Goal: Task Accomplishment & Management: Manage account settings

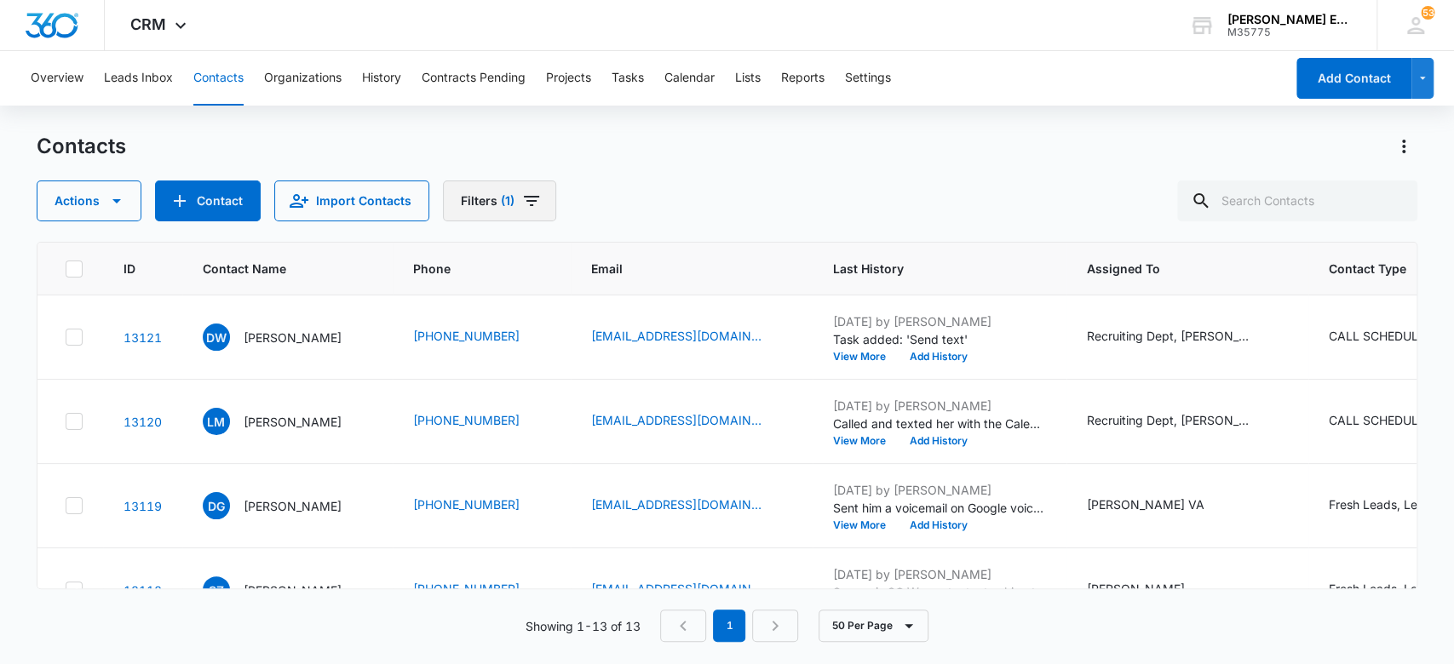
click at [524, 212] on button "Filters (1)" at bounding box center [499, 201] width 113 height 41
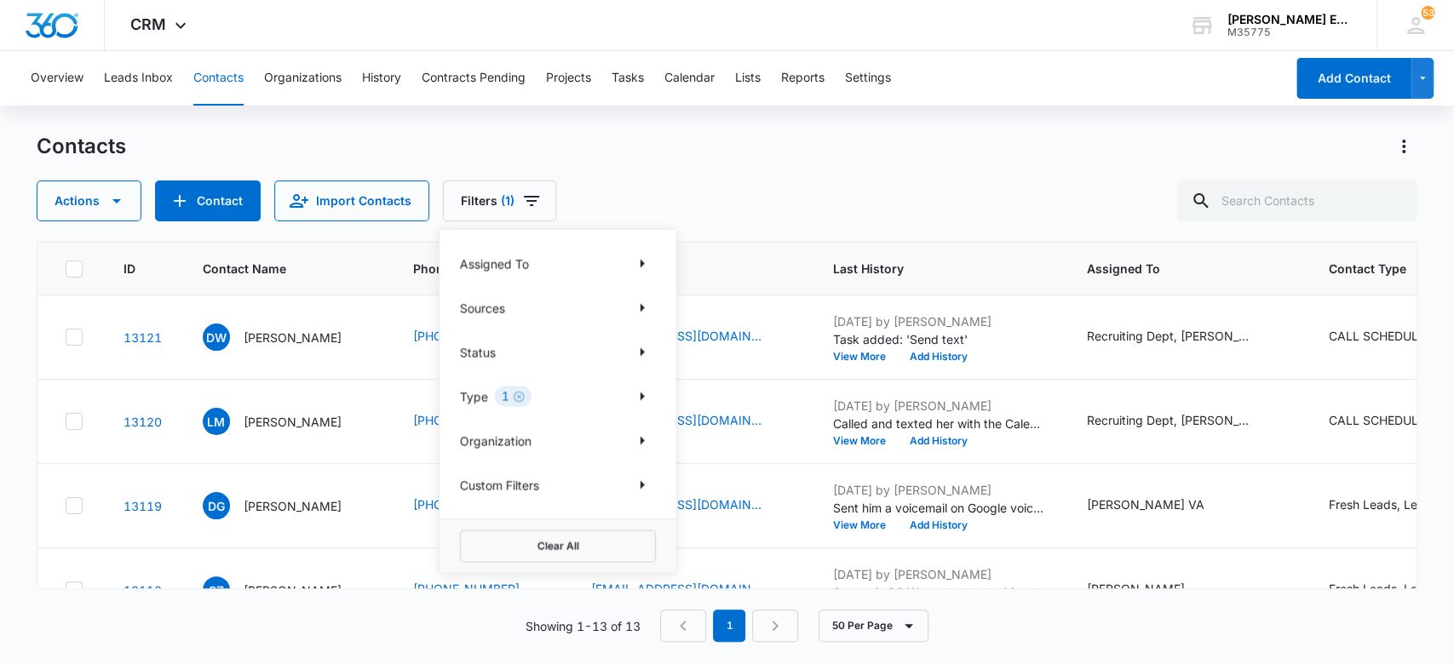
drag, startPoint x: 520, startPoint y: 395, endPoint x: 450, endPoint y: 405, distance: 70.5
click at [518, 395] on icon "Clear" at bounding box center [519, 396] width 13 height 13
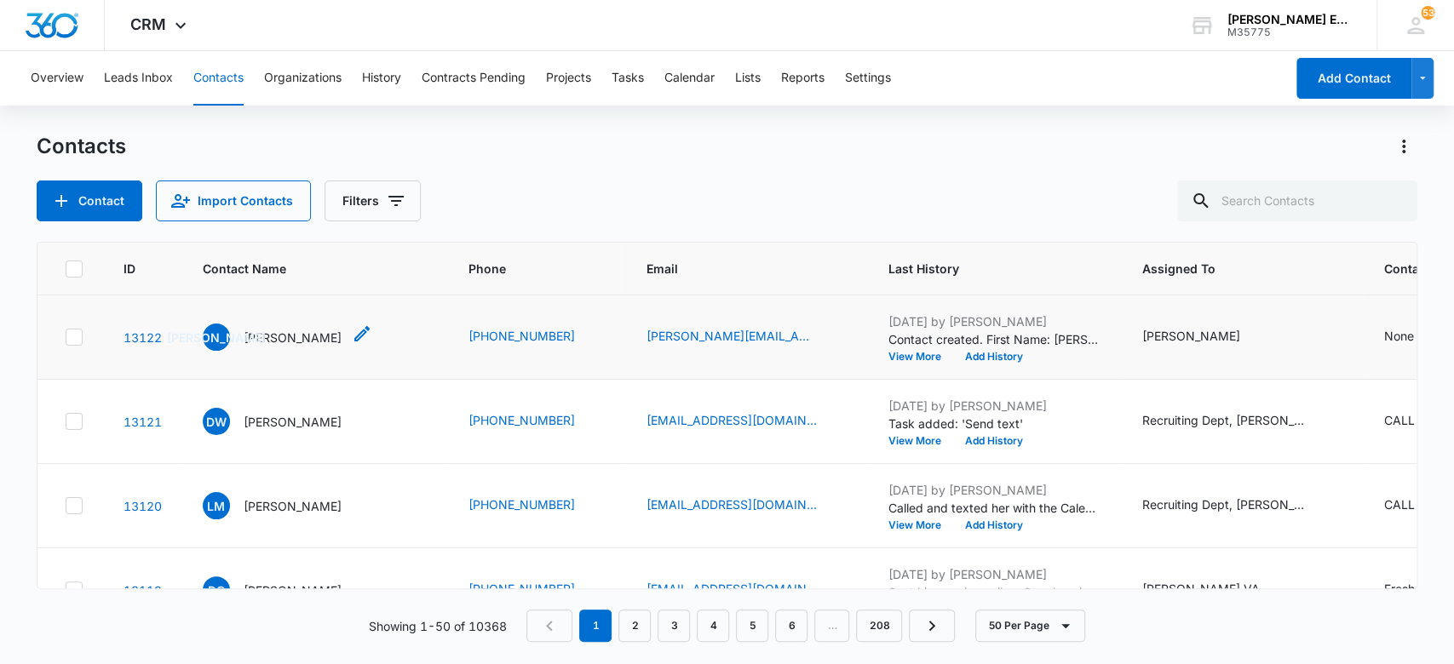
click at [319, 331] on p "[PERSON_NAME]" at bounding box center [293, 338] width 98 height 18
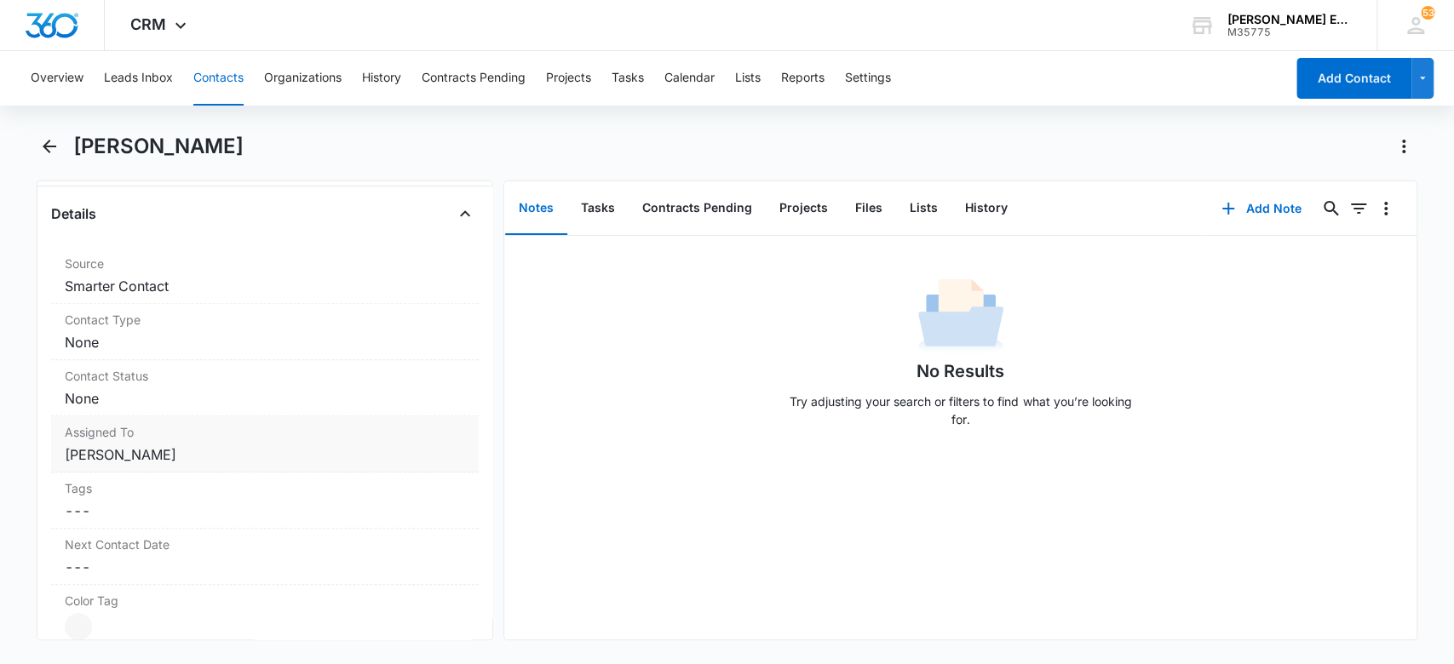
scroll to position [681, 0]
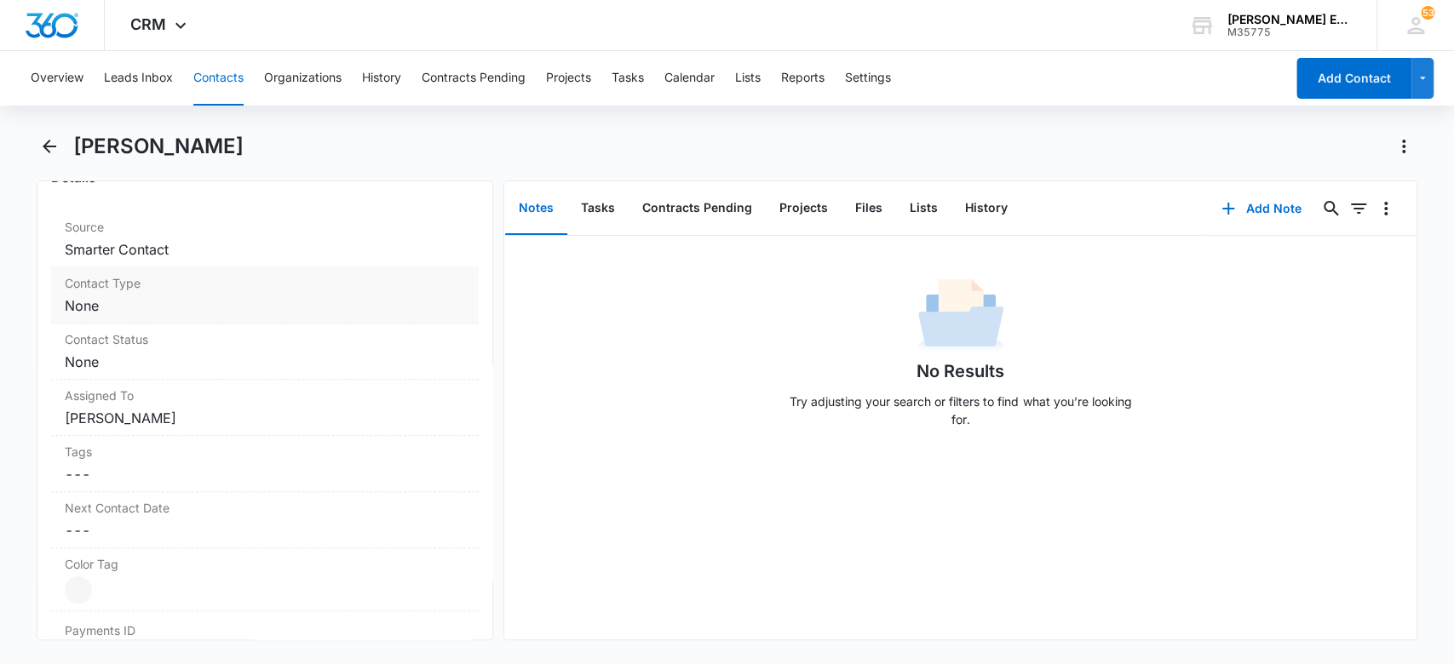
click at [191, 310] on dd "Cancel Save Changes None" at bounding box center [265, 306] width 401 height 20
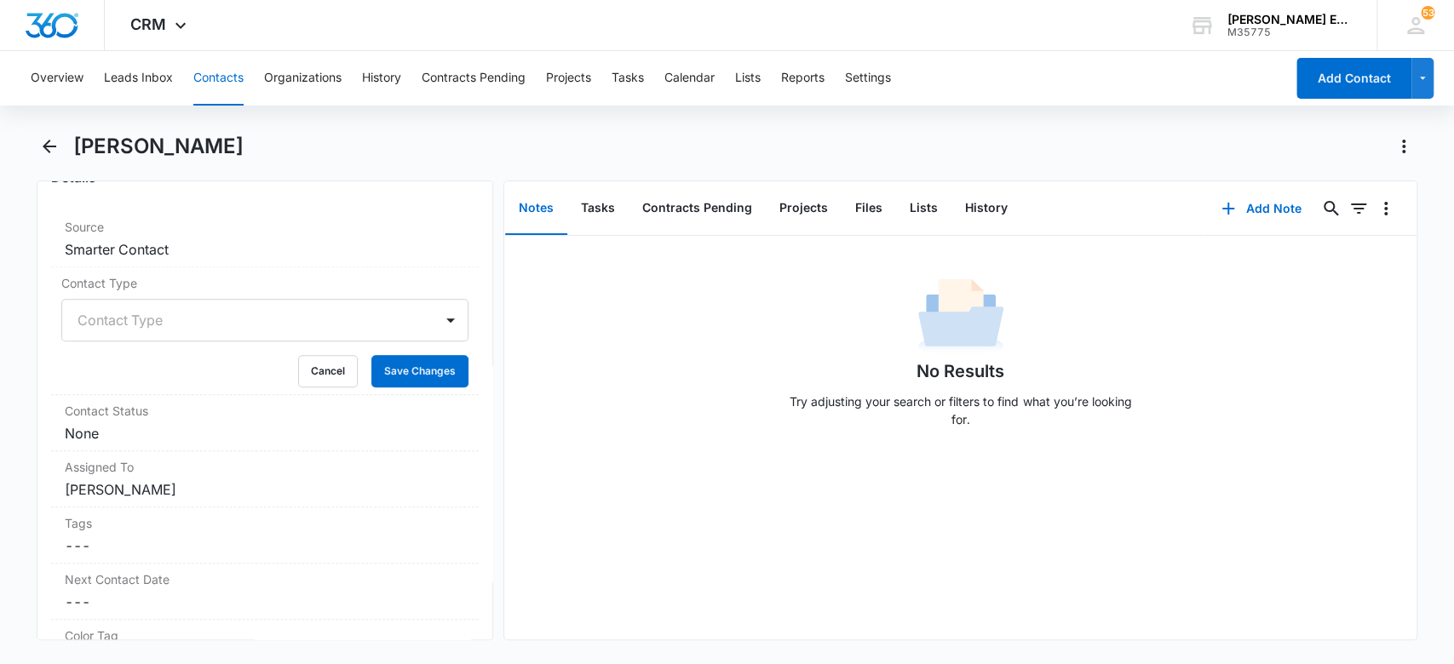
click at [211, 322] on div at bounding box center [245, 320] width 335 height 24
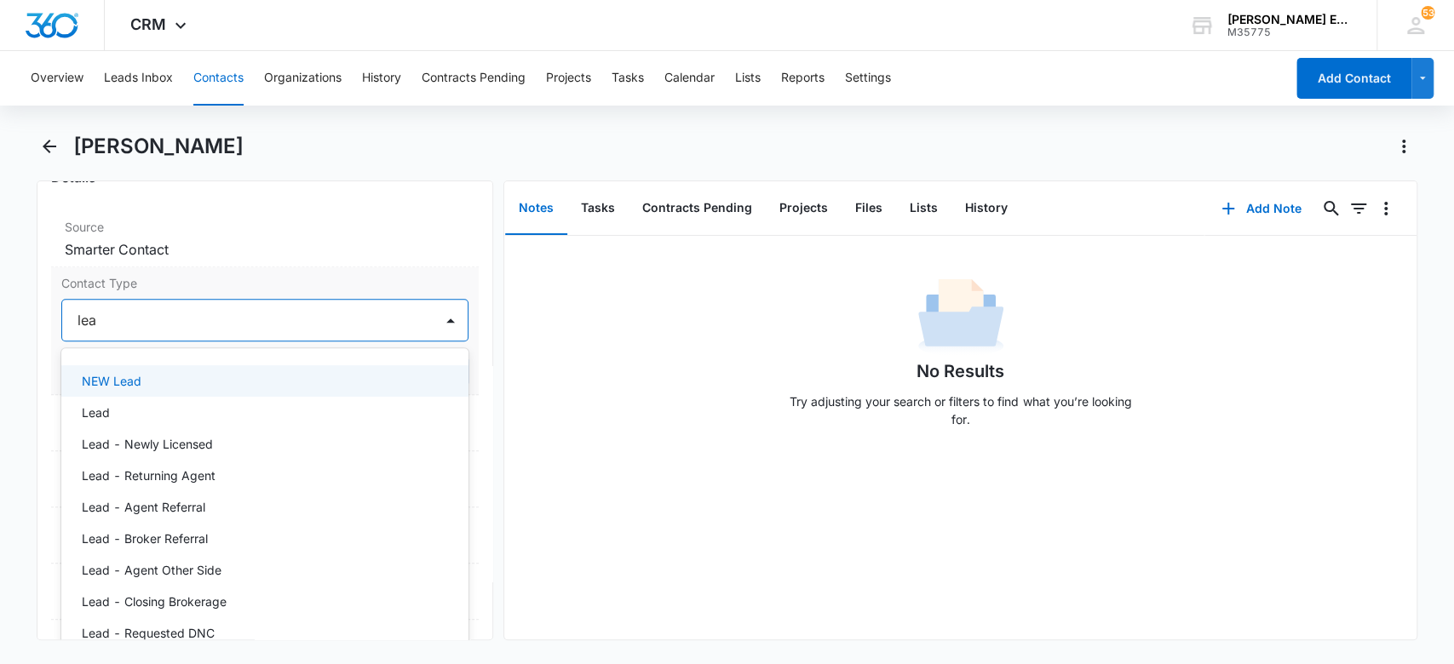
type input "lead"
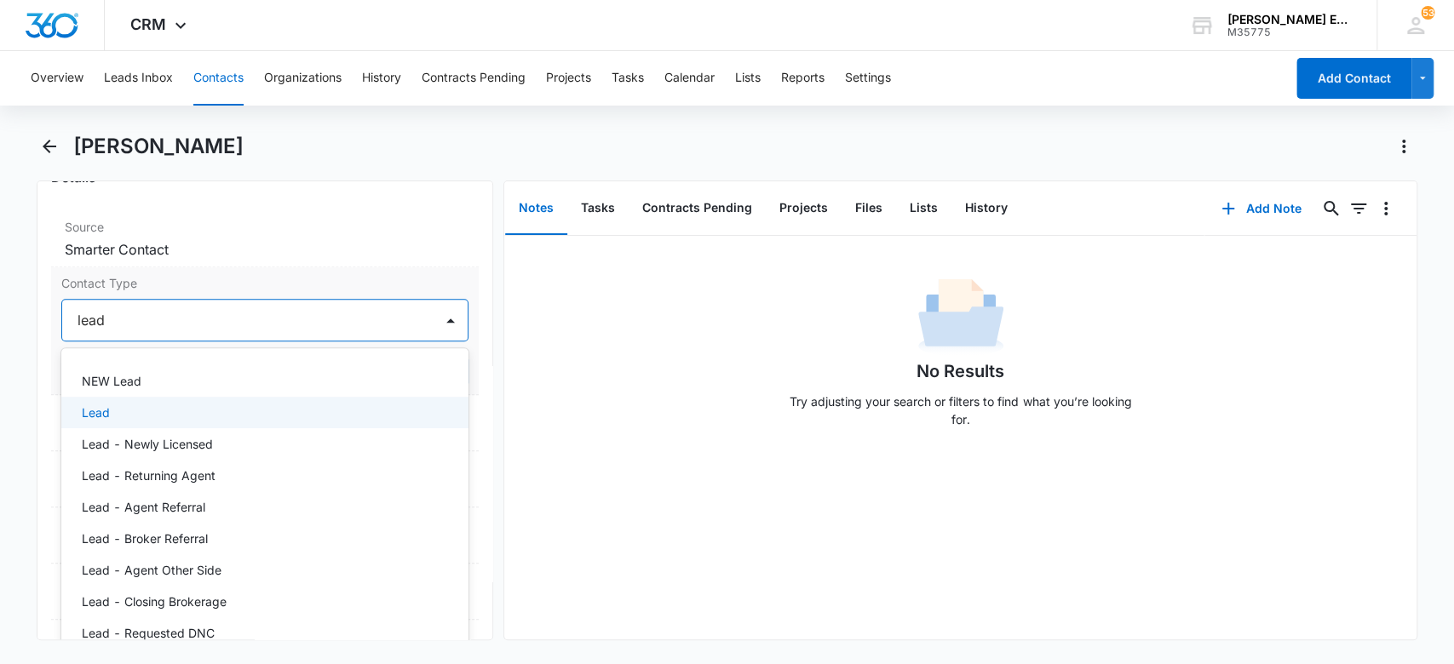
click at [198, 417] on div "Lead" at bounding box center [264, 413] width 364 height 18
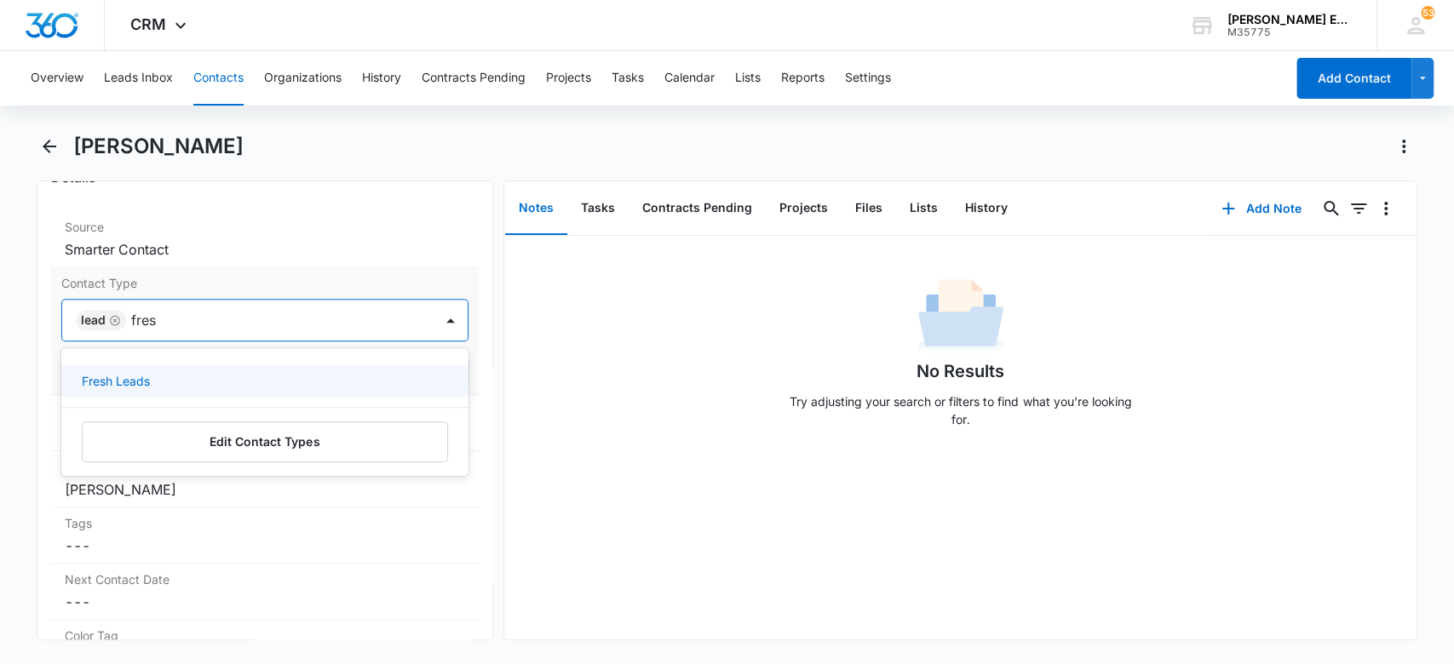
type input "fresh"
click at [176, 366] on div "Fresh Leads" at bounding box center [265, 381] width 408 height 32
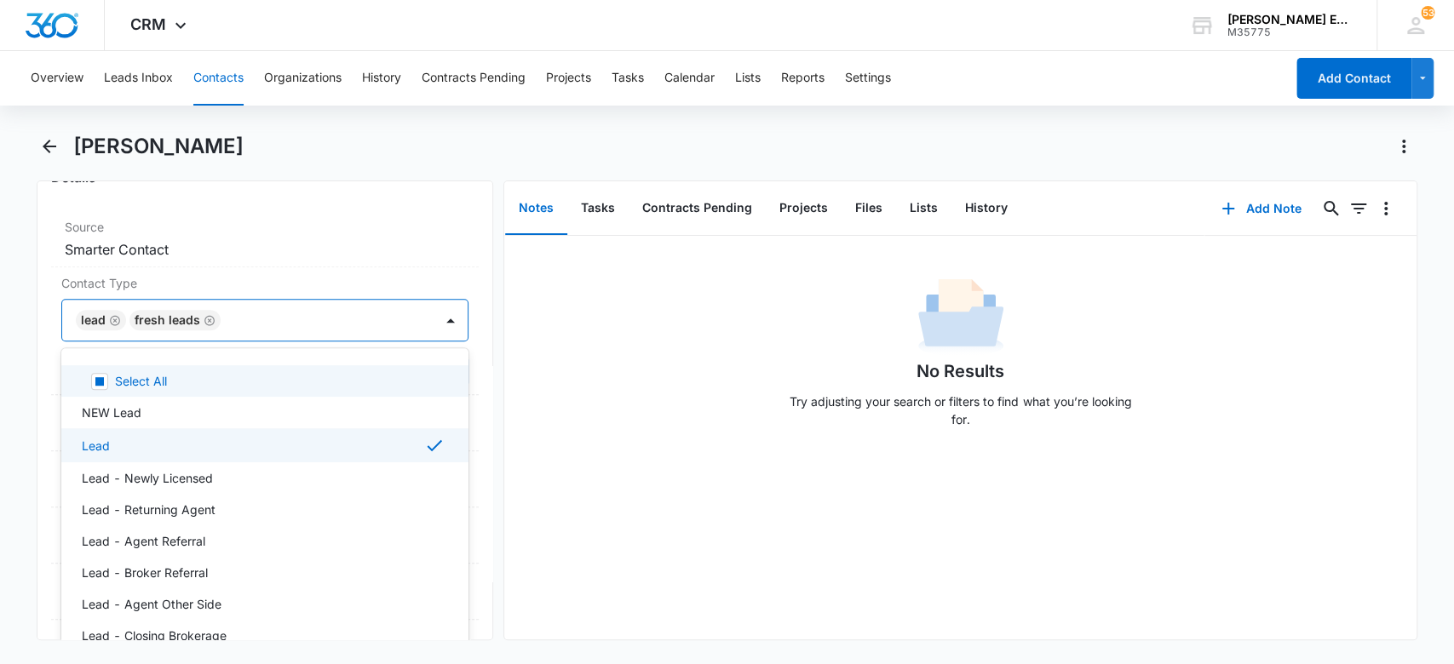
click at [664, 339] on div "No Results Try adjusting your search or filters to find what you’re looking for." at bounding box center [960, 357] width 912 height 169
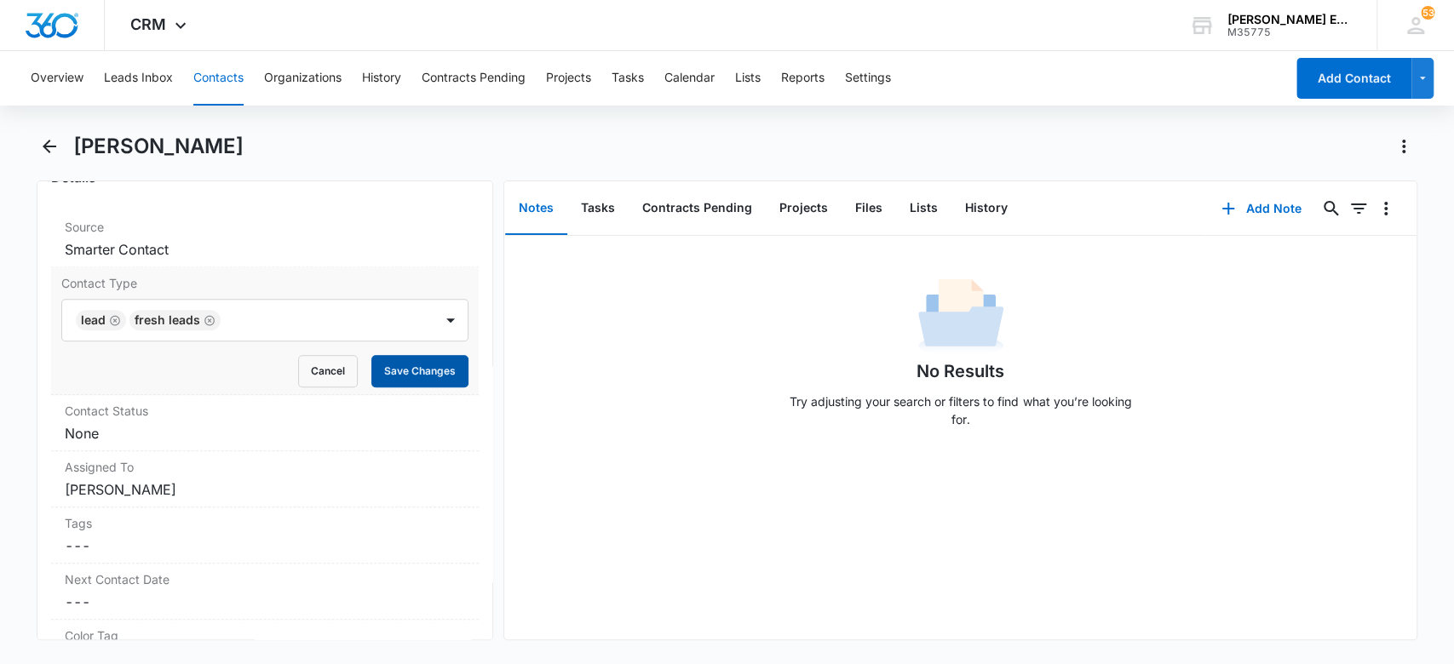
click at [395, 365] on button "Save Changes" at bounding box center [419, 371] width 97 height 32
click at [175, 428] on dd "Cancel Save Changes None" at bounding box center [265, 433] width 401 height 20
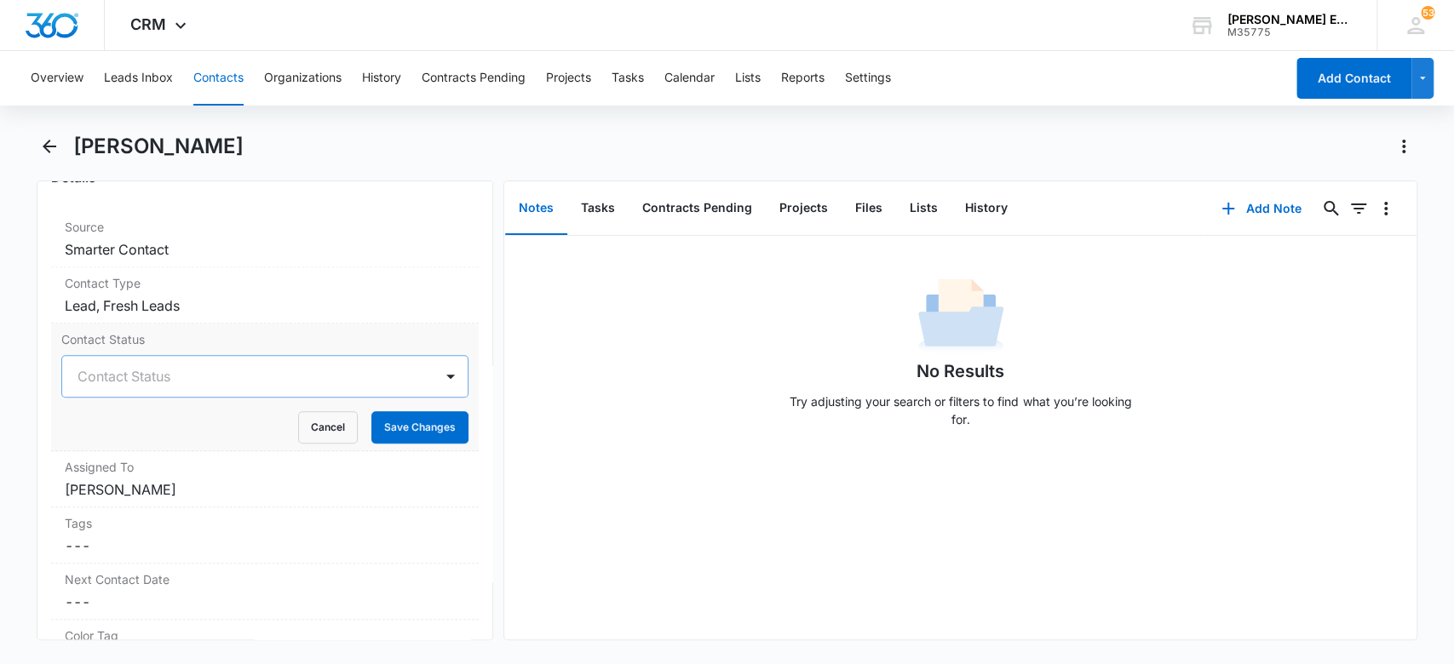
click at [213, 376] on div at bounding box center [245, 377] width 335 height 24
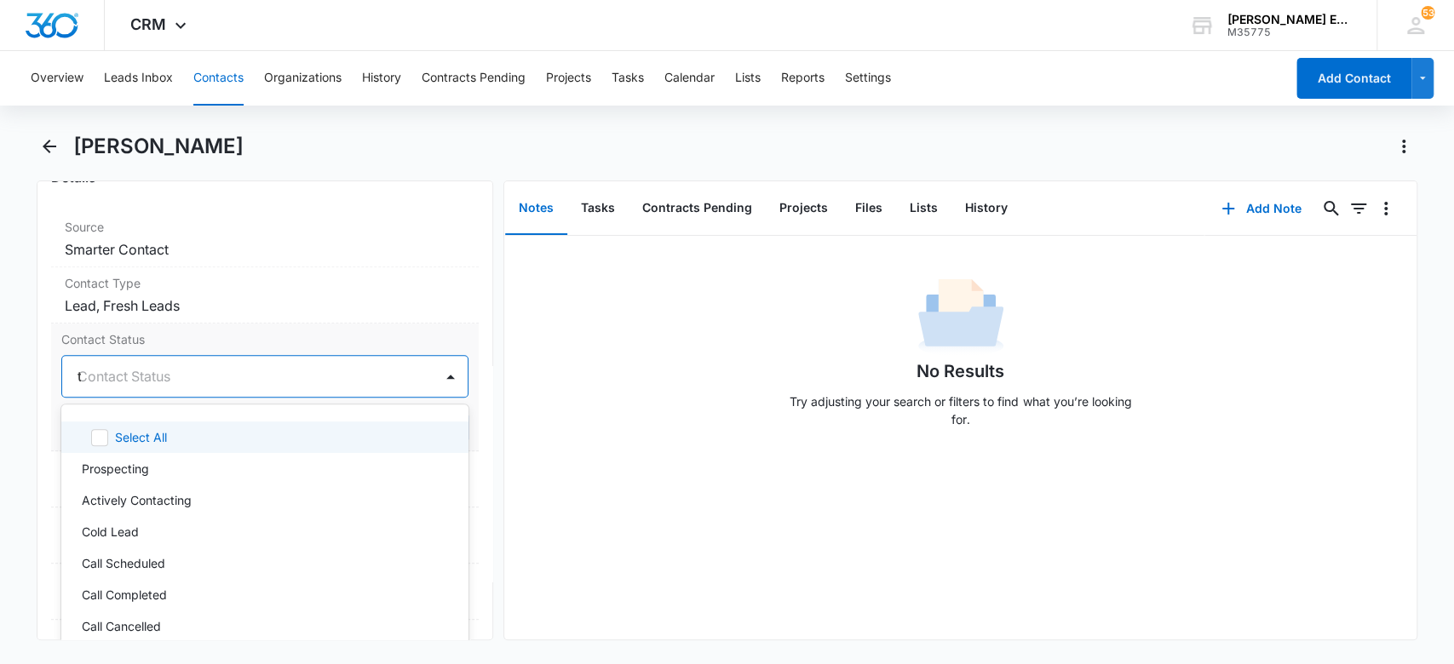
type input "tx"
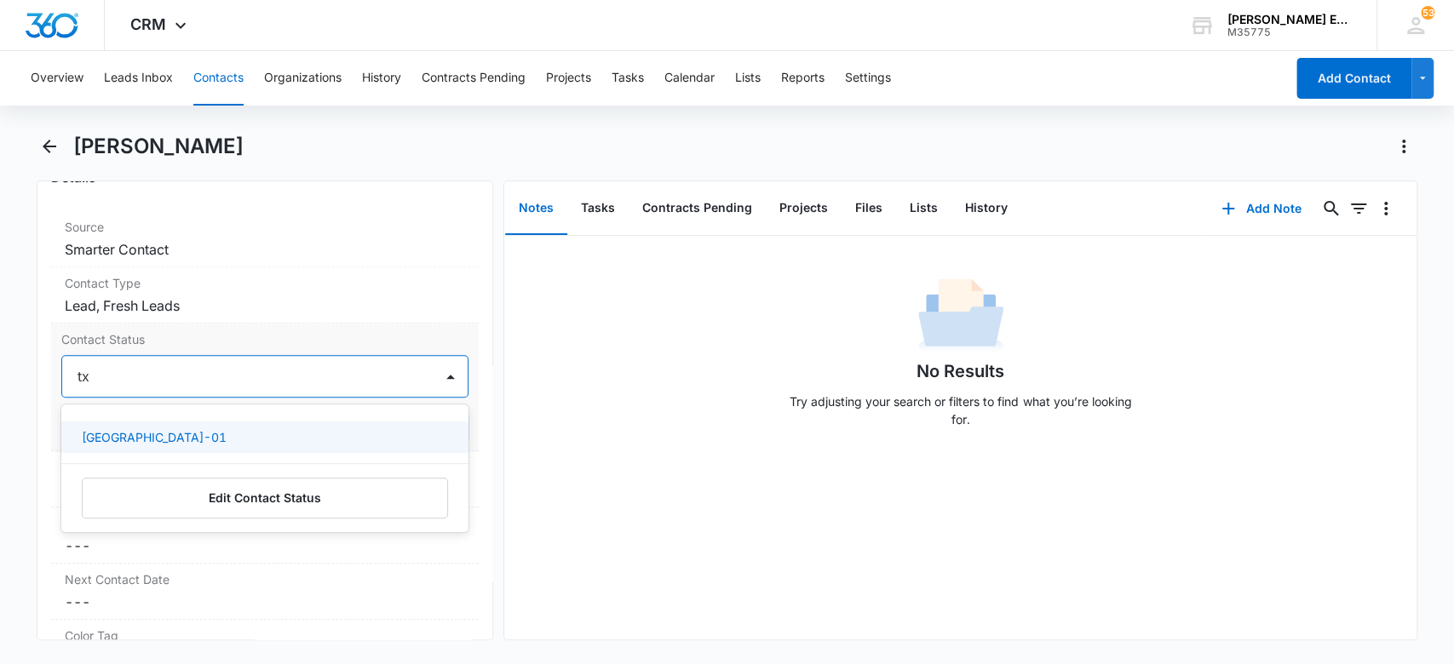
click at [194, 443] on div "[GEOGRAPHIC_DATA]-01" at bounding box center [264, 437] width 364 height 18
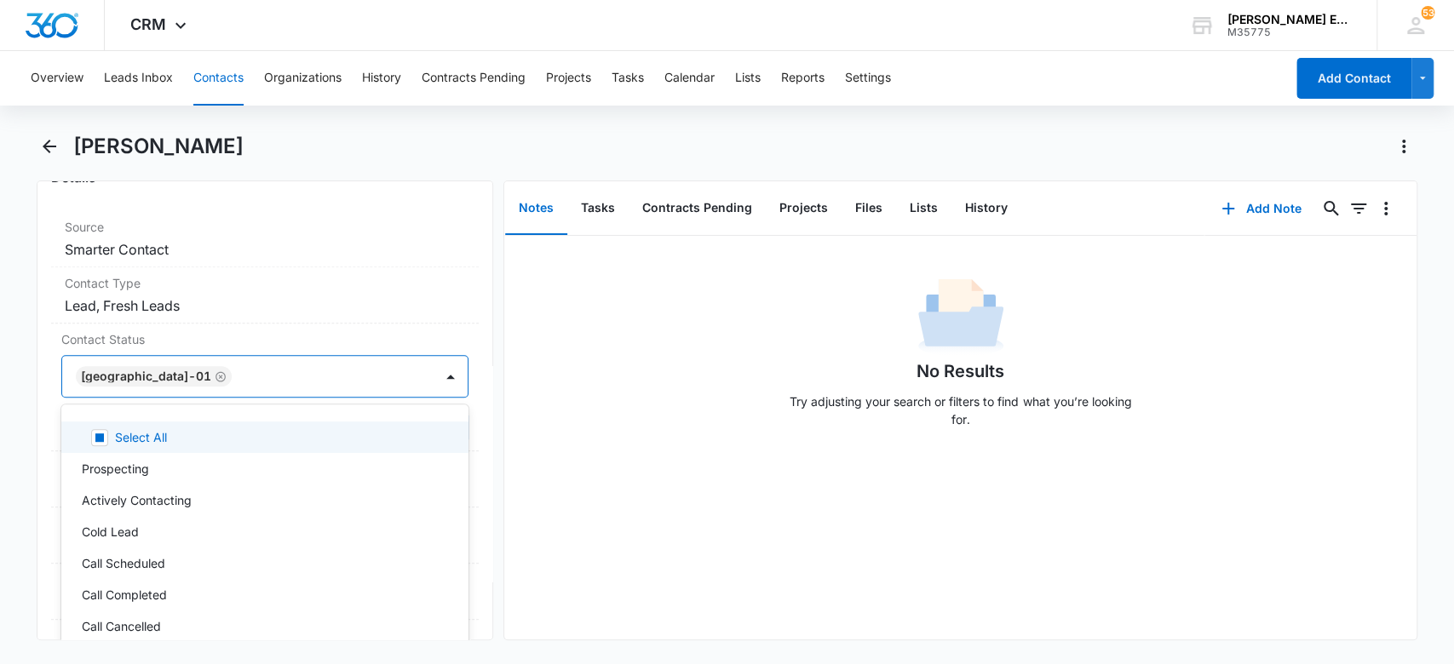
click at [625, 406] on div "No Results Try adjusting your search or filters to find what you’re looking for." at bounding box center [960, 357] width 912 height 169
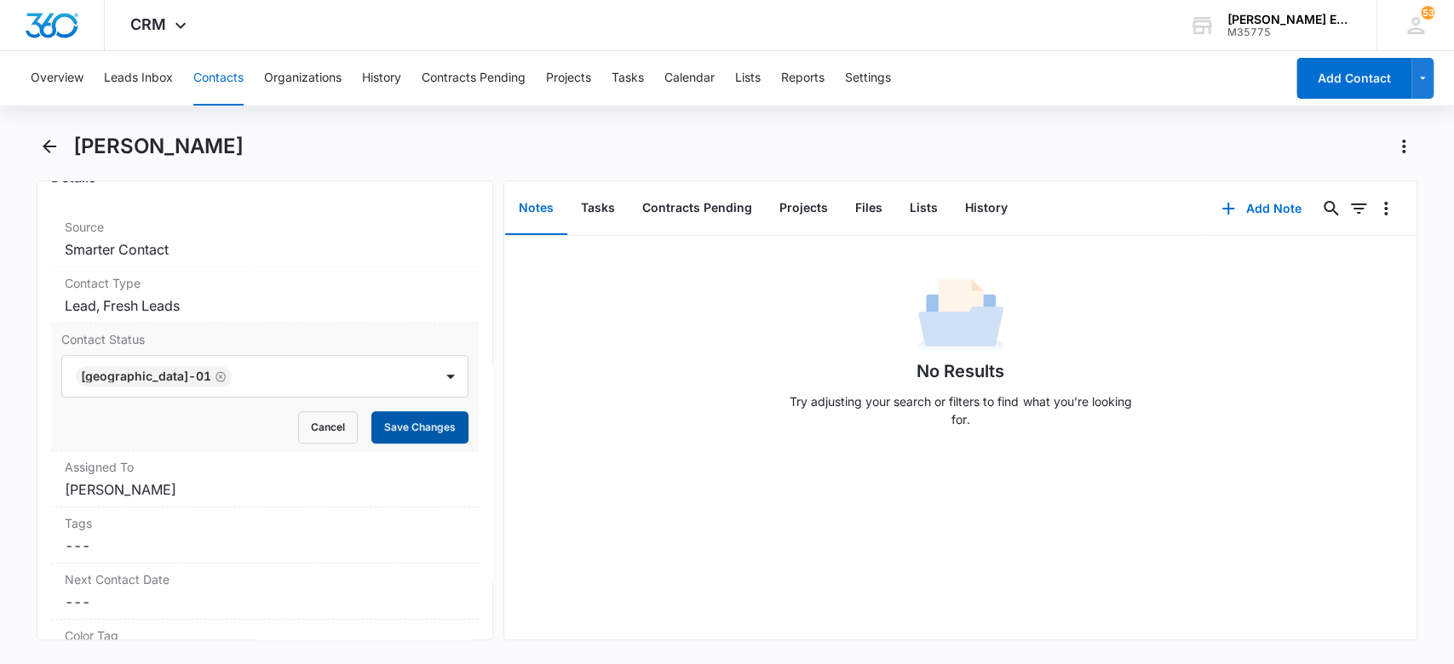
click at [419, 426] on button "Save Changes" at bounding box center [419, 427] width 97 height 32
click at [1239, 204] on button "Add Note" at bounding box center [1260, 208] width 113 height 41
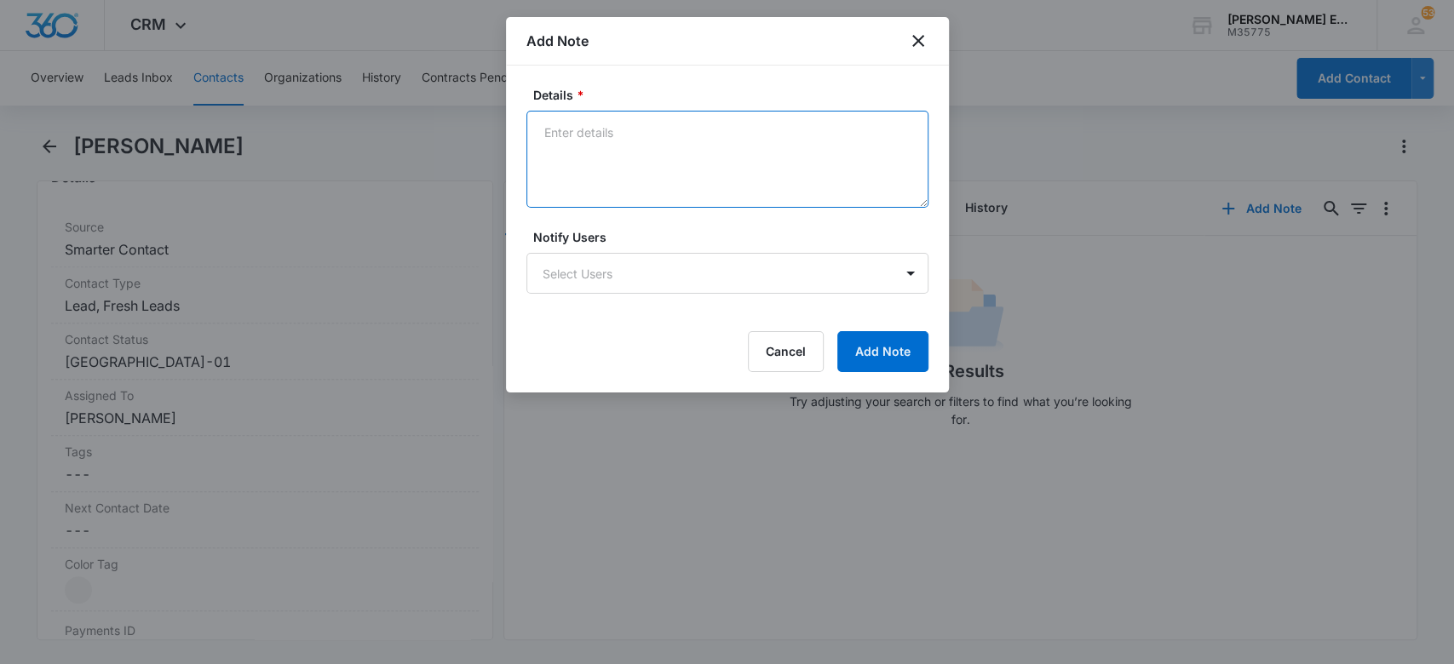
click at [572, 175] on textarea "Details *" at bounding box center [727, 159] width 402 height 97
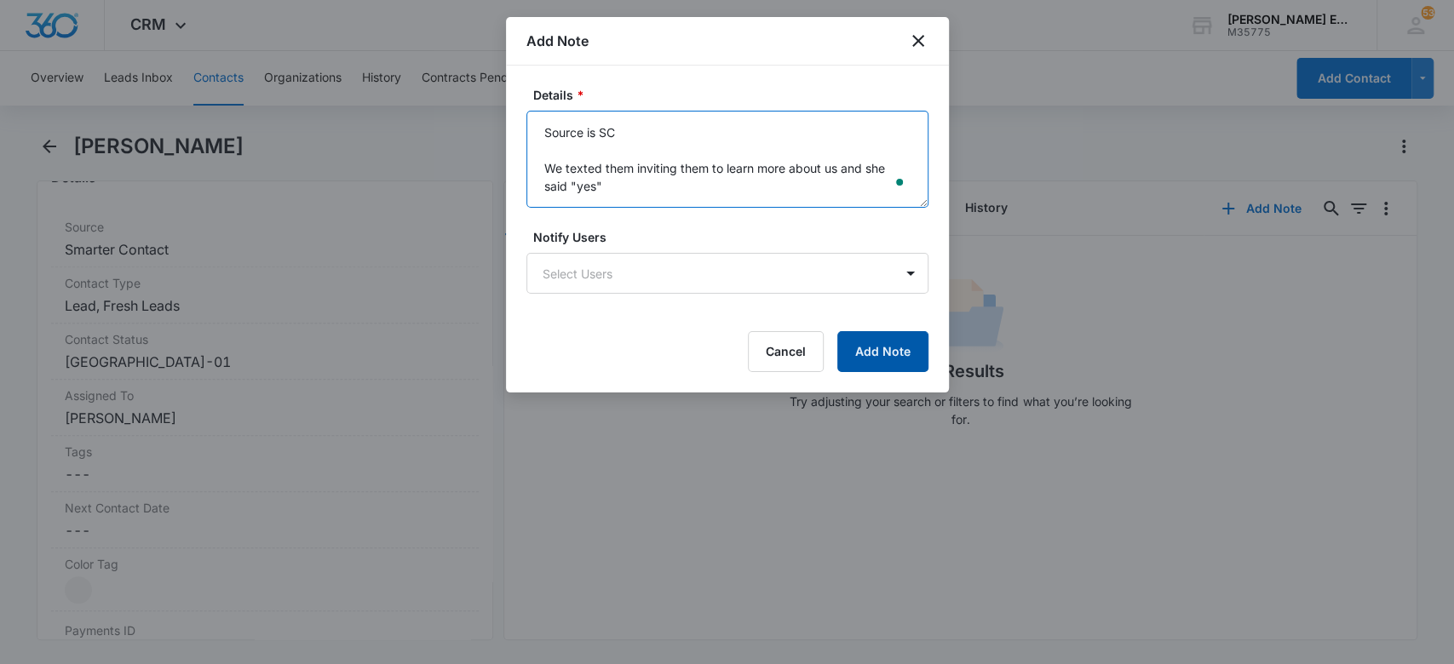
type textarea "Source is SC We texted them inviting them to learn more about us and she said "…"
click at [850, 364] on button "Add Note" at bounding box center [882, 351] width 91 height 41
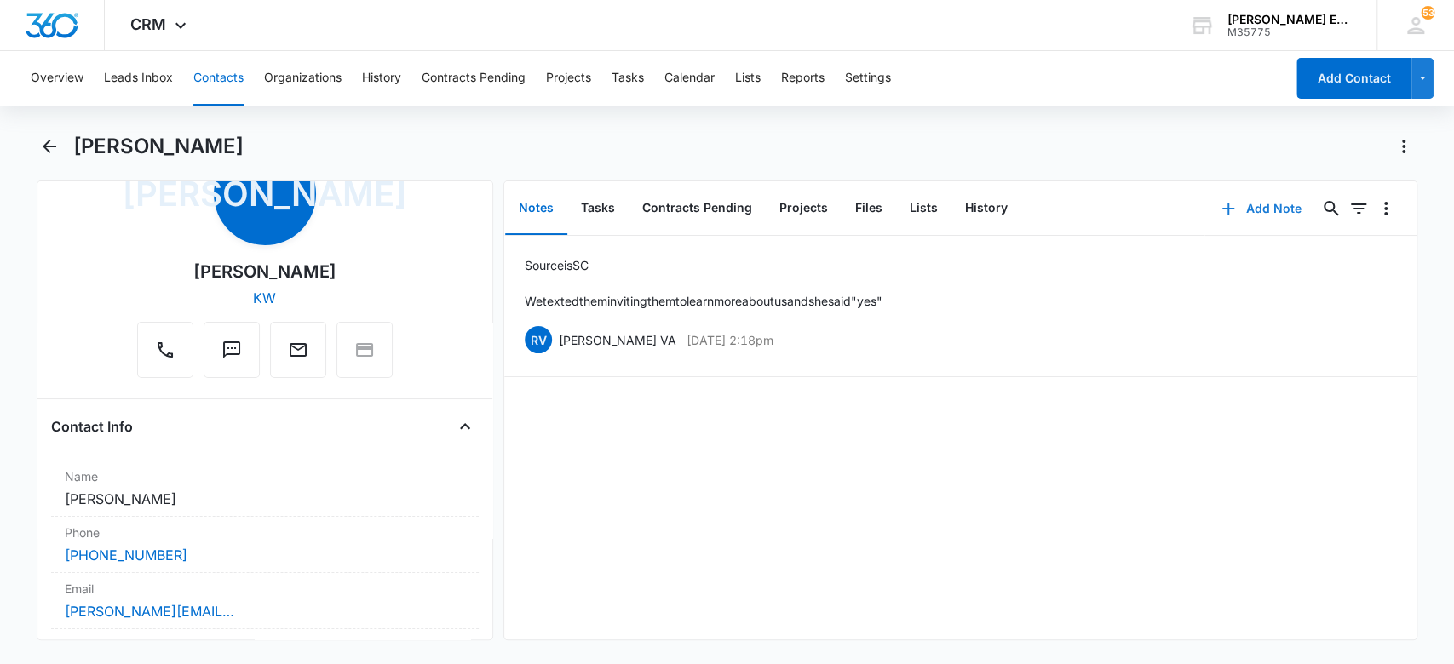
scroll to position [0, 0]
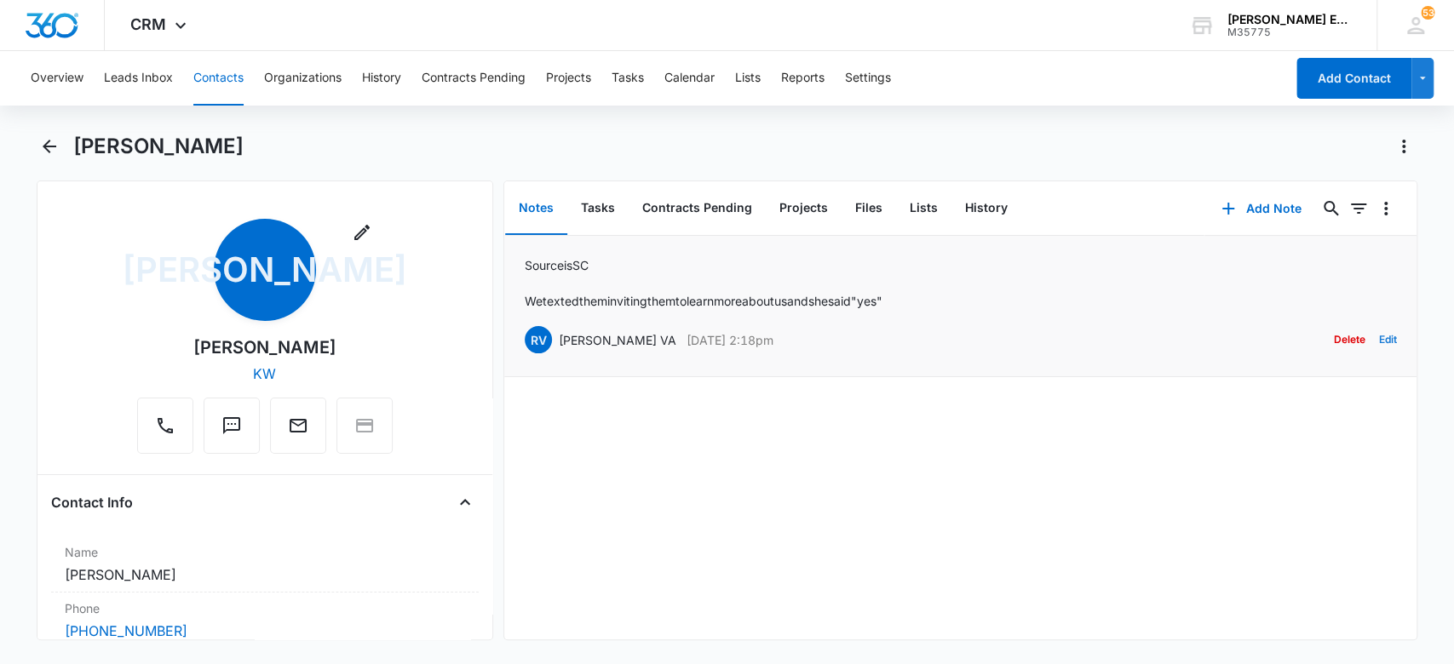
click at [1378, 339] on button "Edit" at bounding box center [1387, 340] width 18 height 32
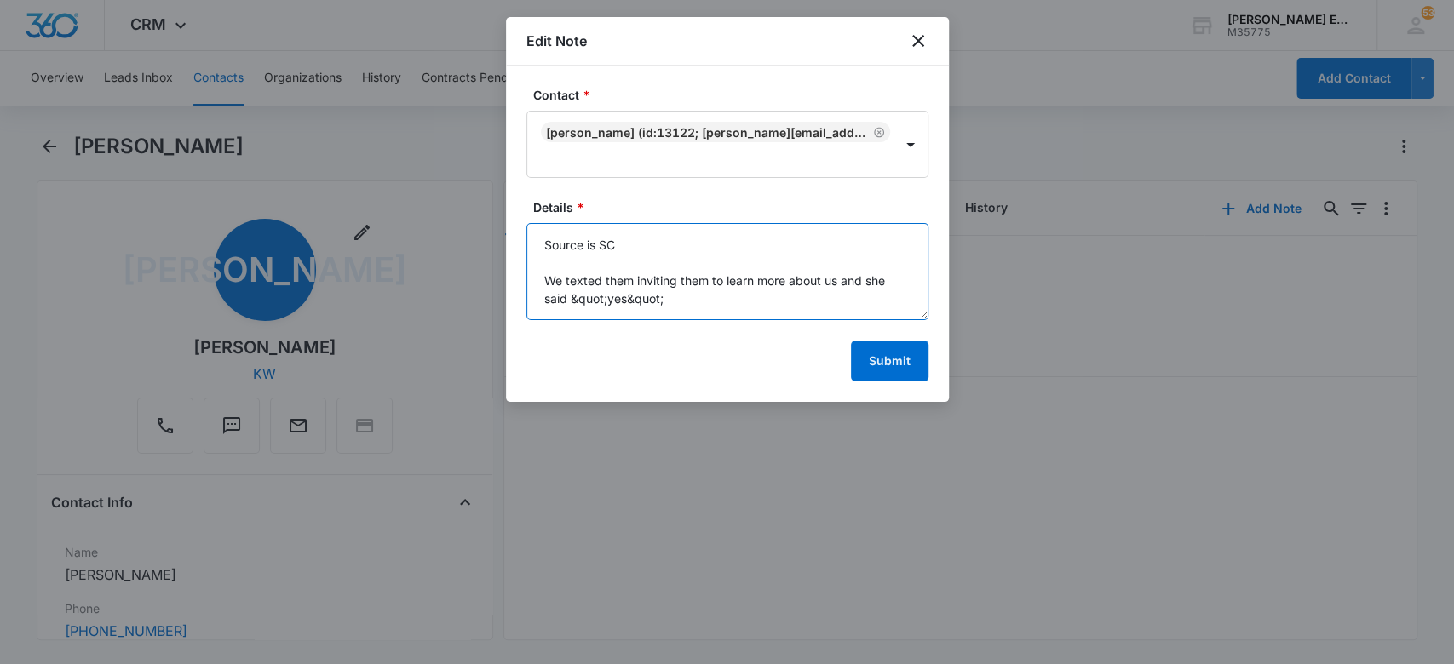
click at [544, 238] on textarea "Source is SC We texted them inviting them to learn more about us and she said &…" at bounding box center [727, 271] width 402 height 97
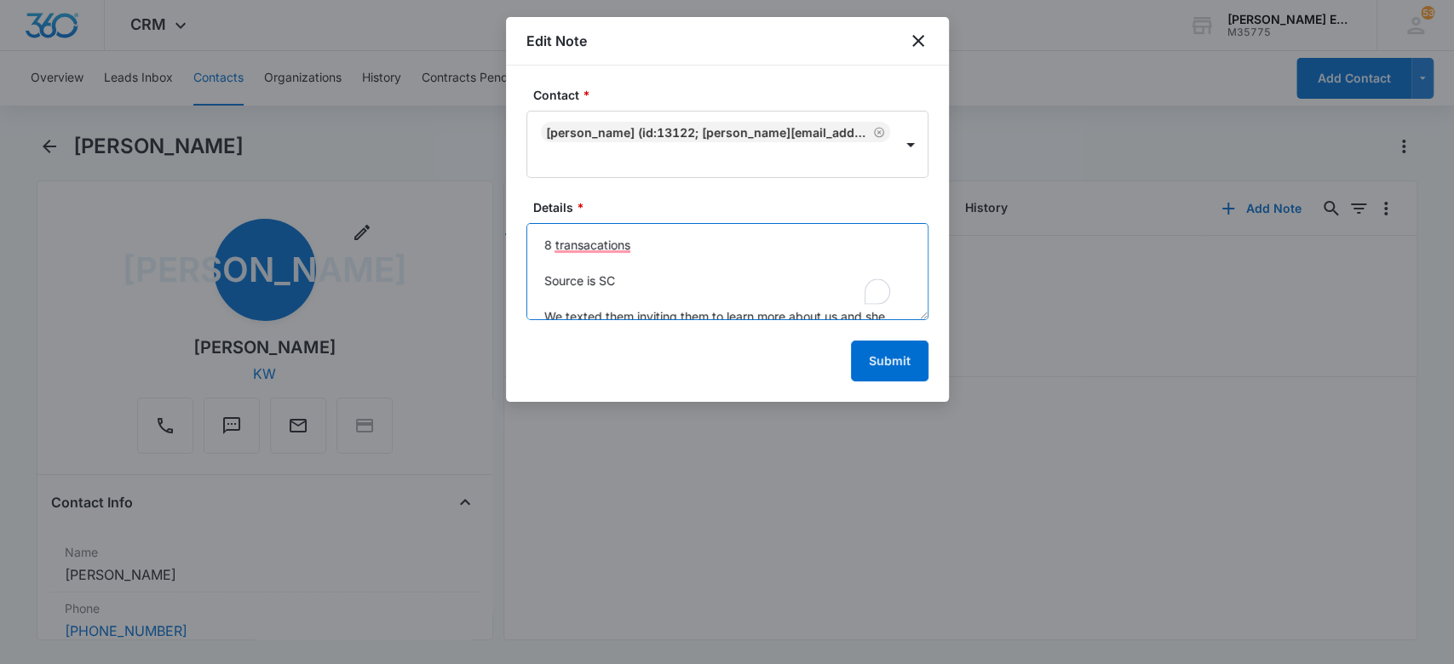
click at [635, 238] on textarea "8 transacations Source is SC We texted them inviting them to learn more about u…" at bounding box center [727, 271] width 402 height 97
type textarea "8 transactions Source is SC We texted them inviting them to learn more about us…"
click at [899, 353] on button "Submit" at bounding box center [890, 361] width 78 height 41
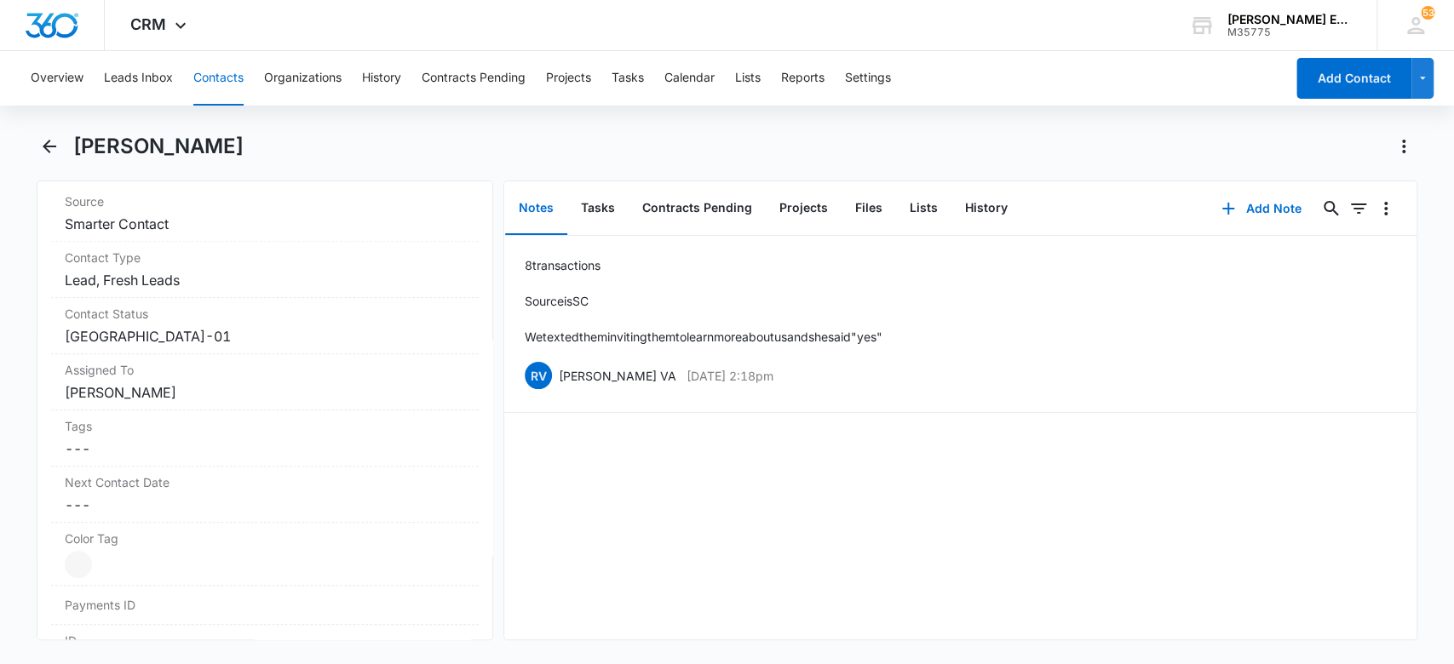
scroll to position [796, 0]
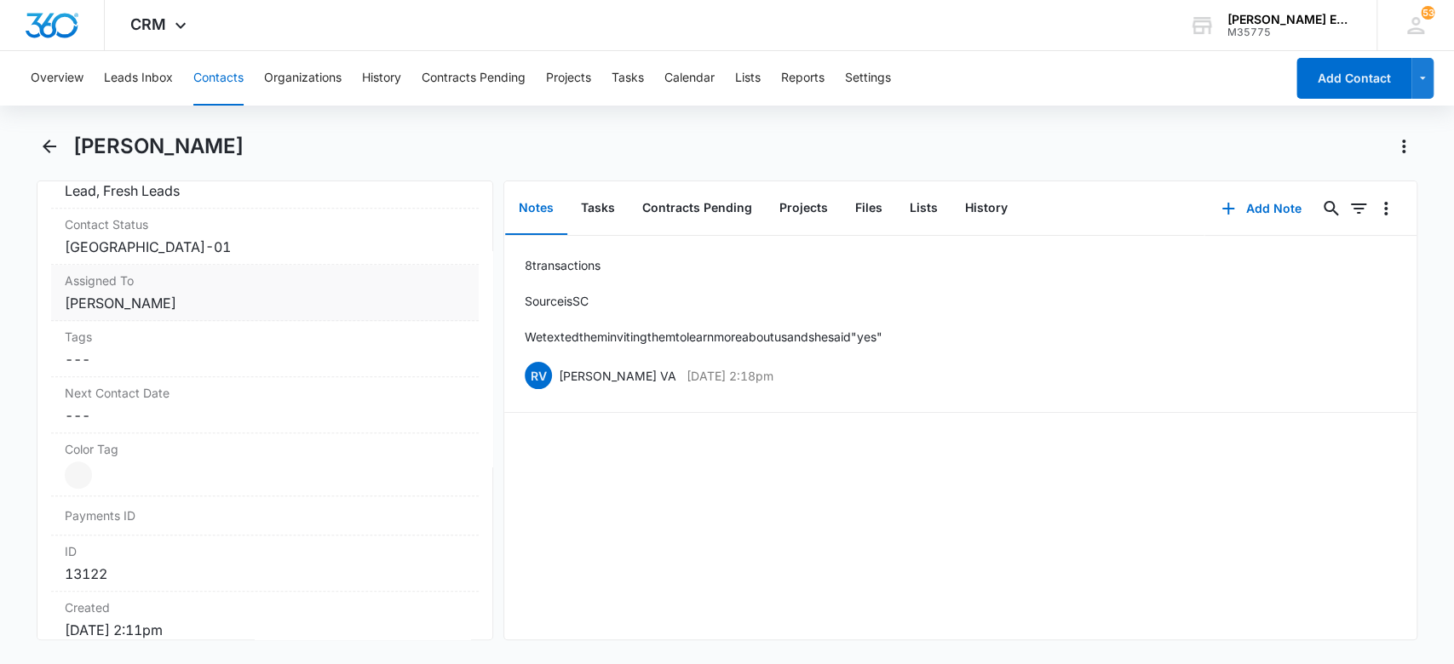
click at [330, 309] on dd "Cancel Save Changes [PERSON_NAME]" at bounding box center [265, 303] width 401 height 20
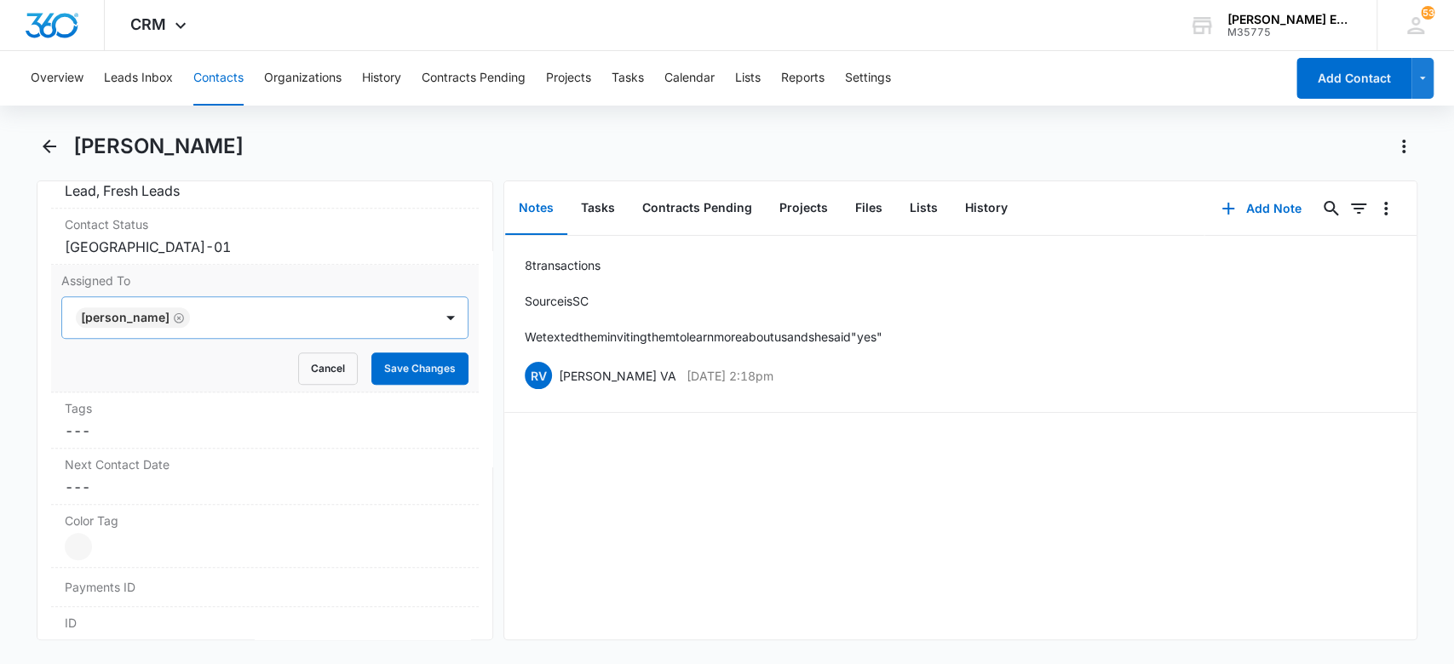
click at [185, 313] on icon "Remove Jessica Crumbaugh" at bounding box center [179, 318] width 12 height 13
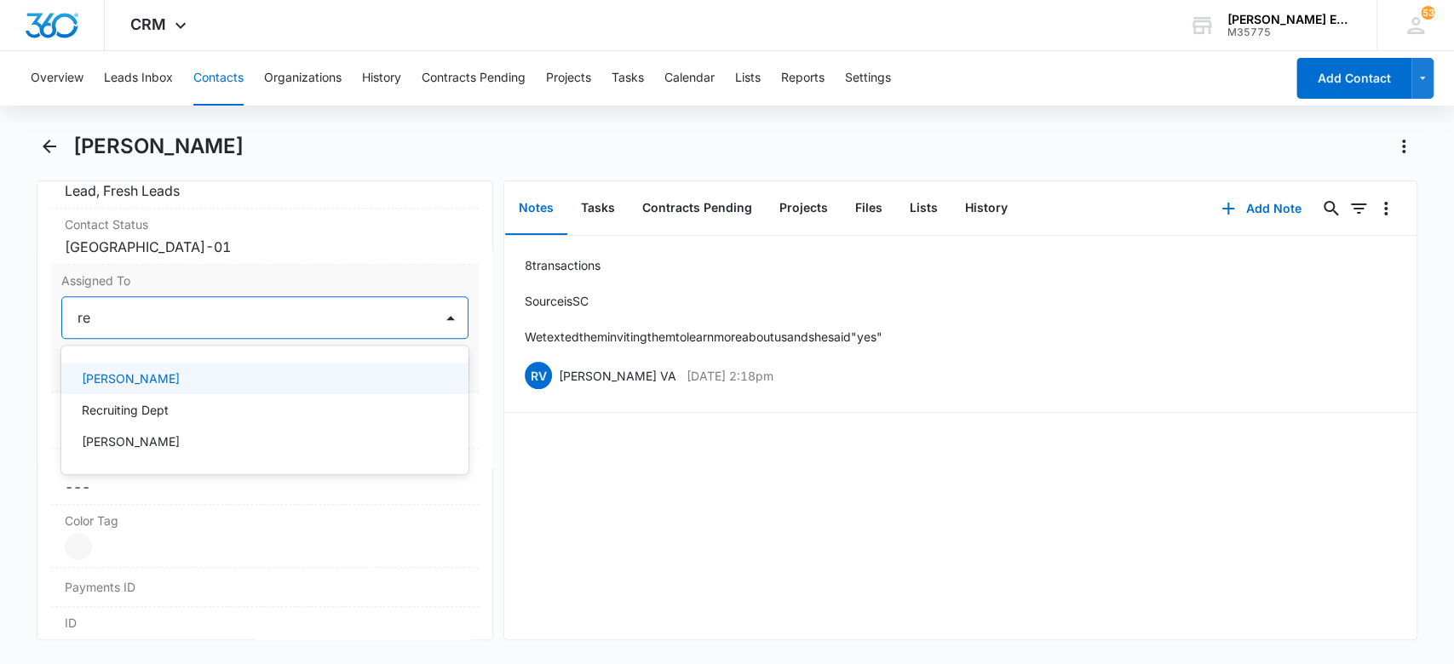
type input "rec"
click at [358, 371] on div "Recruiting Dept" at bounding box center [264, 379] width 364 height 18
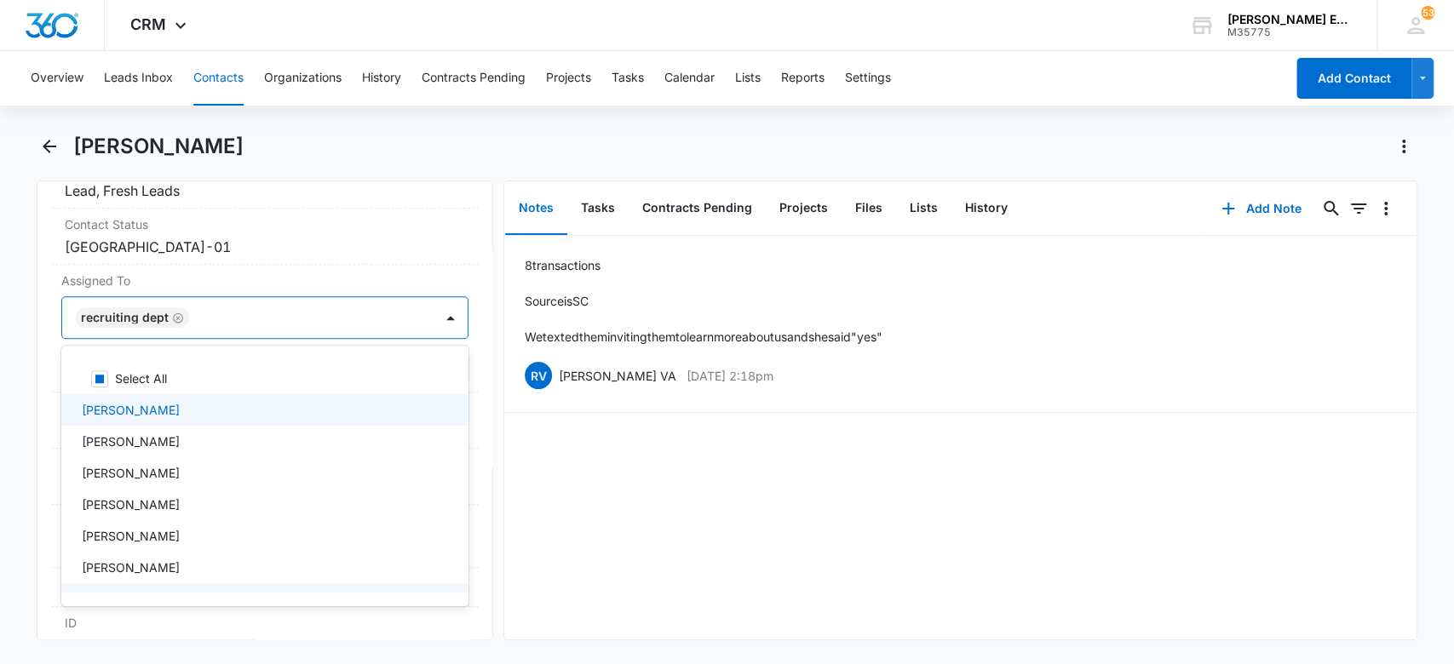
click at [651, 514] on div "8 transactions Source is SC We texted them inviting them to learn more about us…" at bounding box center [960, 438] width 912 height 404
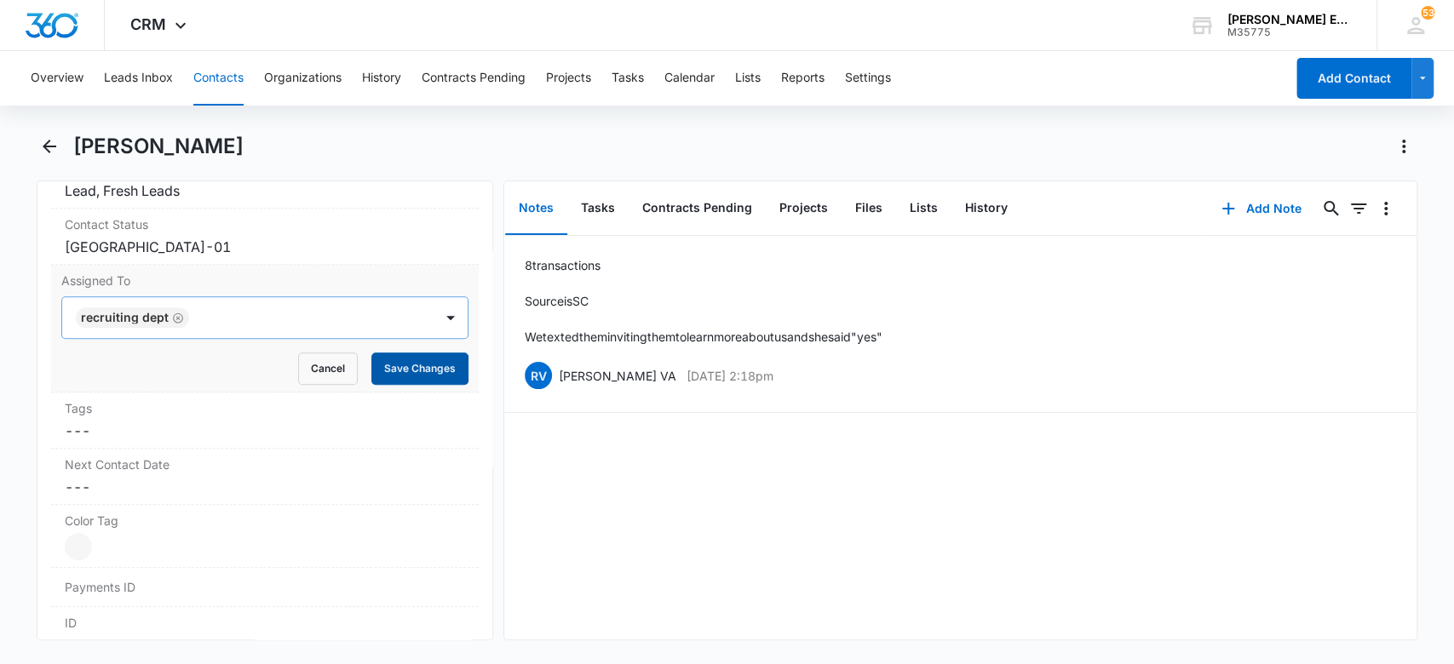
click at [418, 370] on button "Save Changes" at bounding box center [419, 369] width 97 height 32
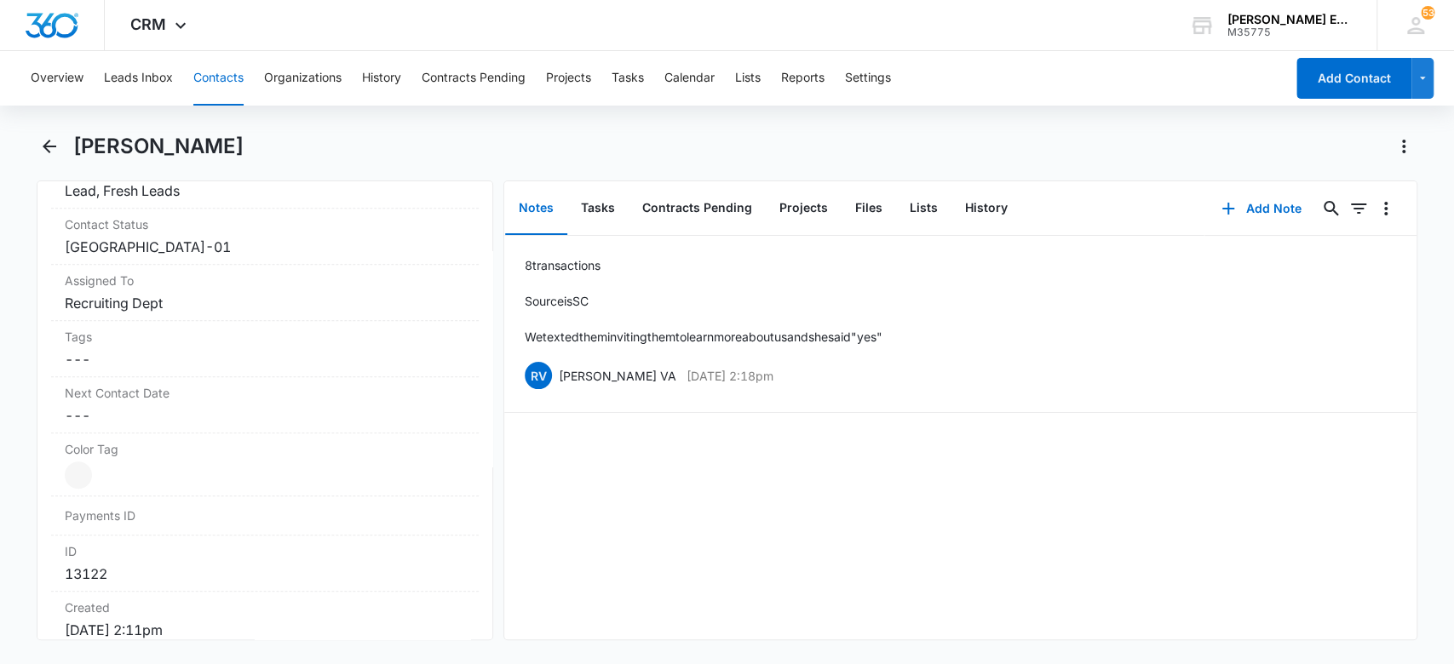
click at [210, 81] on button "Contacts" at bounding box center [218, 78] width 50 height 55
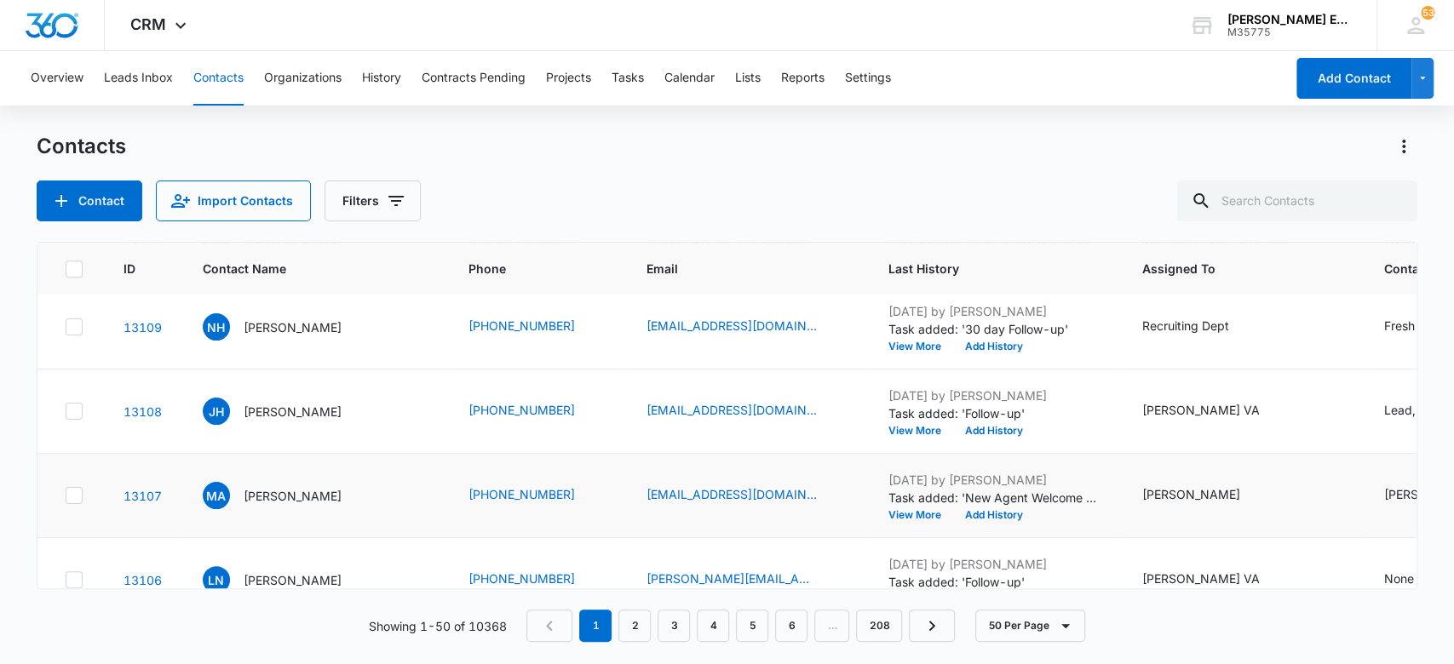
scroll to position [1363, 0]
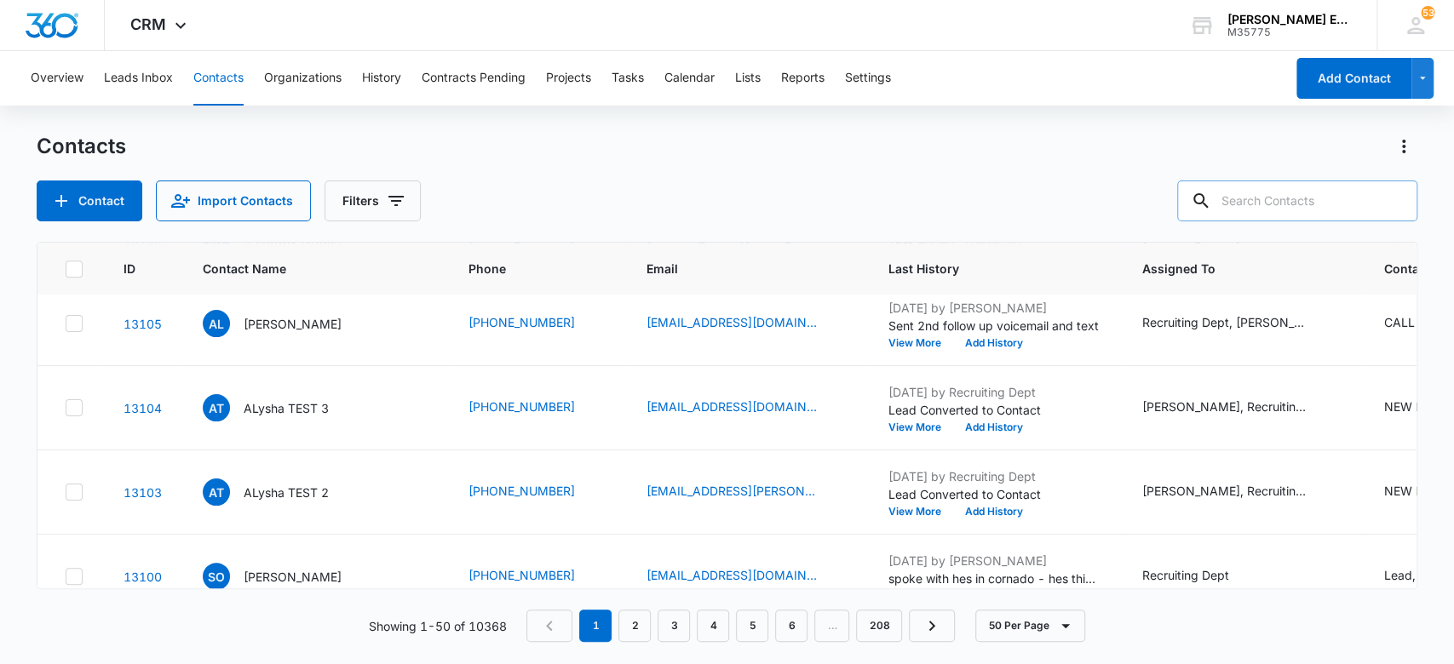
click at [1293, 208] on input "text" at bounding box center [1297, 201] width 240 height 41
type input "[PERSON_NAME]"
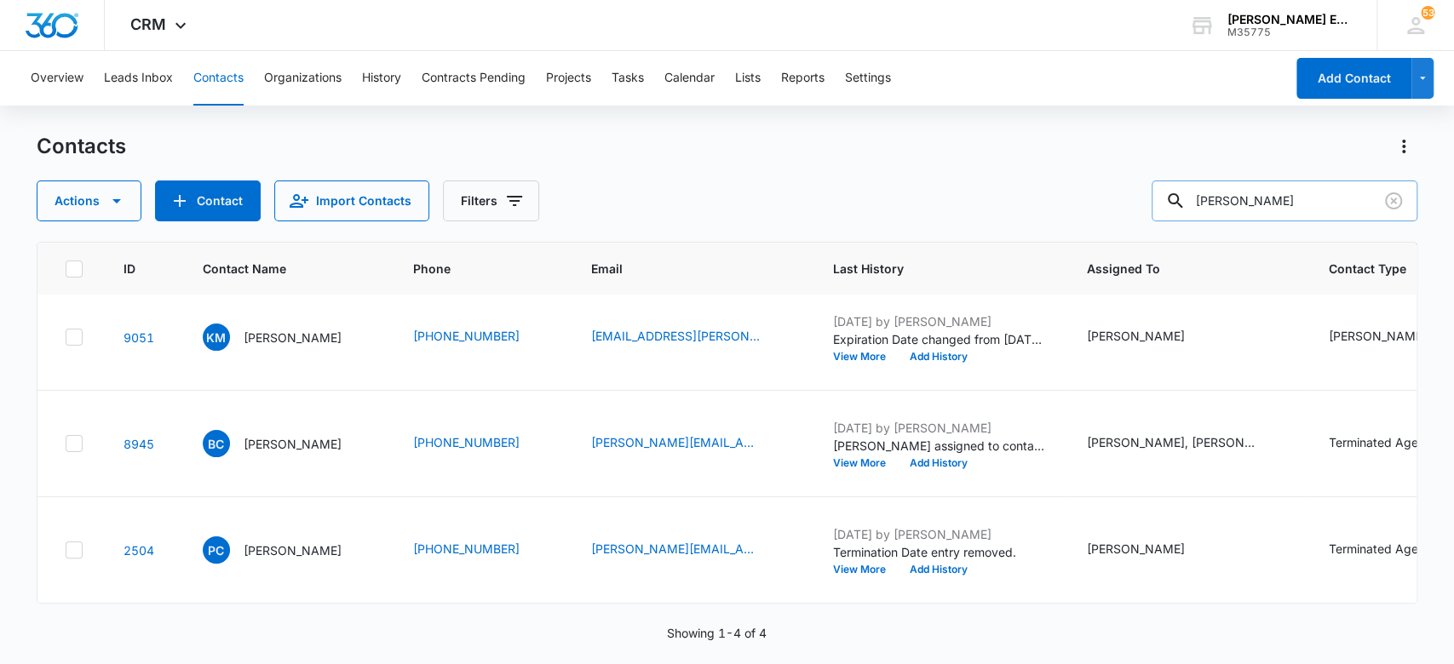
scroll to position [0, 0]
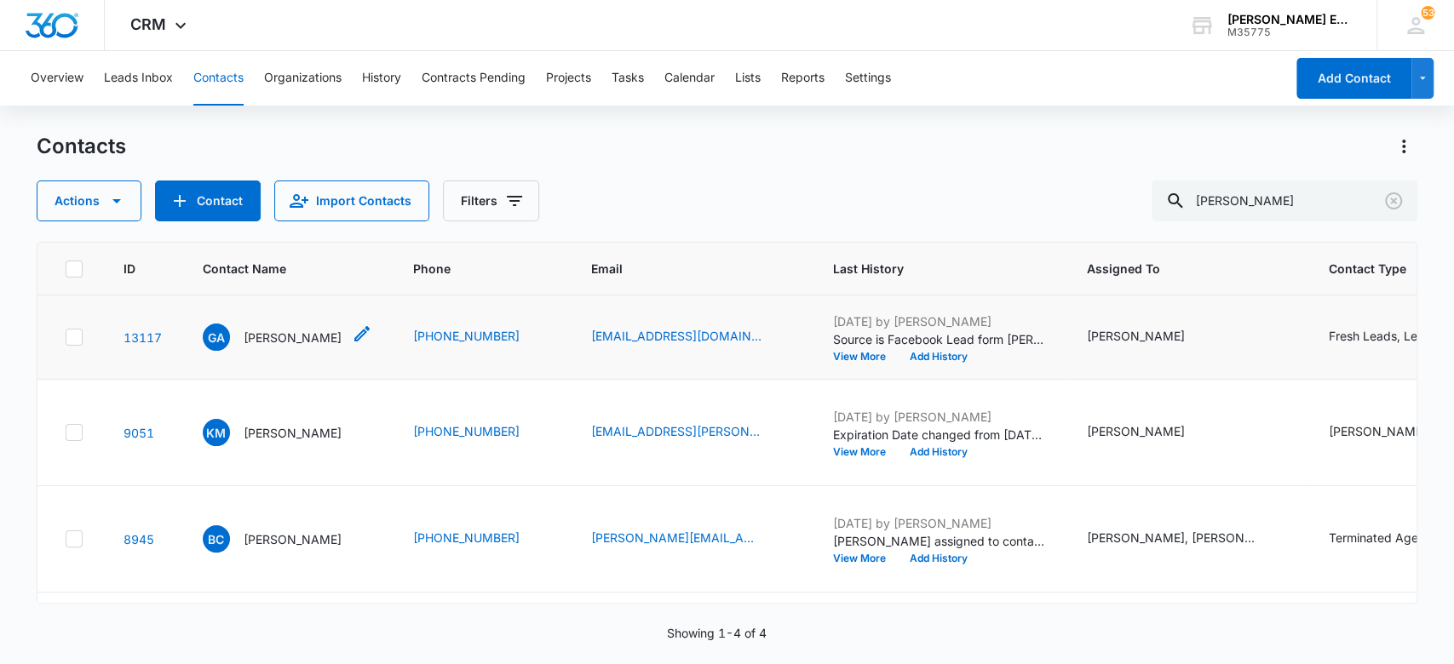
click at [258, 335] on p "[PERSON_NAME]" at bounding box center [293, 338] width 98 height 18
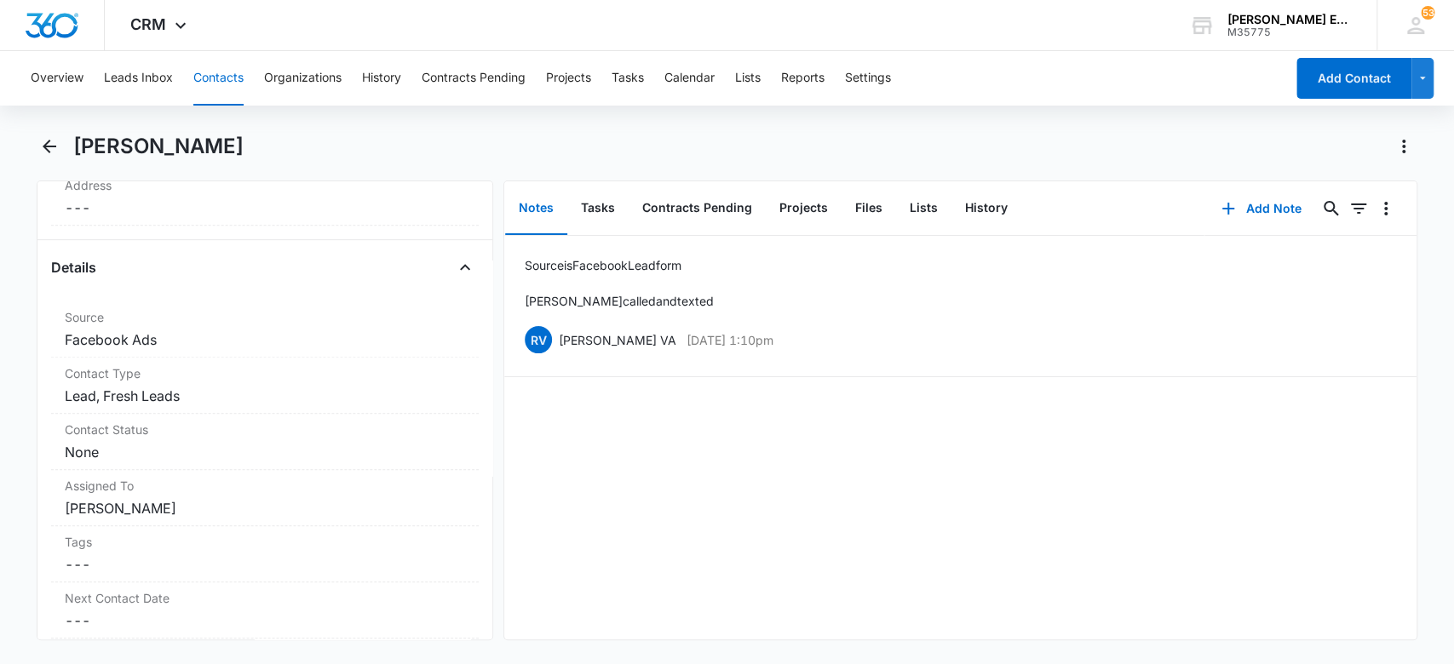
scroll to position [627, 0]
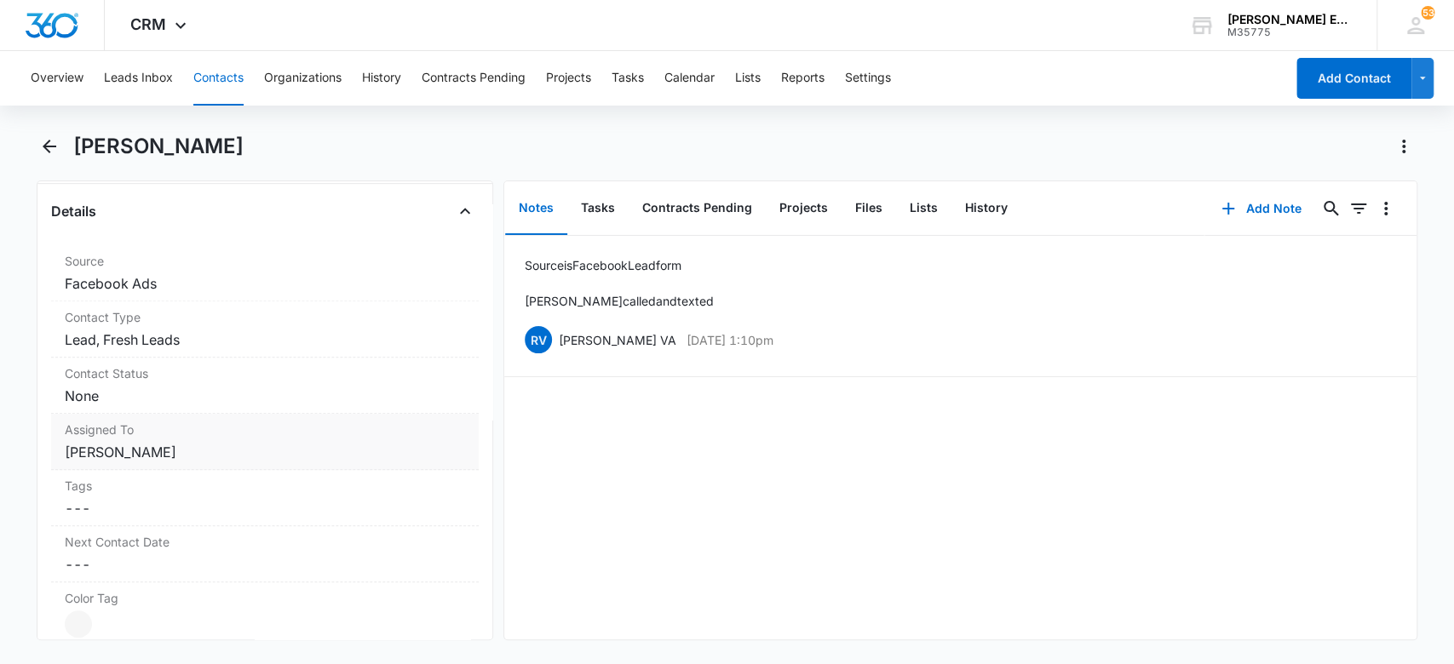
click at [213, 445] on dd "Cancel Save Changes [PERSON_NAME]" at bounding box center [265, 452] width 401 height 20
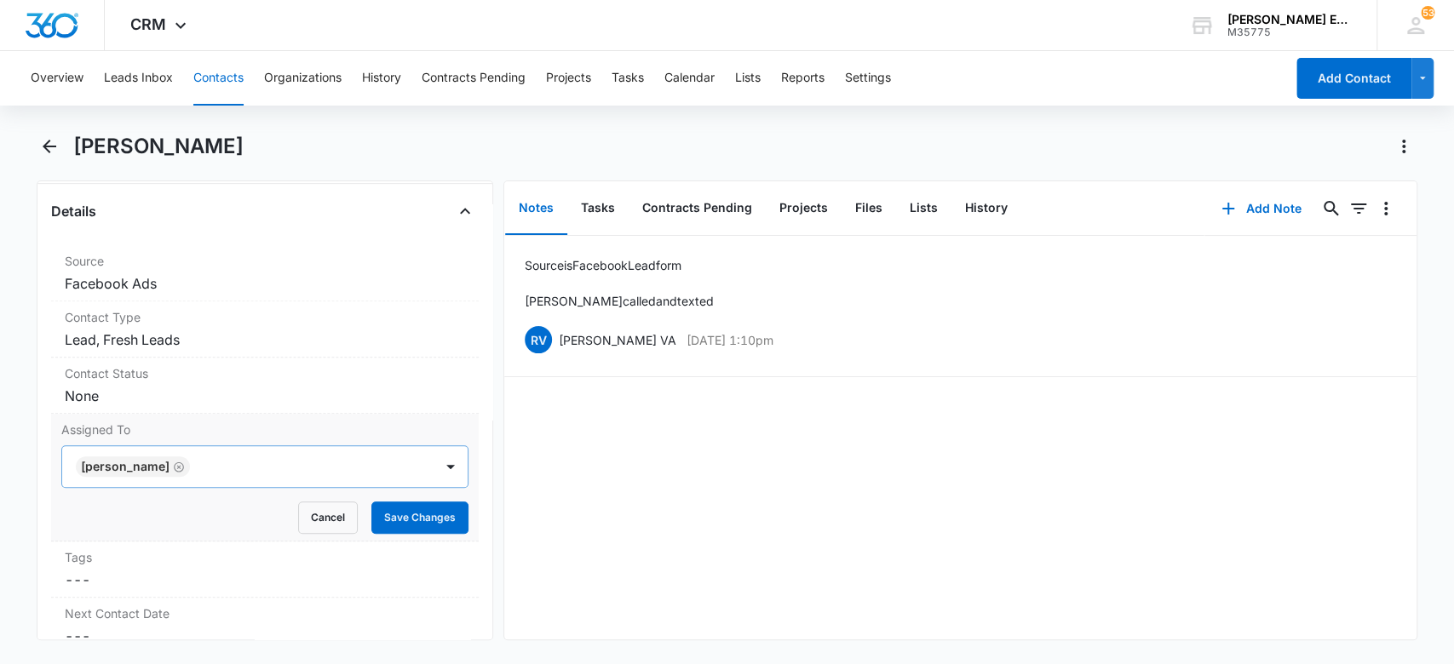
click at [184, 462] on icon "Remove Jessica Crumbaugh" at bounding box center [179, 467] width 10 height 10
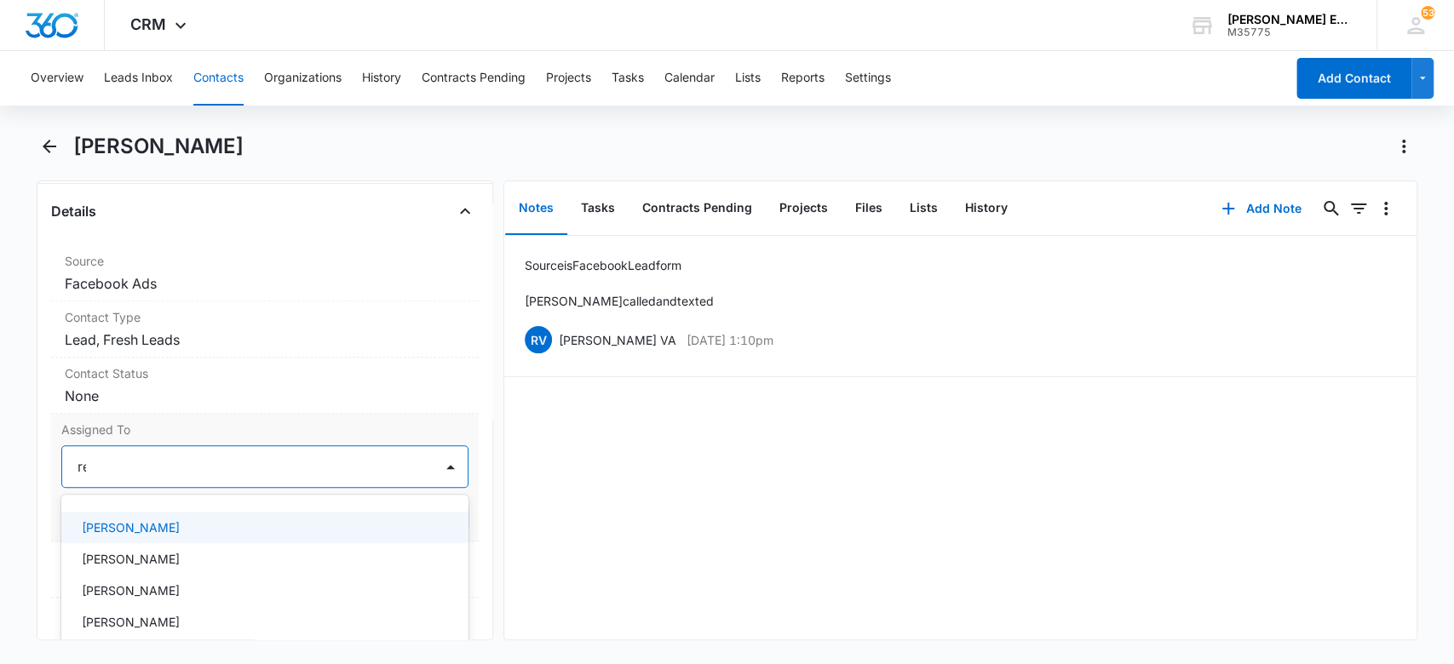
type input "rec"
click at [176, 520] on div "Recruiting Dept" at bounding box center [264, 528] width 364 height 18
click at [714, 476] on div "Source is Facebook Lead form [PERSON_NAME] called and texted [PERSON_NAME] VA […" at bounding box center [960, 438] width 912 height 404
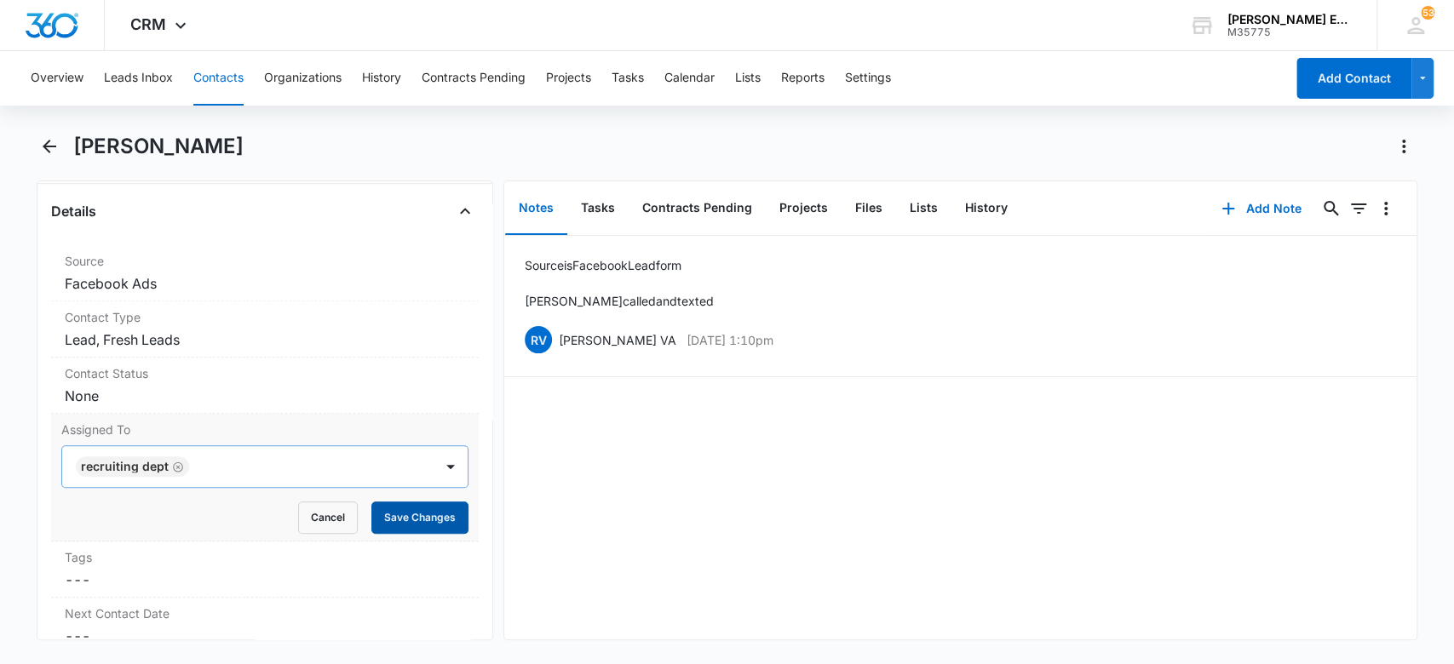
click at [428, 520] on button "Save Changes" at bounding box center [419, 518] width 97 height 32
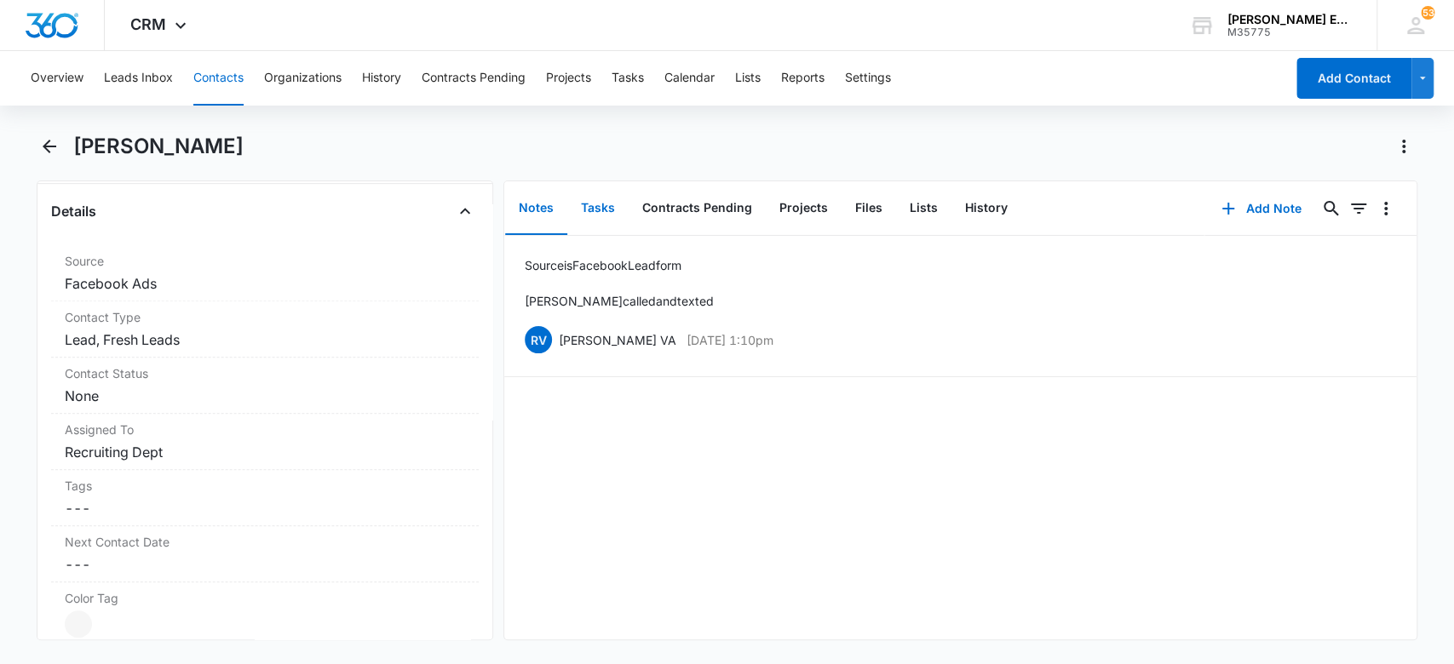
click at [600, 211] on button "Tasks" at bounding box center [597, 208] width 61 height 53
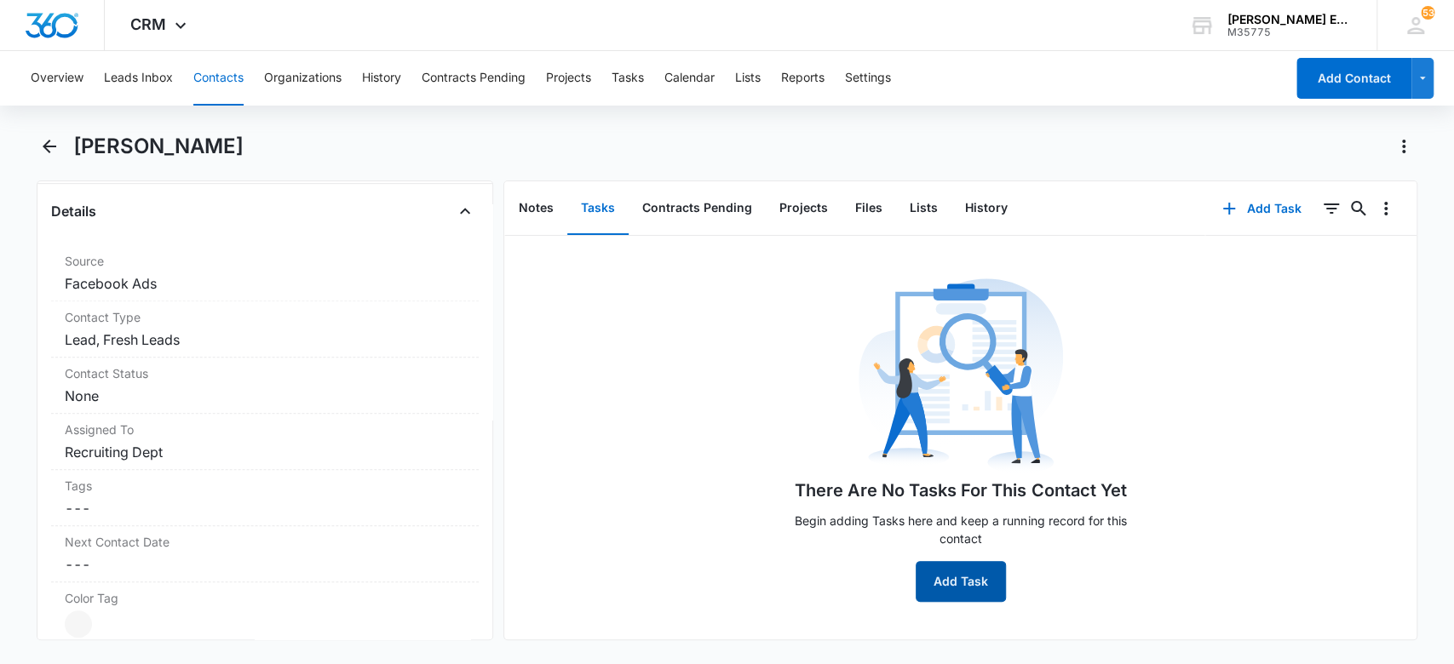
click at [980, 583] on button "Add Task" at bounding box center [961, 581] width 90 height 41
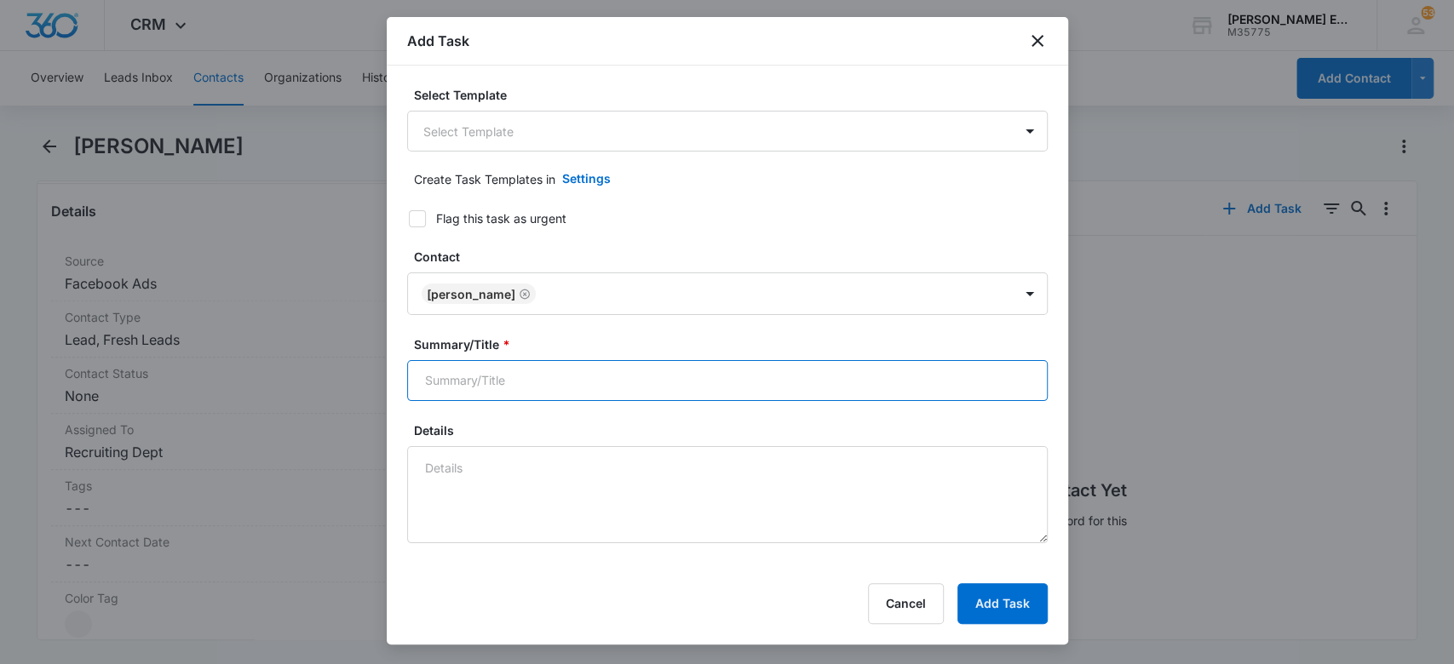
click at [611, 374] on input "Summary/Title *" at bounding box center [727, 380] width 640 height 41
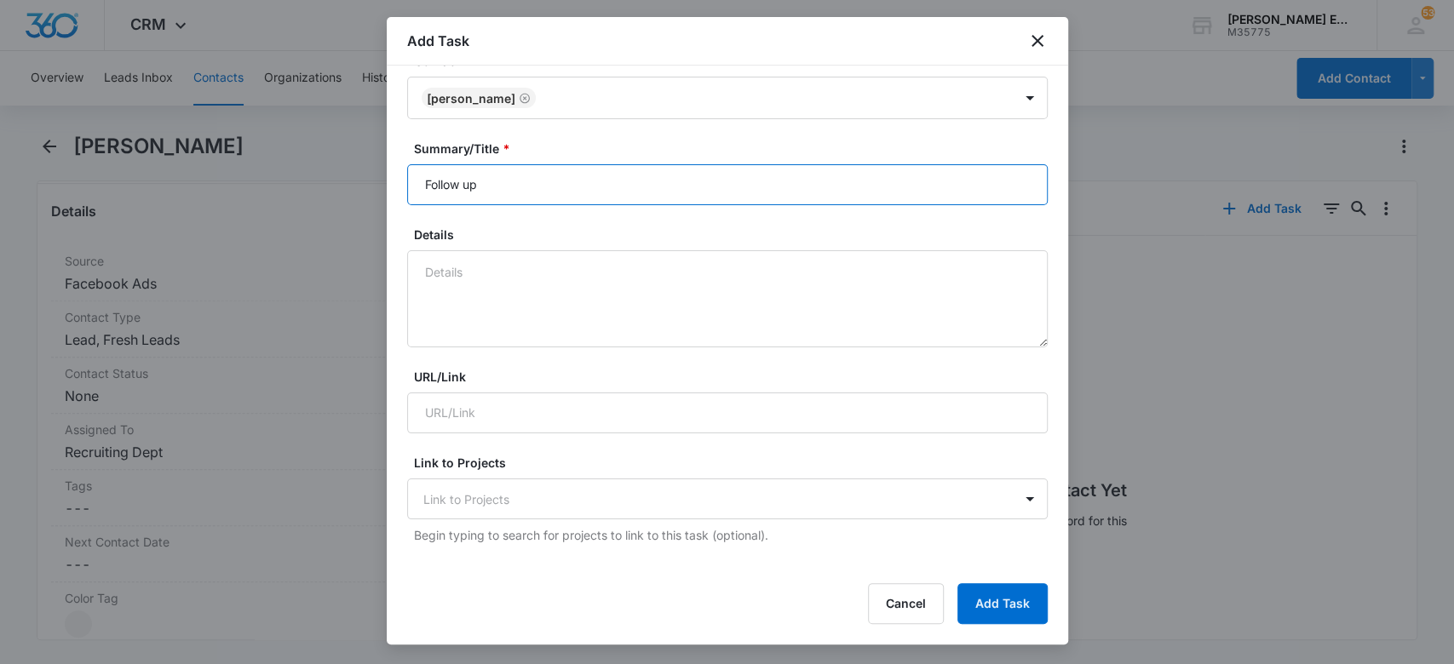
scroll to position [227, 0]
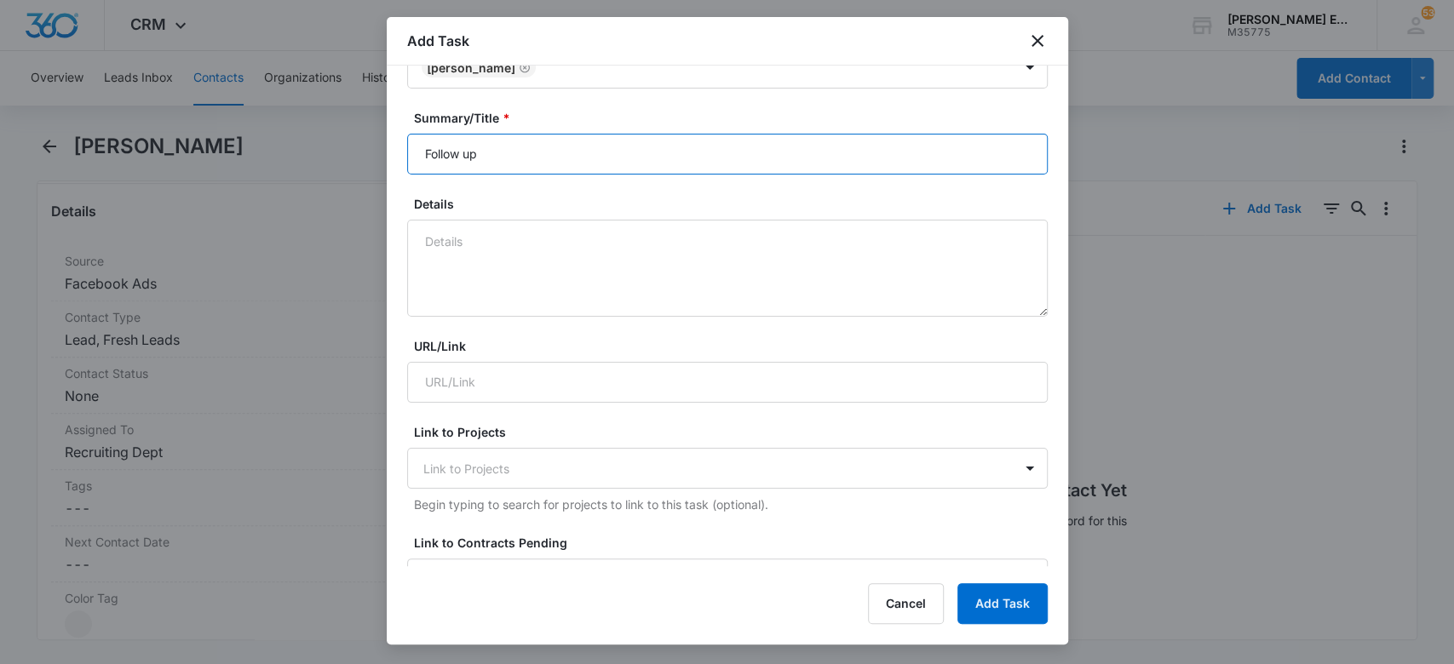
type input "Follow up"
click at [536, 199] on label "Details" at bounding box center [734, 204] width 640 height 18
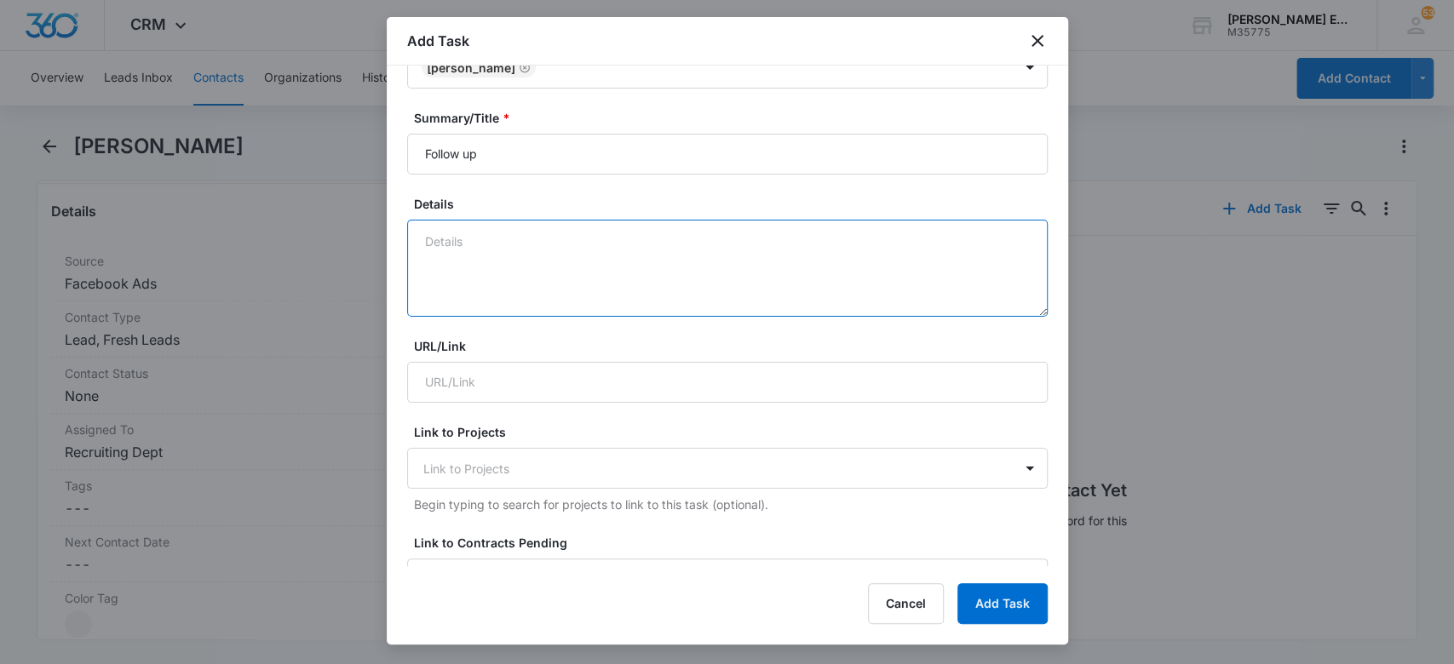
click at [536, 220] on textarea "Details" at bounding box center [727, 268] width 640 height 97
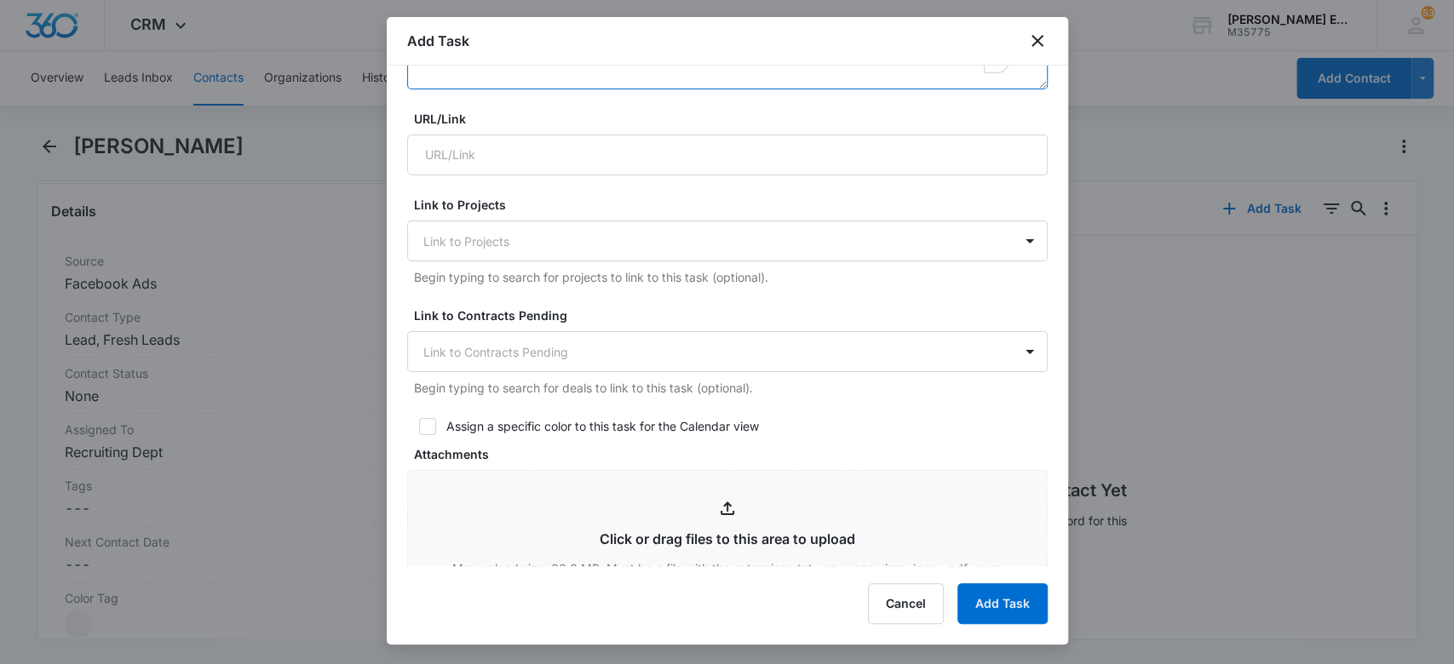
scroll to position [681, 0]
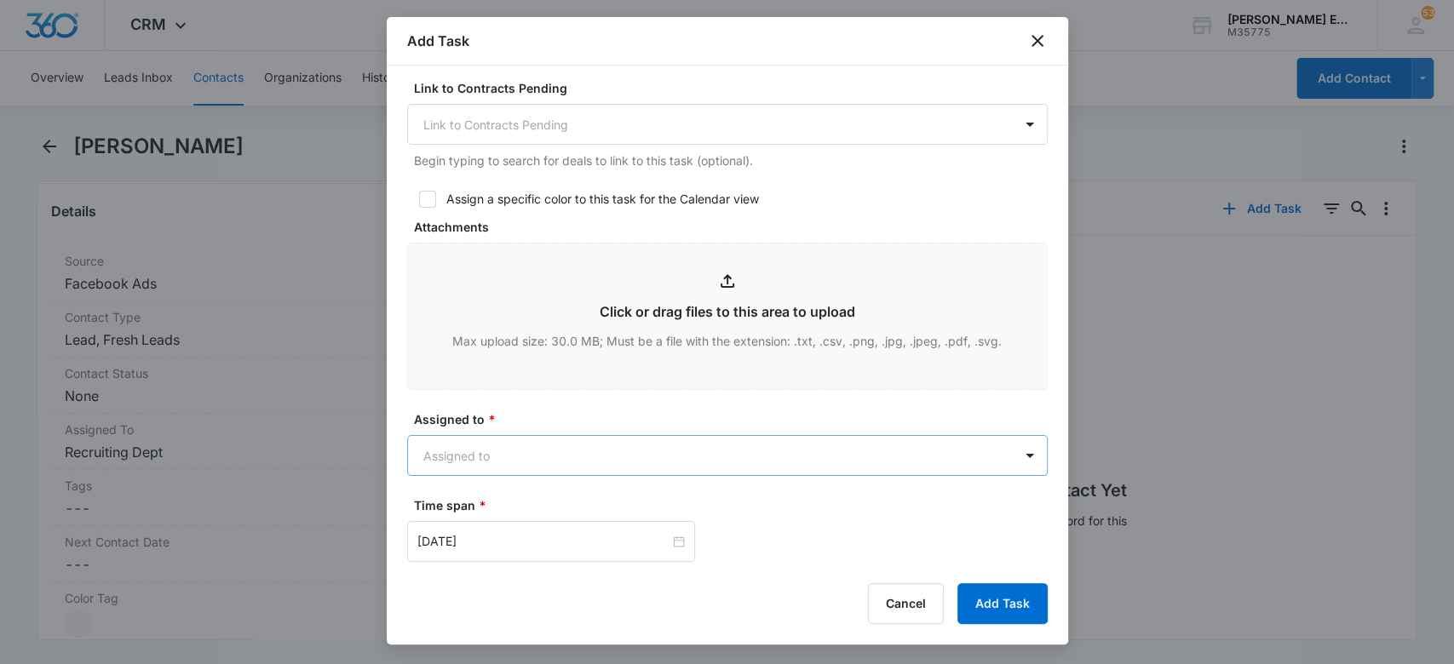
click at [533, 451] on body "CRM Apps Websites CRM Email Social Brand [PERSON_NAME] Estates and Homes M35775…" at bounding box center [727, 332] width 1454 height 664
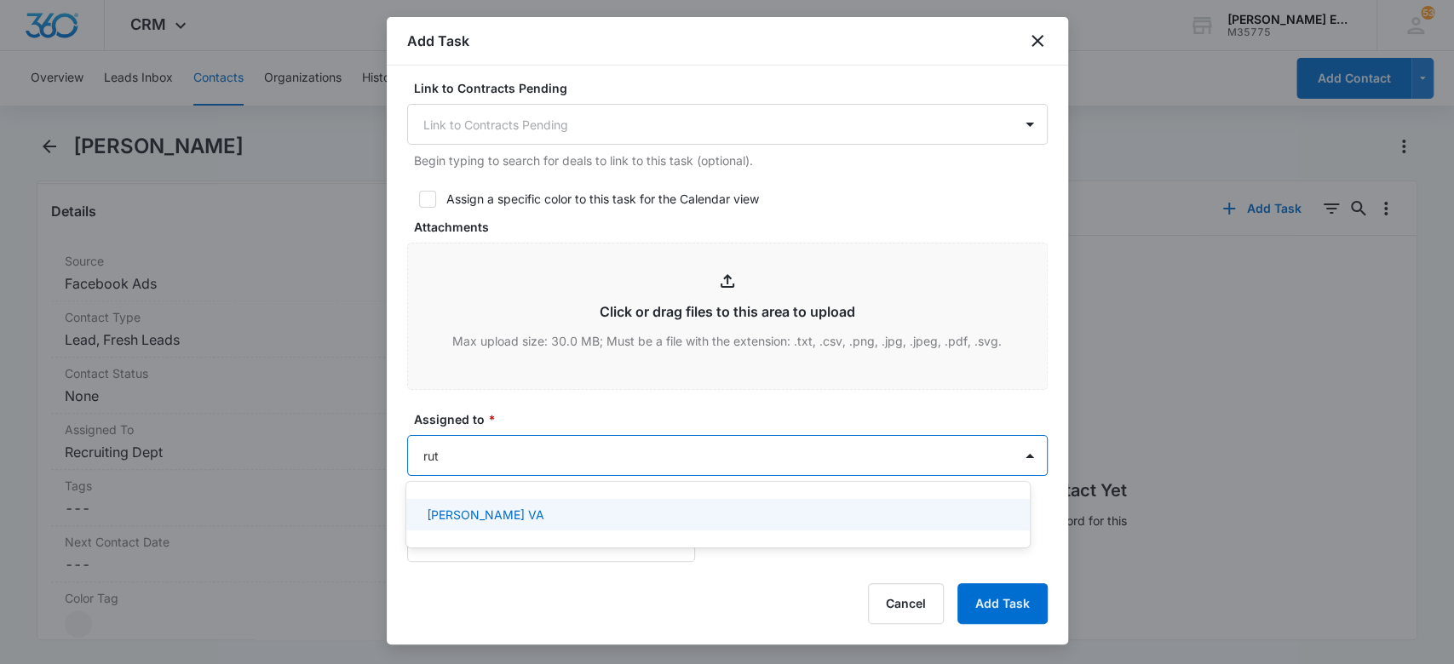
type input "[PERSON_NAME]"
click at [546, 508] on div "[PERSON_NAME] VA" at bounding box center [716, 515] width 579 height 18
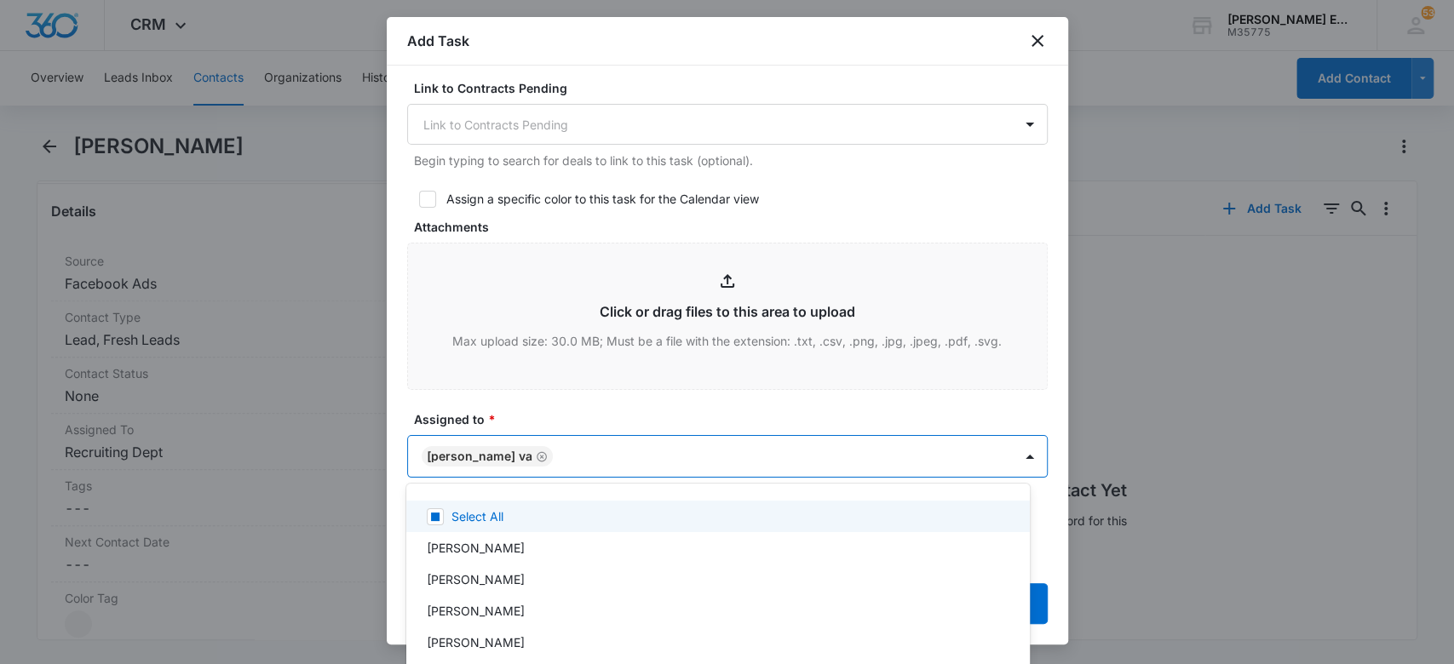
drag, startPoint x: 578, startPoint y: 399, endPoint x: 574, endPoint y: 420, distance: 20.9
click at [578, 401] on div at bounding box center [727, 332] width 1454 height 664
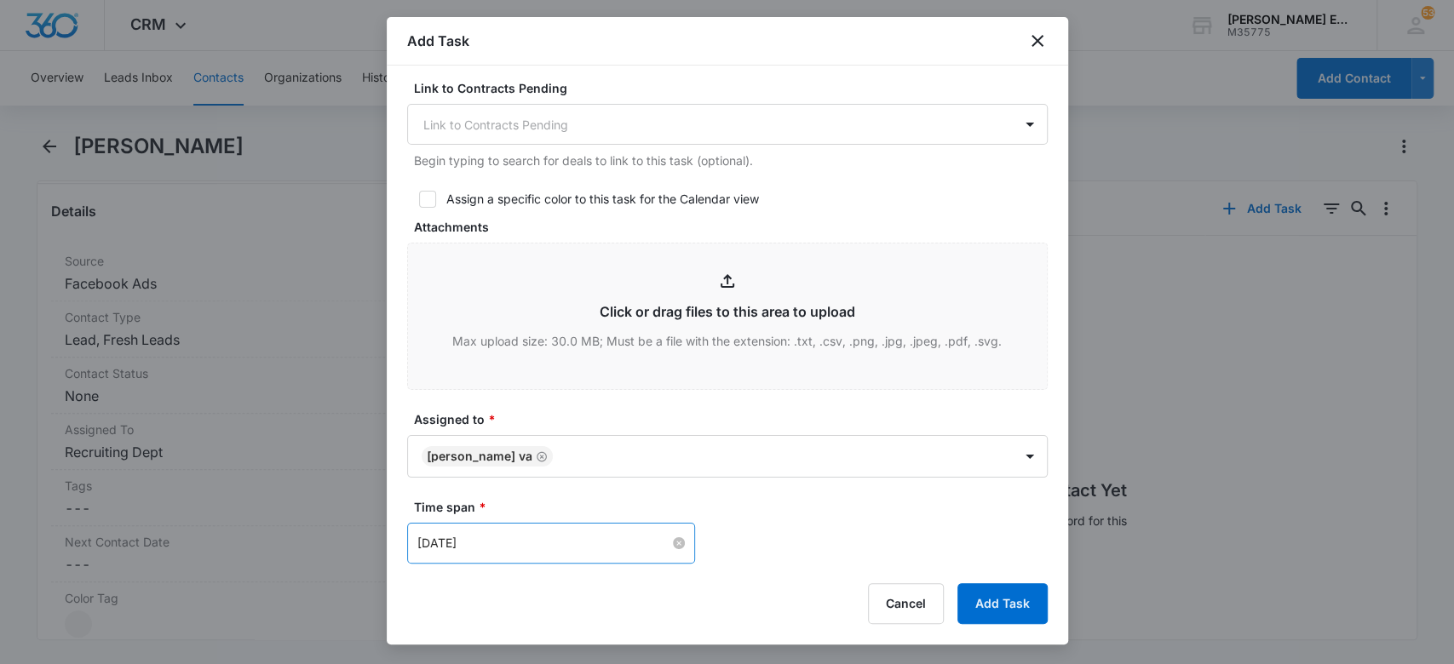
click at [529, 545] on input "[DATE]" at bounding box center [543, 543] width 252 height 19
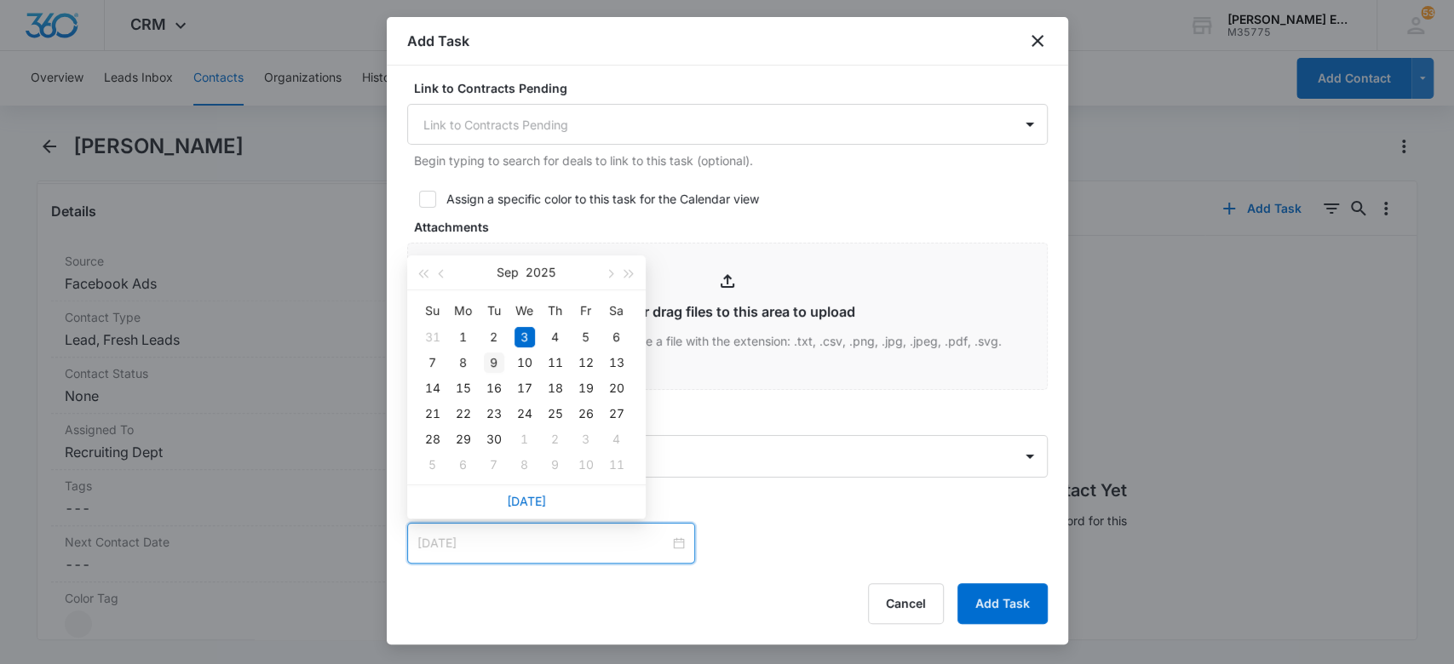
type input "[DATE]"
click at [490, 362] on div "9" at bounding box center [494, 363] width 20 height 20
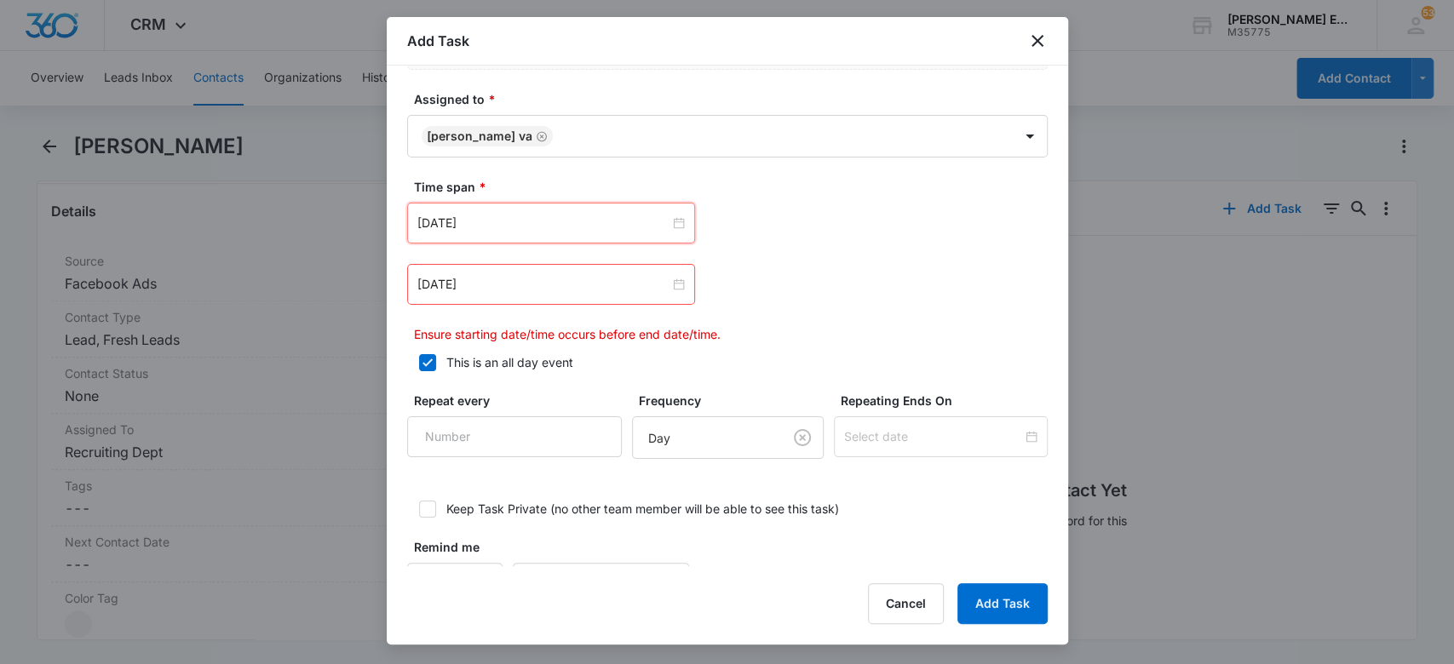
scroll to position [1022, 0]
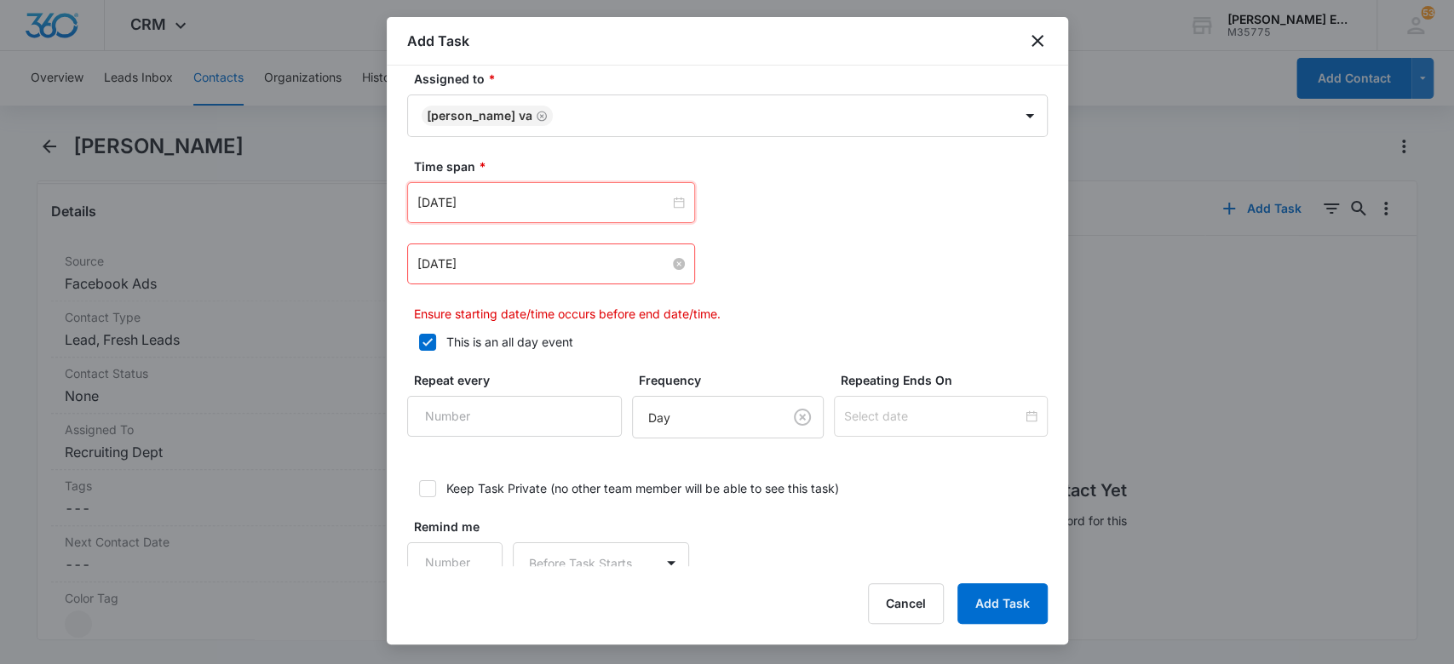
click at [491, 269] on input "[DATE]" at bounding box center [543, 264] width 252 height 19
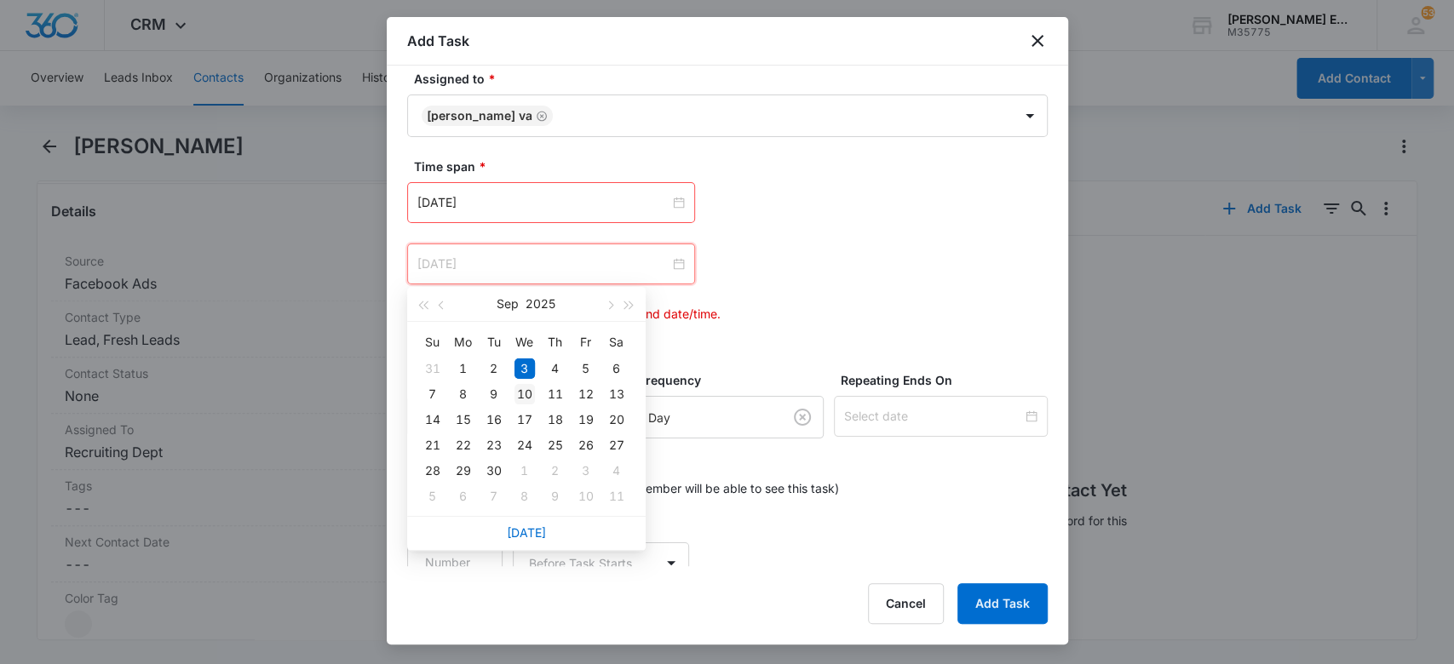
type input "[DATE]"
click at [518, 394] on div "10" at bounding box center [524, 394] width 20 height 20
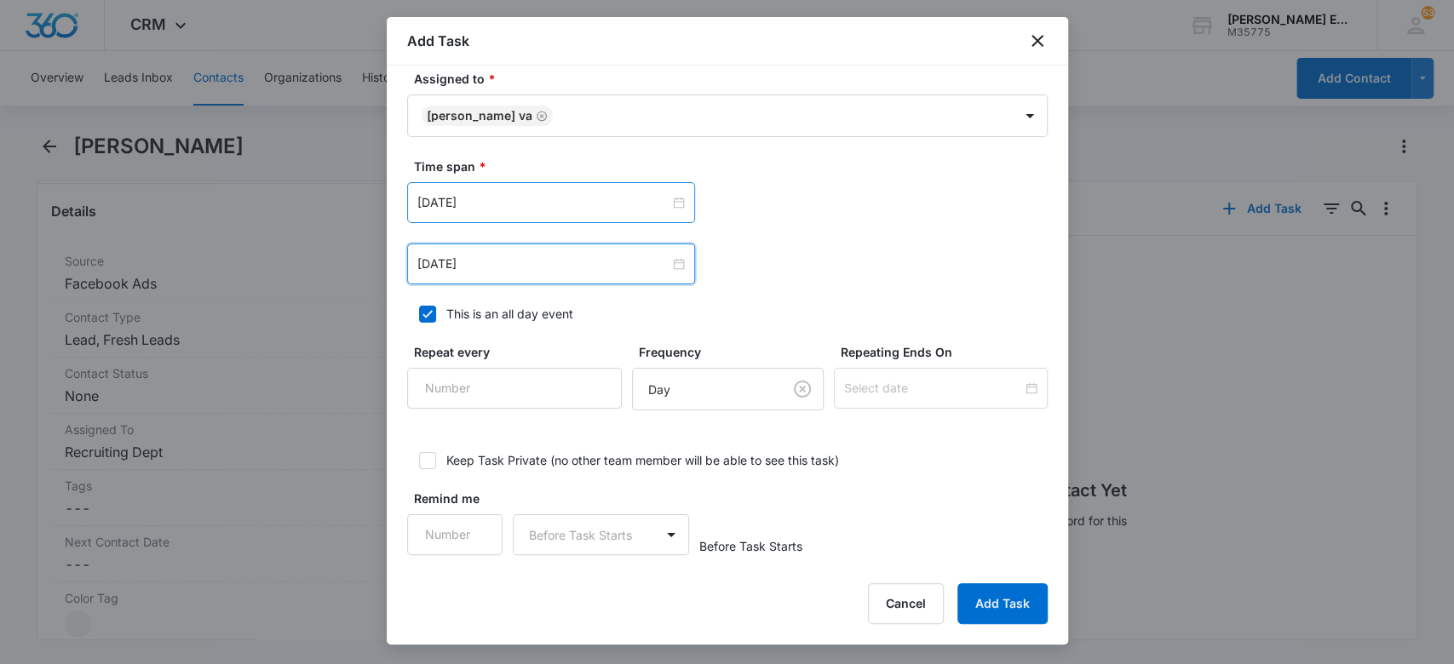
click at [492, 191] on div "[DATE]" at bounding box center [551, 202] width 288 height 41
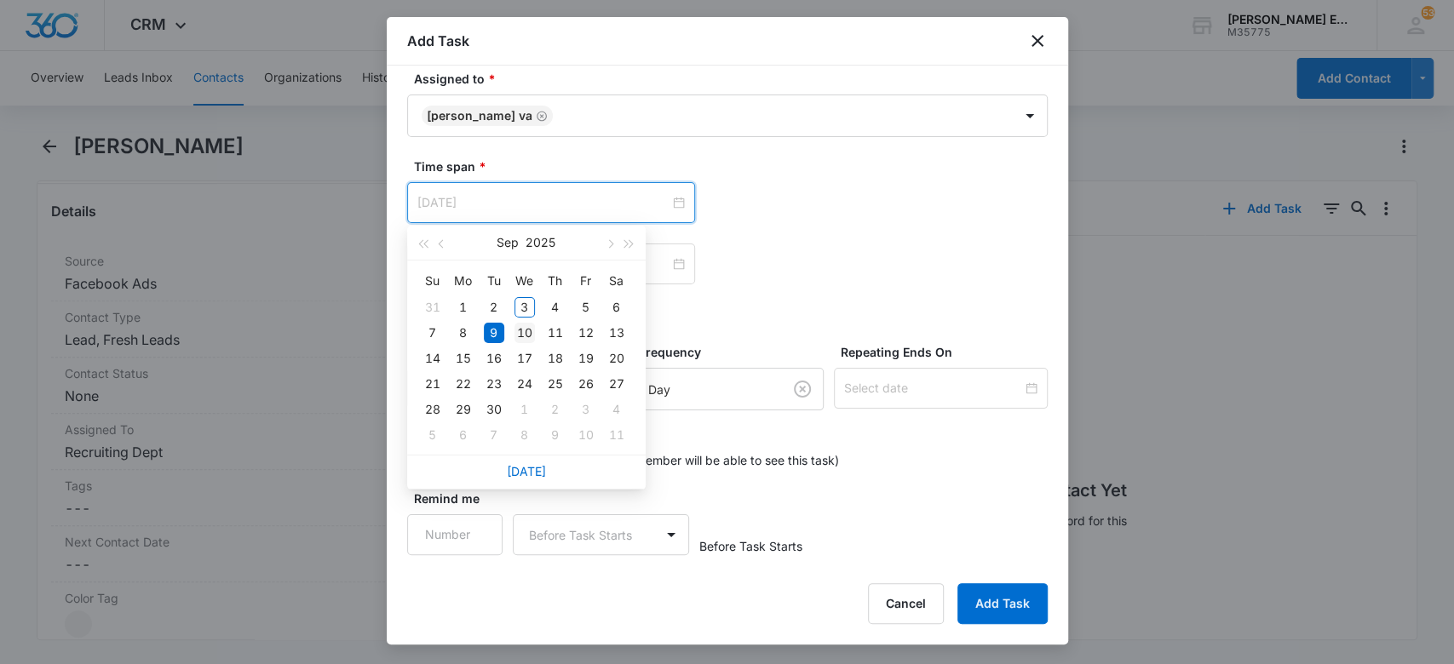
type input "[DATE]"
click at [525, 331] on div "10" at bounding box center [524, 333] width 20 height 20
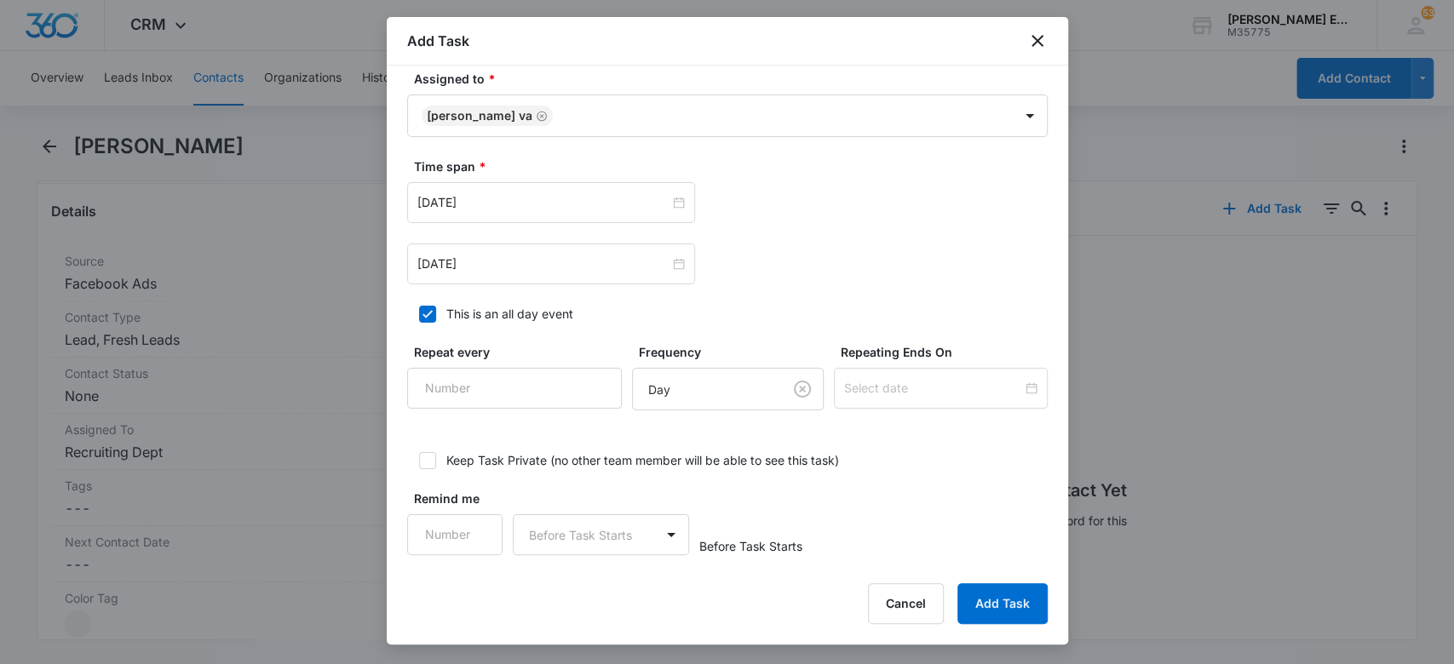
click at [431, 313] on icon at bounding box center [427, 314] width 15 height 15
click at [419, 313] on input "This is an all day event" at bounding box center [413, 314] width 12 height 12
checkbox input "false"
click at [777, 201] on input "12:00 am" at bounding box center [789, 202] width 102 height 19
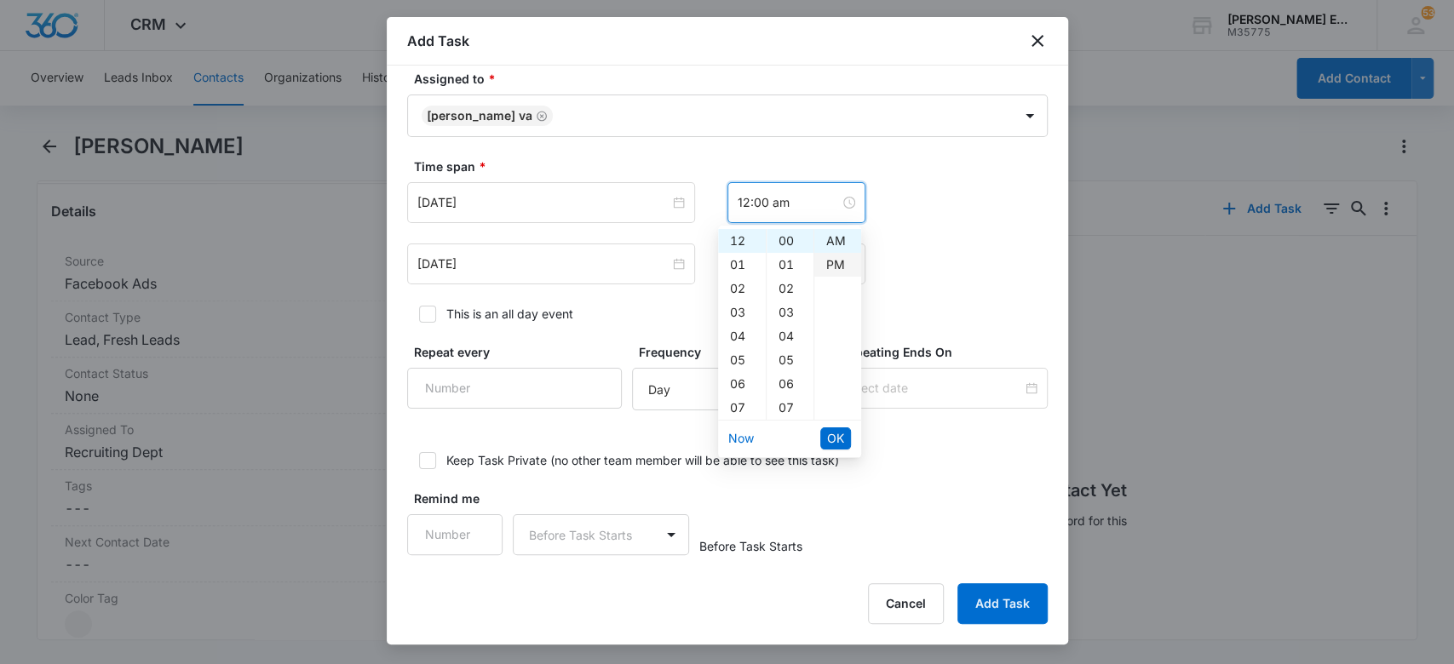
click at [824, 265] on div "PM" at bounding box center [837, 265] width 47 height 24
click at [913, 211] on div "[DATE] [DATE] Su Mo Tu We Th Fr Sa 31 1 2 3 4 5 6 7 8 9 10 11 12 13 14 15 16 17…" at bounding box center [727, 202] width 640 height 41
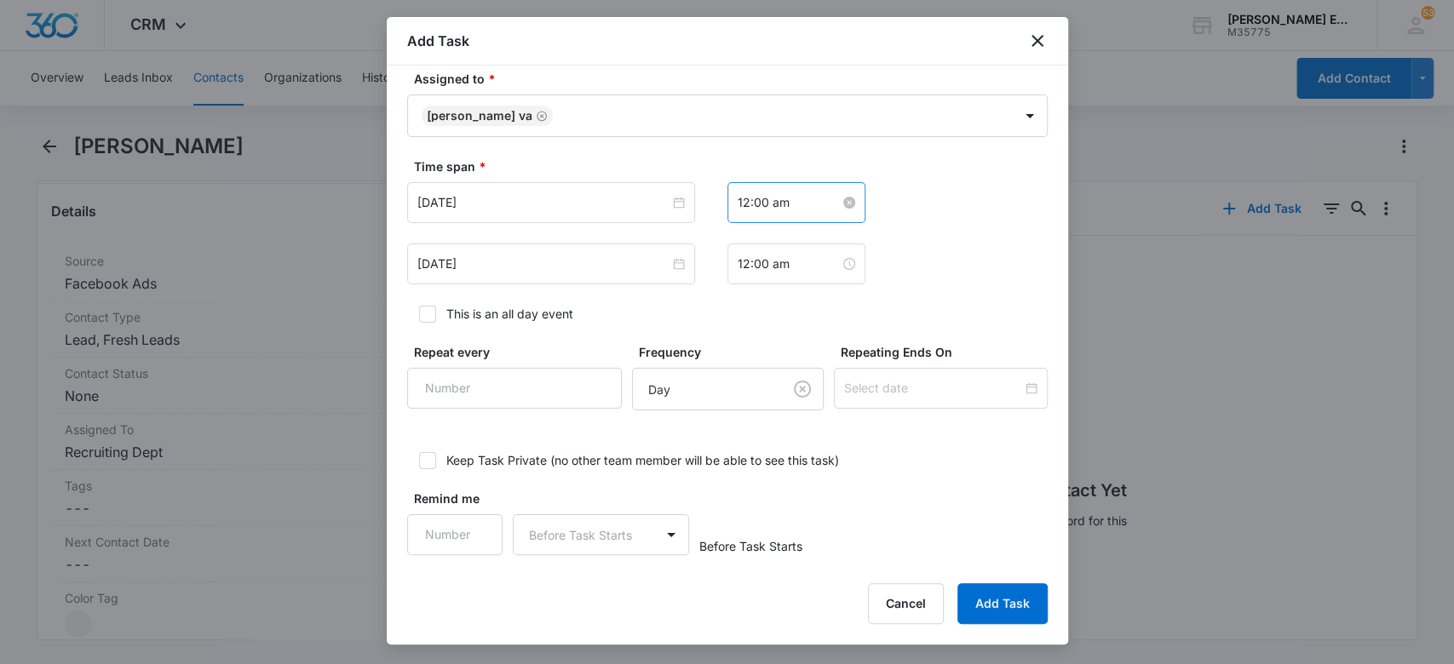
click at [795, 205] on input "12:00 am" at bounding box center [789, 202] width 102 height 19
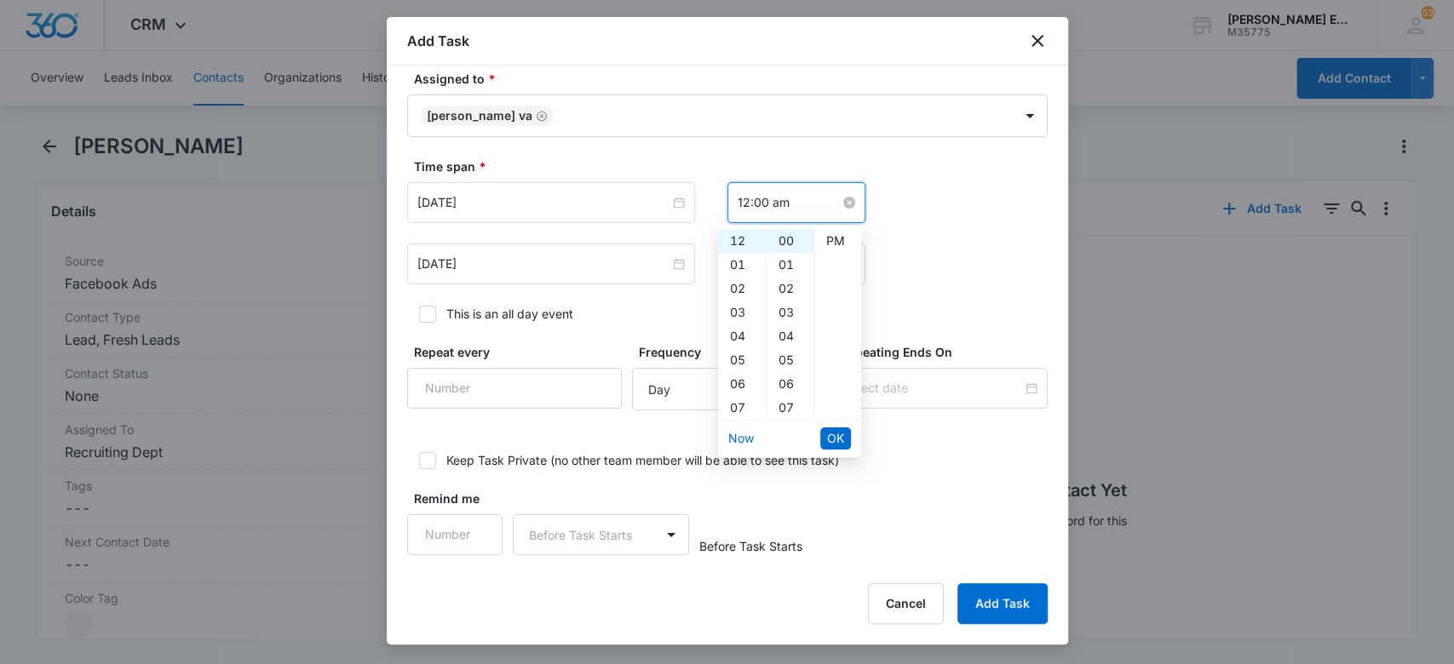
scroll to position [0, 0]
click at [829, 259] on div "PM" at bounding box center [837, 265] width 47 height 24
type input "12:00 pm"
click at [828, 444] on span "OK" at bounding box center [835, 438] width 17 height 19
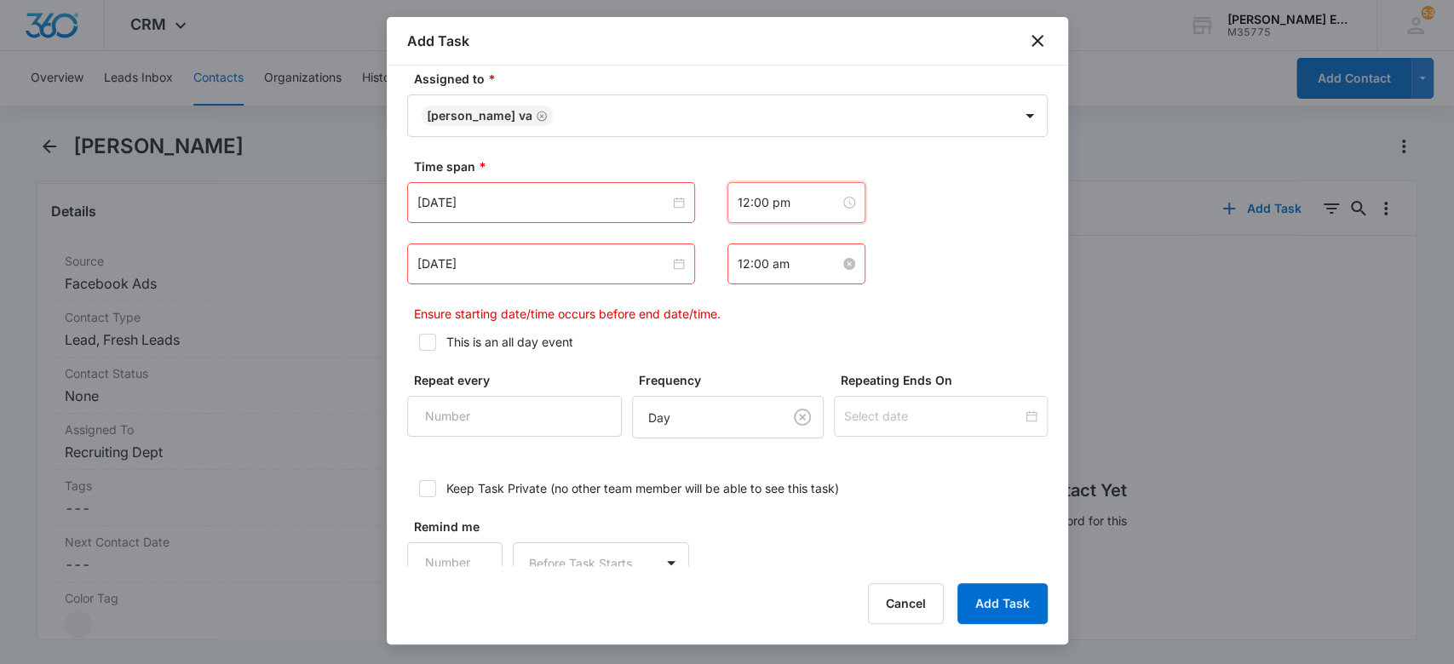
click at [790, 262] on input "12:00 am" at bounding box center [789, 264] width 102 height 19
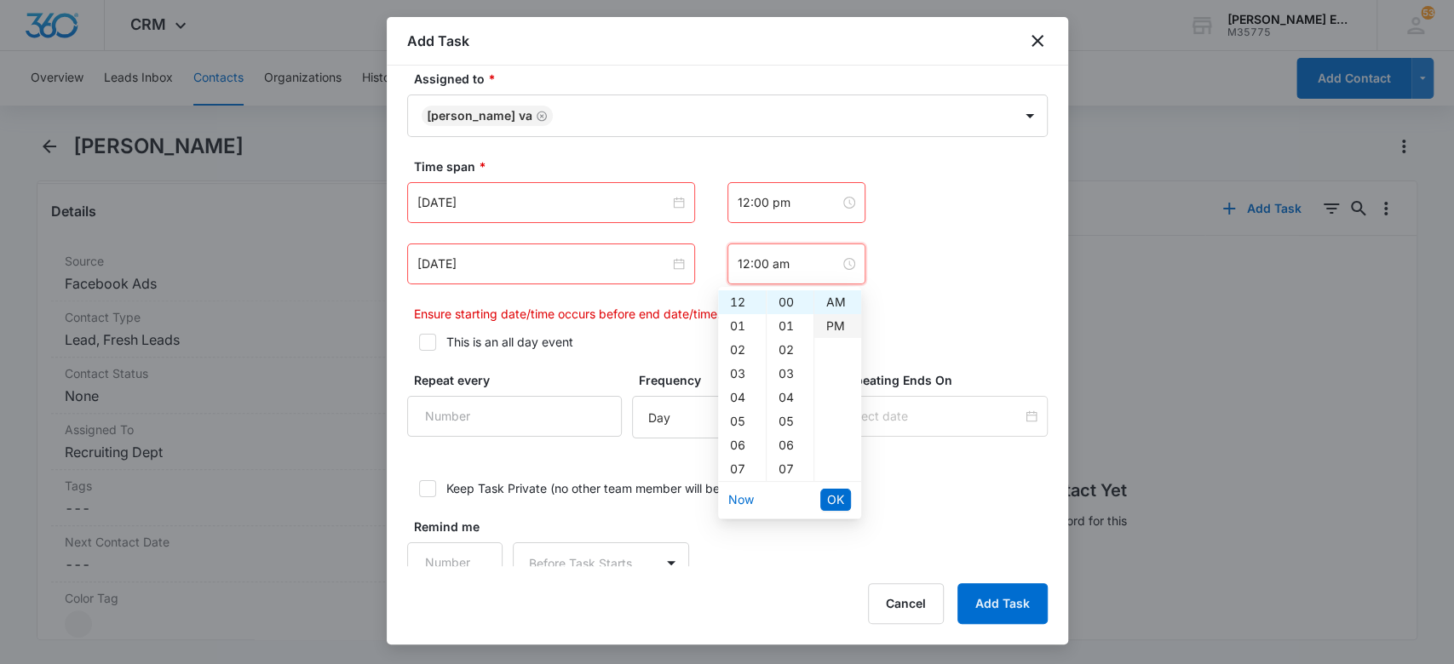
click at [831, 328] on div "PM" at bounding box center [837, 326] width 47 height 24
type input "12:00 pm"
click at [836, 506] on span "OK" at bounding box center [835, 500] width 17 height 19
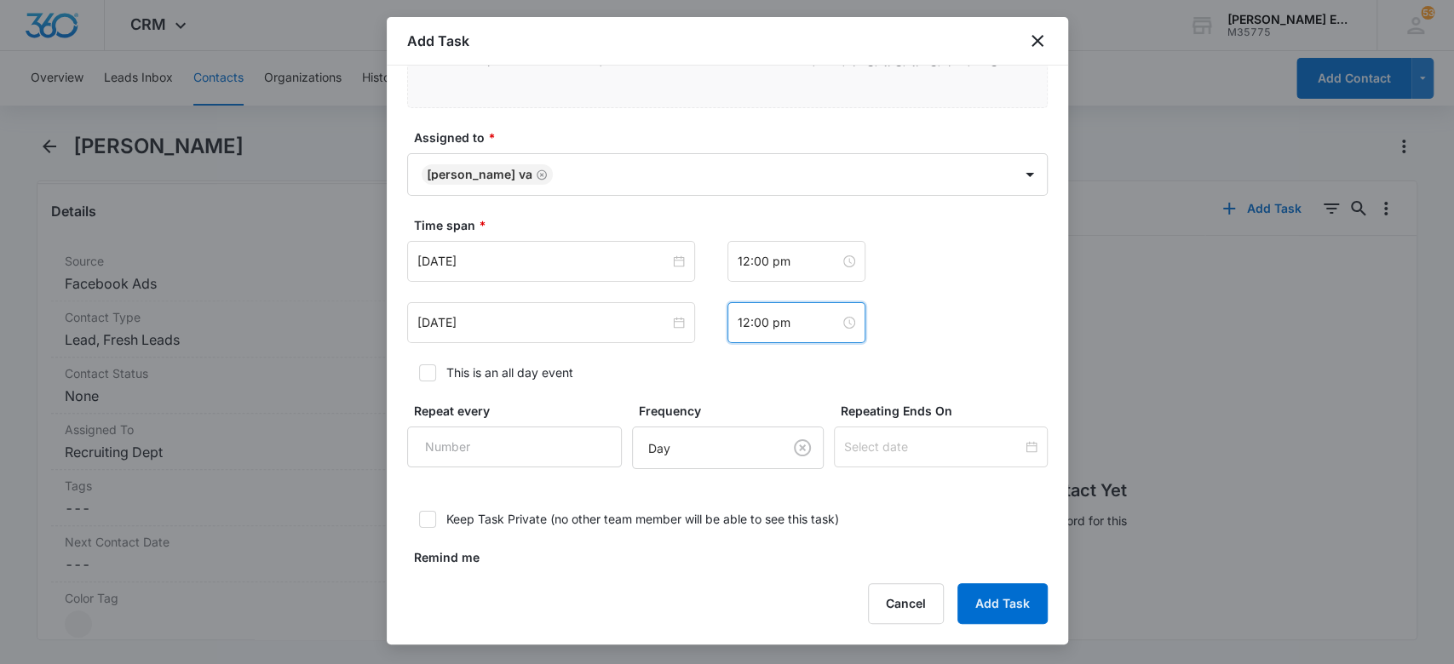
scroll to position [916, 0]
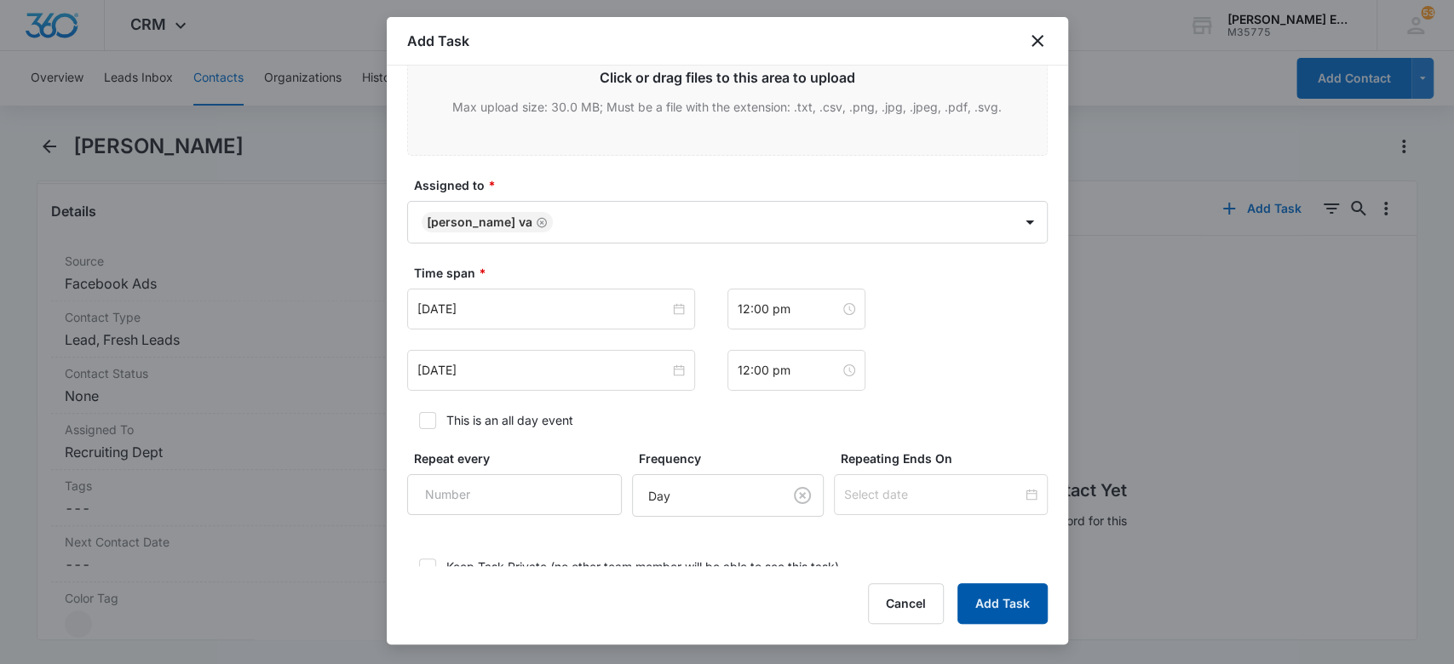
click at [997, 595] on button "Add Task" at bounding box center [1002, 603] width 90 height 41
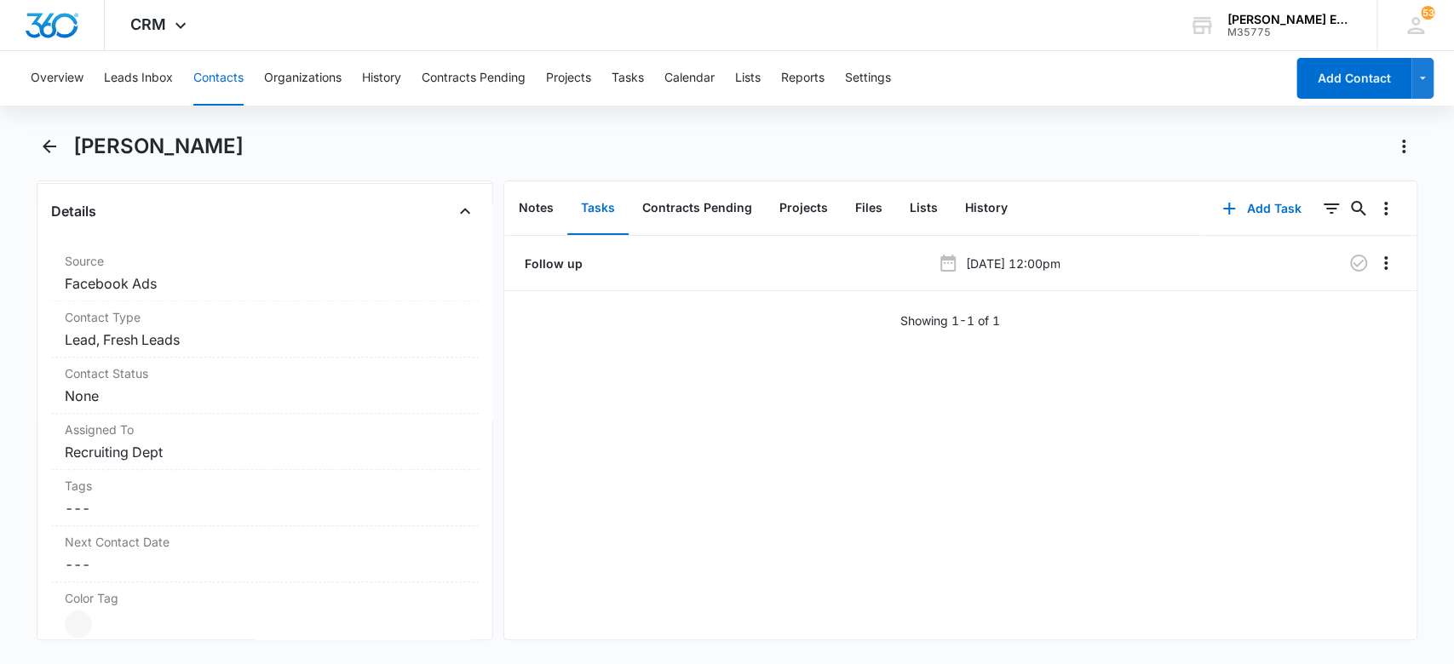
click at [218, 73] on button "Contacts" at bounding box center [218, 78] width 50 height 55
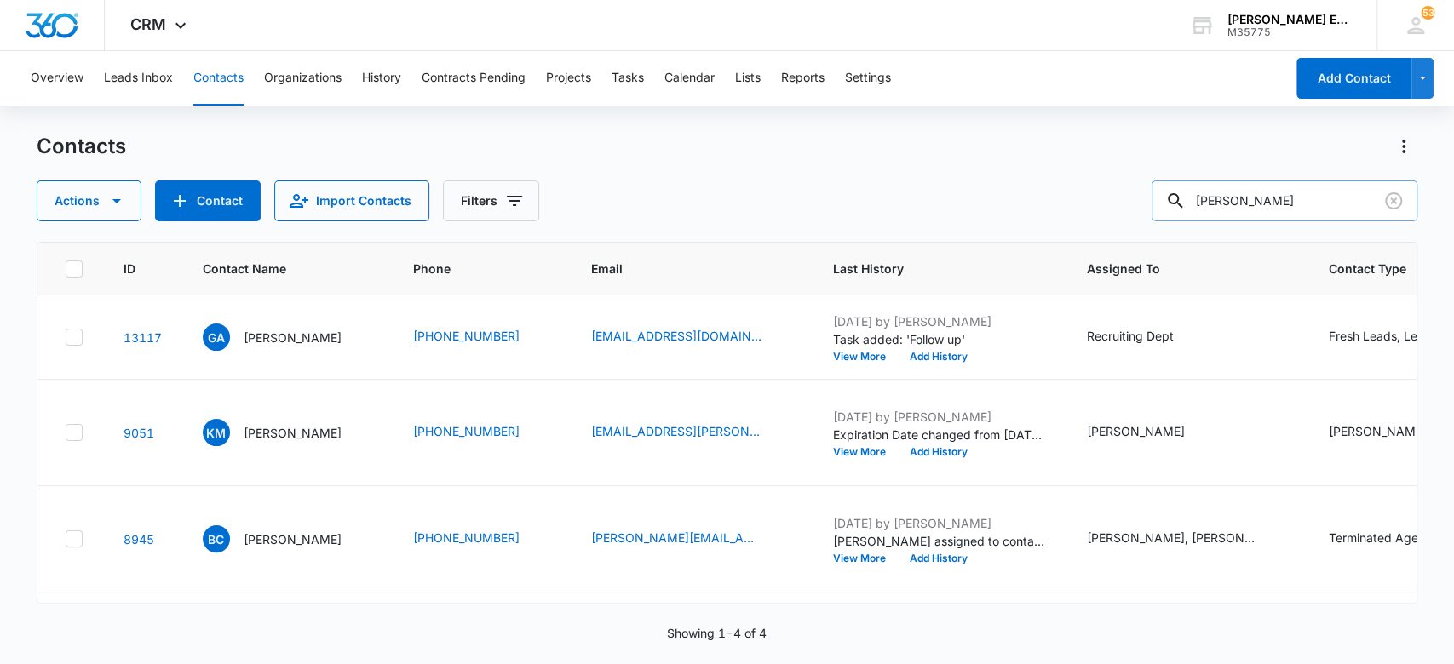
click at [1278, 210] on input "[PERSON_NAME]" at bounding box center [1285, 201] width 266 height 41
drag, startPoint x: 1270, startPoint y: 201, endPoint x: 1180, endPoint y: 190, distance: 91.0
click at [1180, 190] on div "[PERSON_NAME]" at bounding box center [1285, 201] width 266 height 41
type input "[PERSON_NAME]"
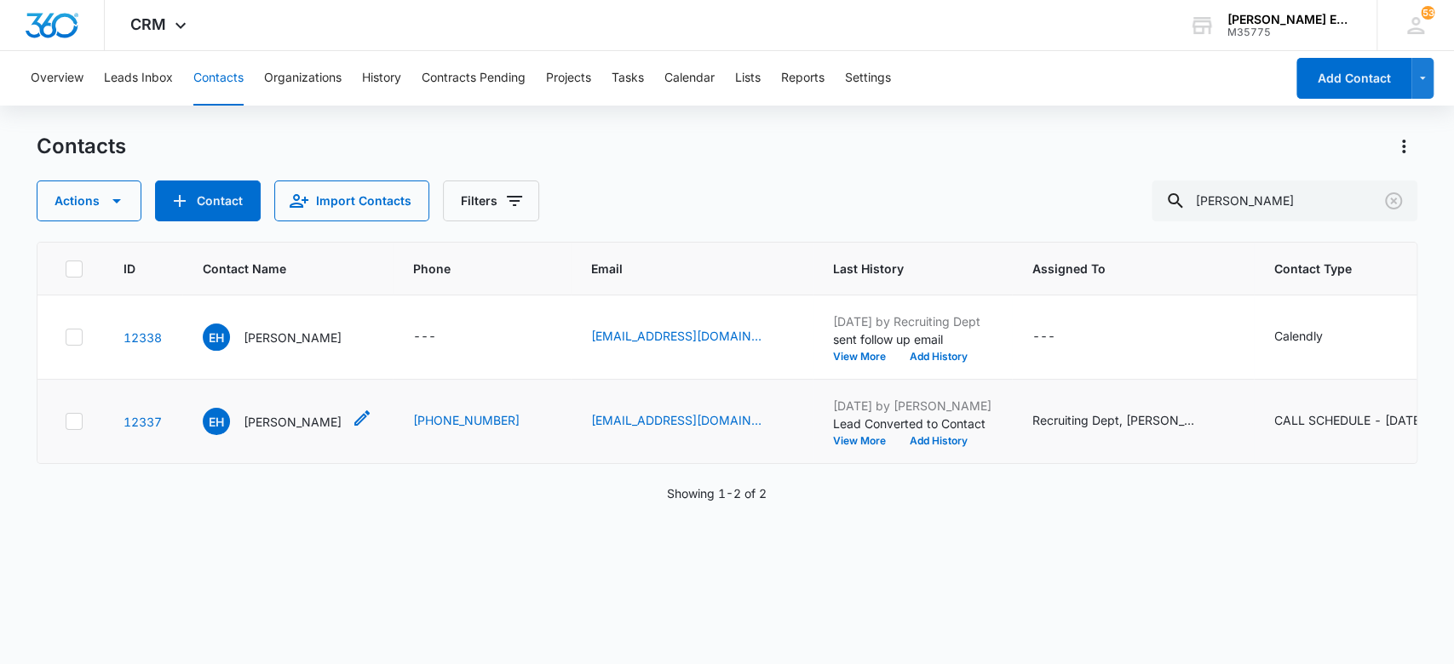
click at [289, 417] on p "[PERSON_NAME]" at bounding box center [293, 422] width 98 height 18
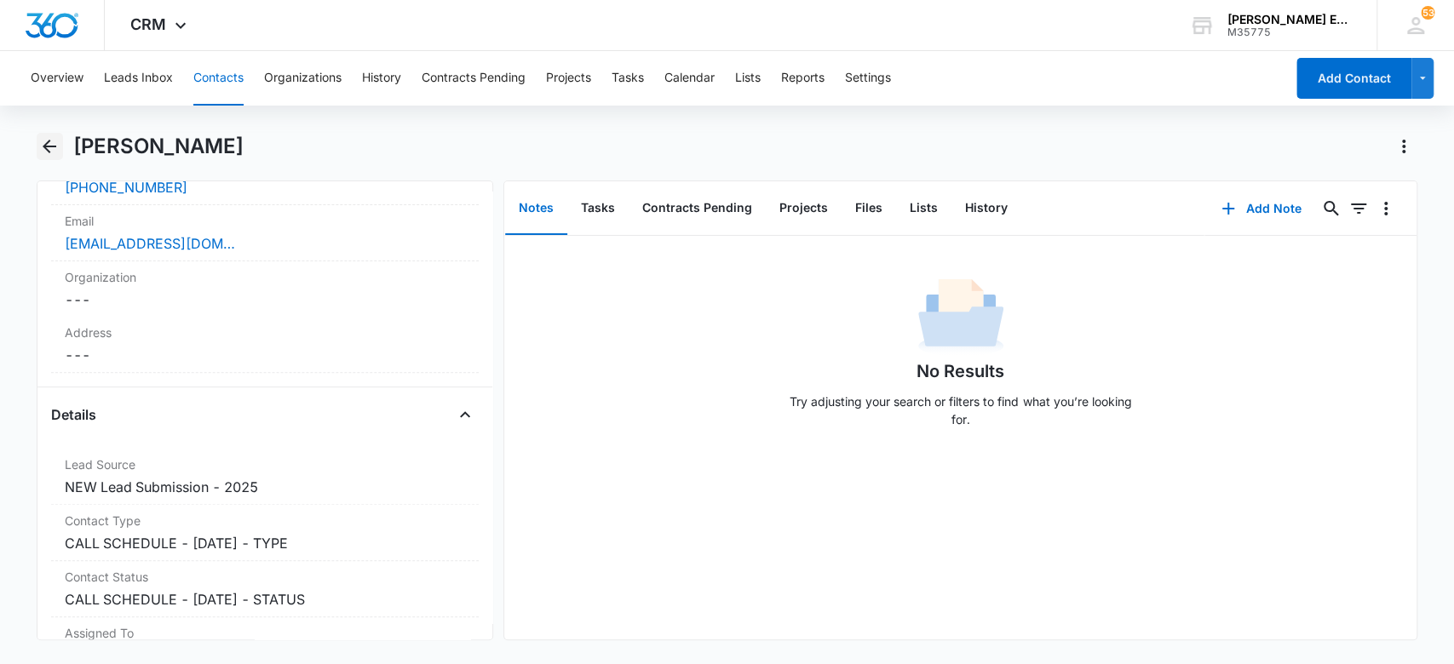
scroll to position [567, 0]
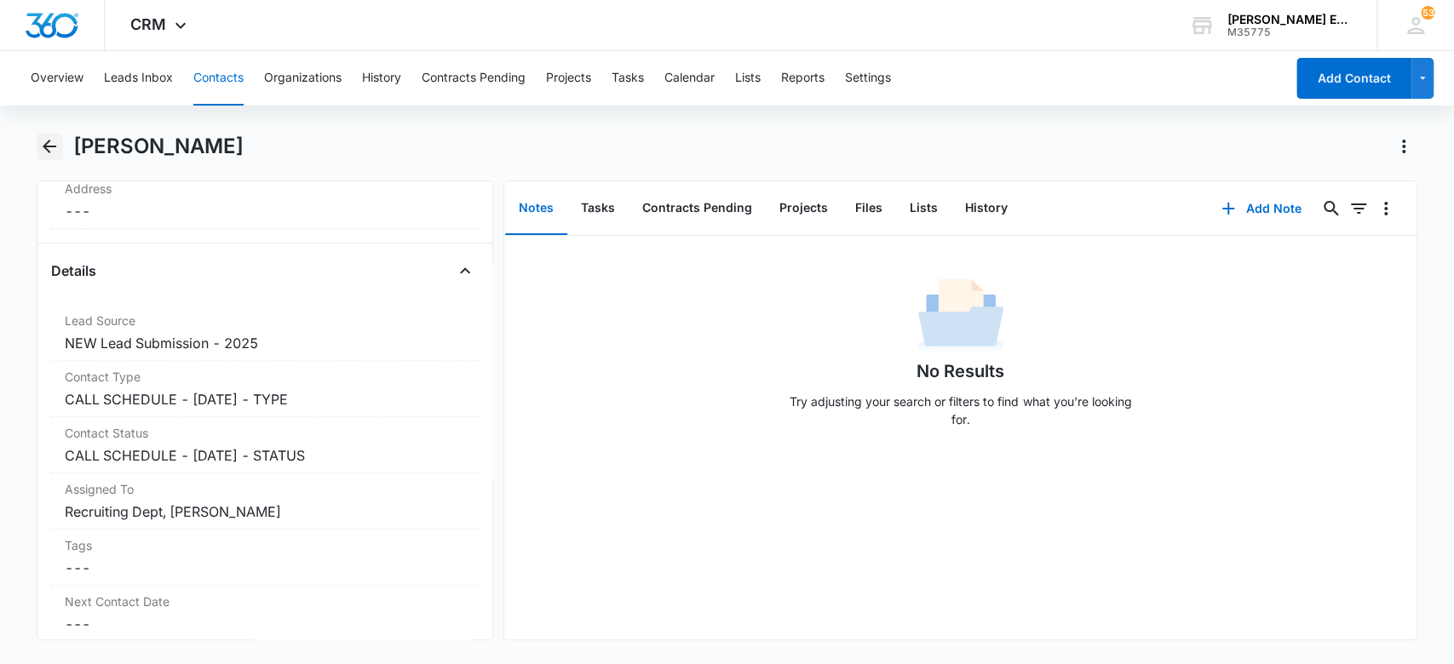
click at [60, 152] on button "Back" at bounding box center [50, 146] width 26 height 27
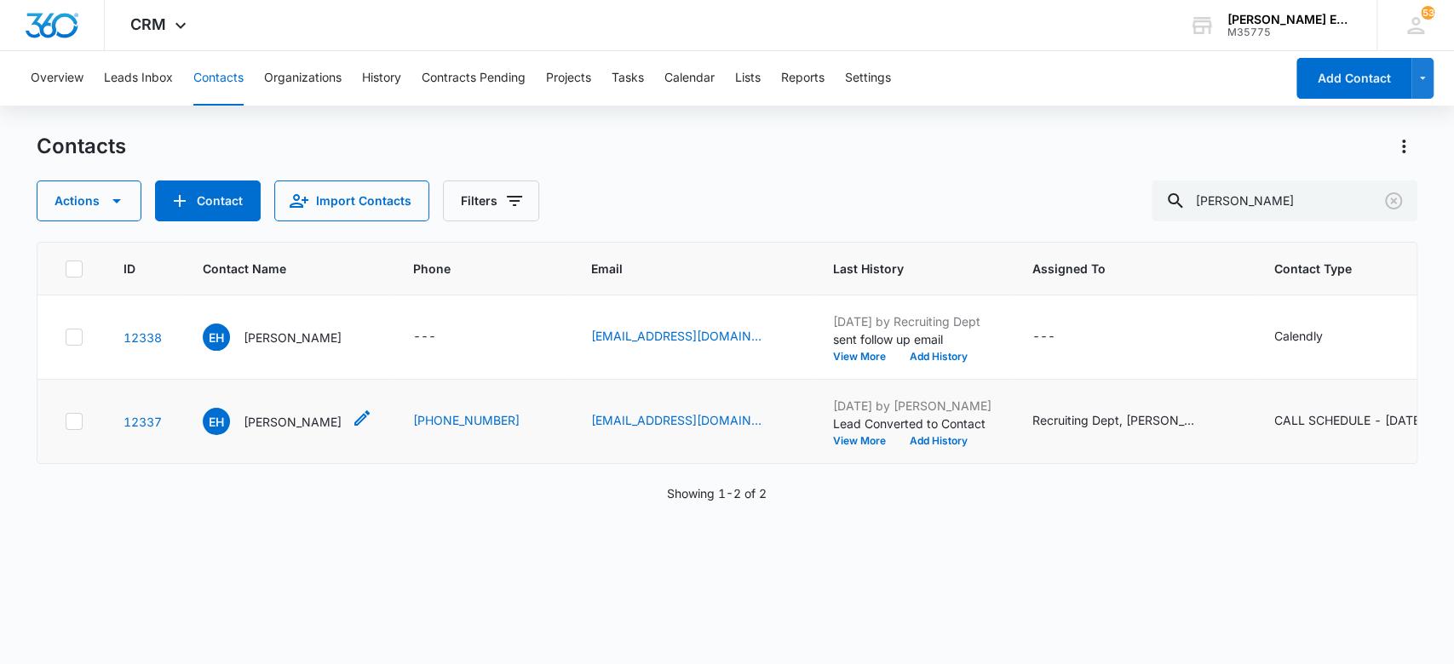
click at [290, 418] on p "[PERSON_NAME]" at bounding box center [293, 422] width 98 height 18
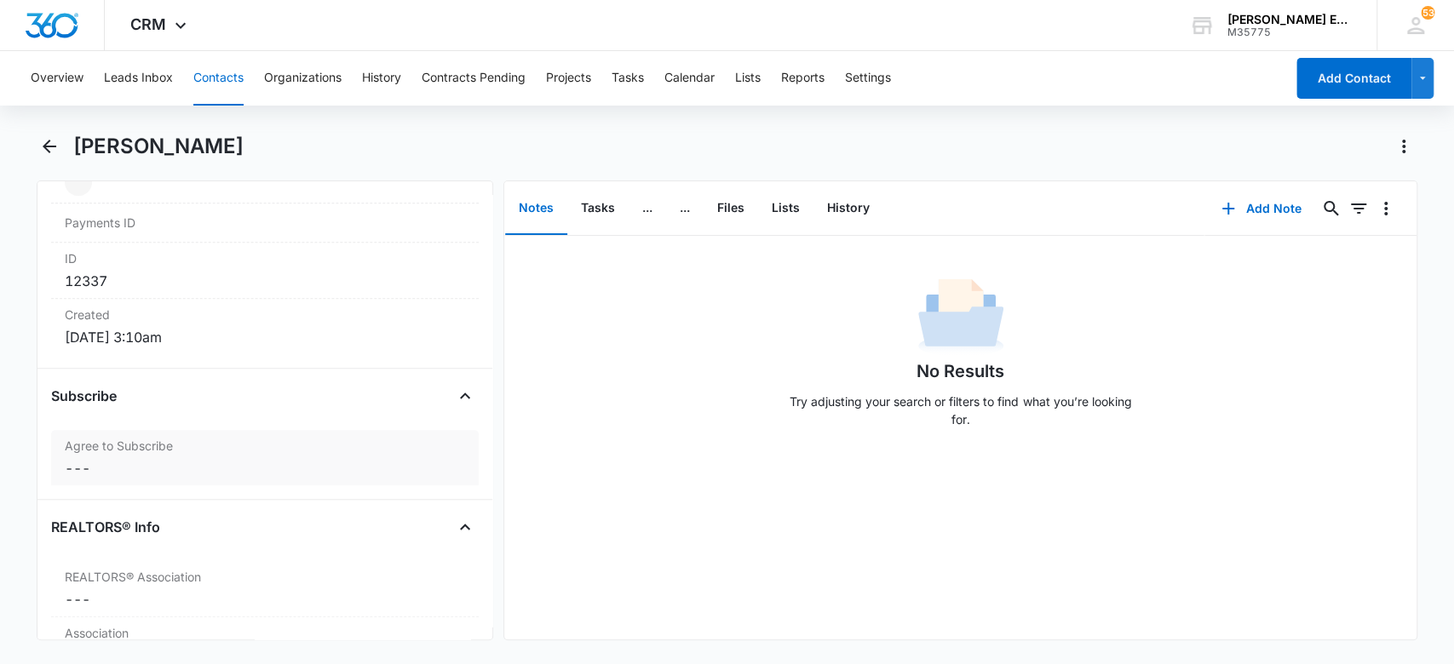
scroll to position [1135, 0]
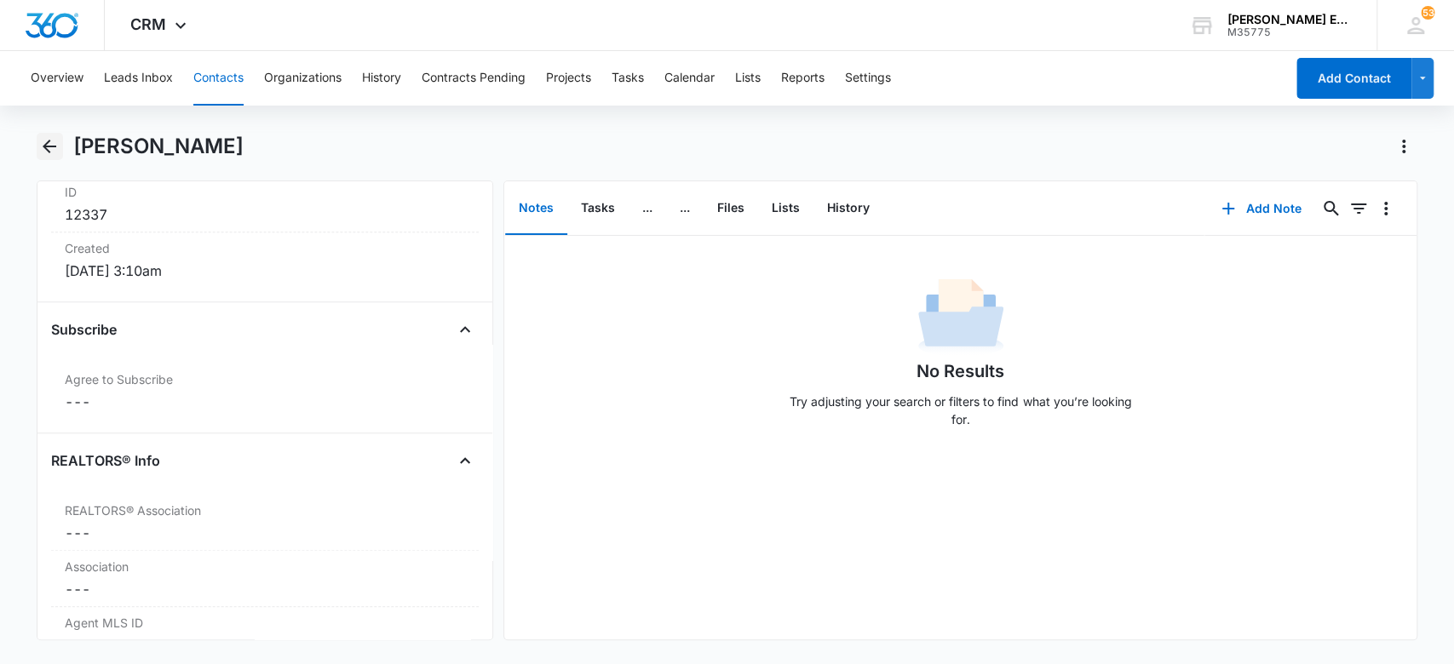
click at [41, 145] on icon "Back" at bounding box center [49, 146] width 20 height 20
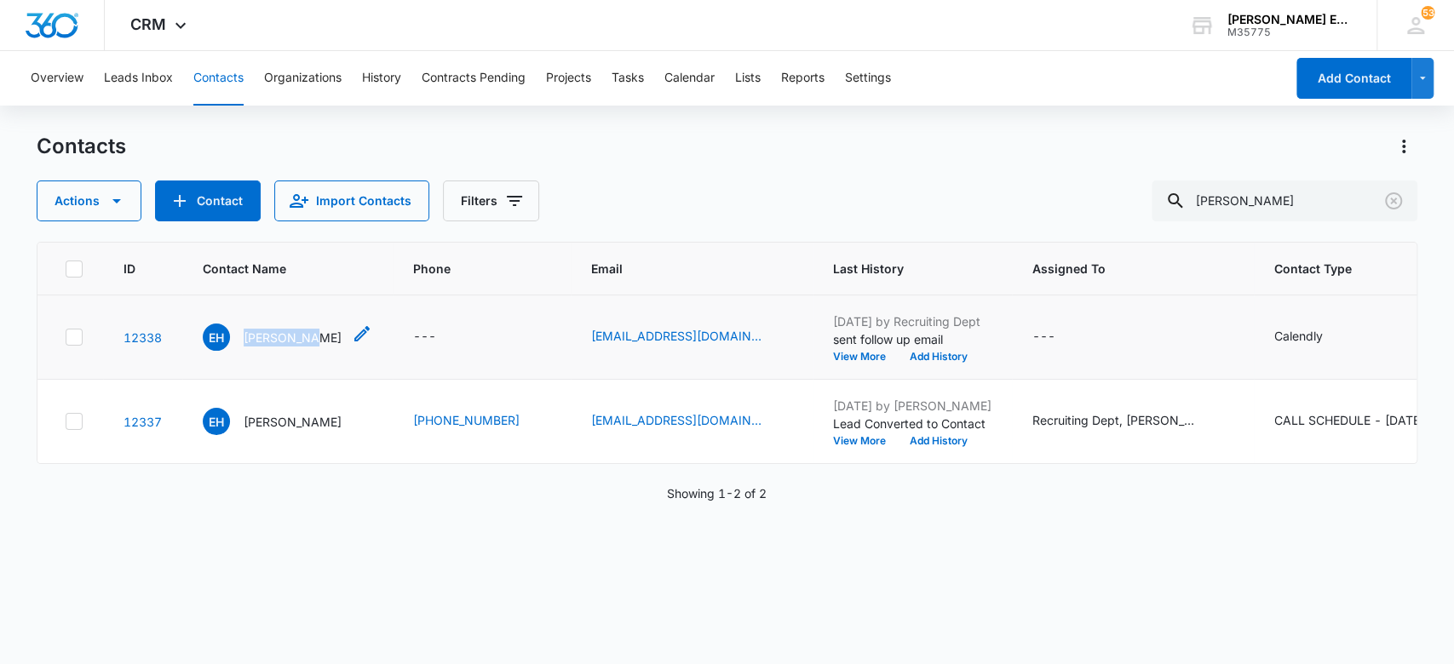
drag, startPoint x: 244, startPoint y: 326, endPoint x: 309, endPoint y: 342, distance: 67.4
click at [309, 342] on div "EH [PERSON_NAME]" at bounding box center [272, 337] width 139 height 27
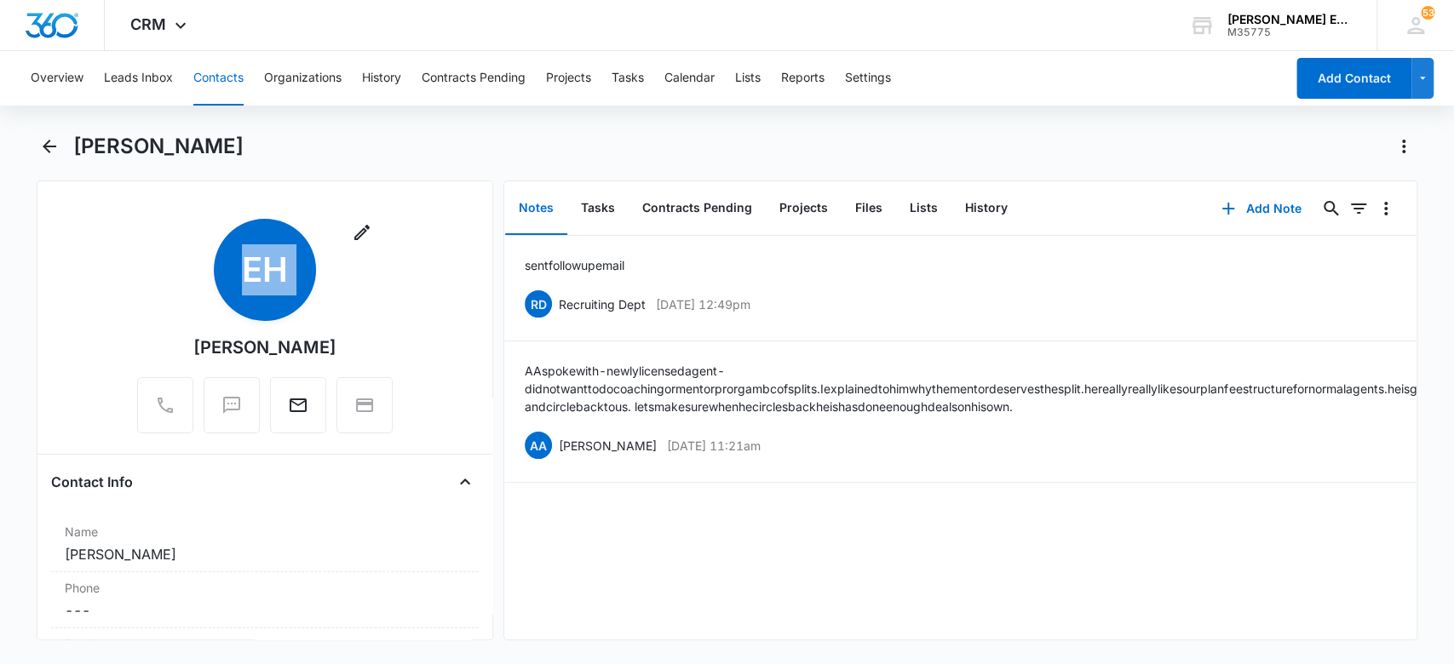
drag, startPoint x: 336, startPoint y: 345, endPoint x: 192, endPoint y: 355, distance: 144.3
click at [192, 355] on div "Remove EH [PERSON_NAME]" at bounding box center [265, 326] width 256 height 215
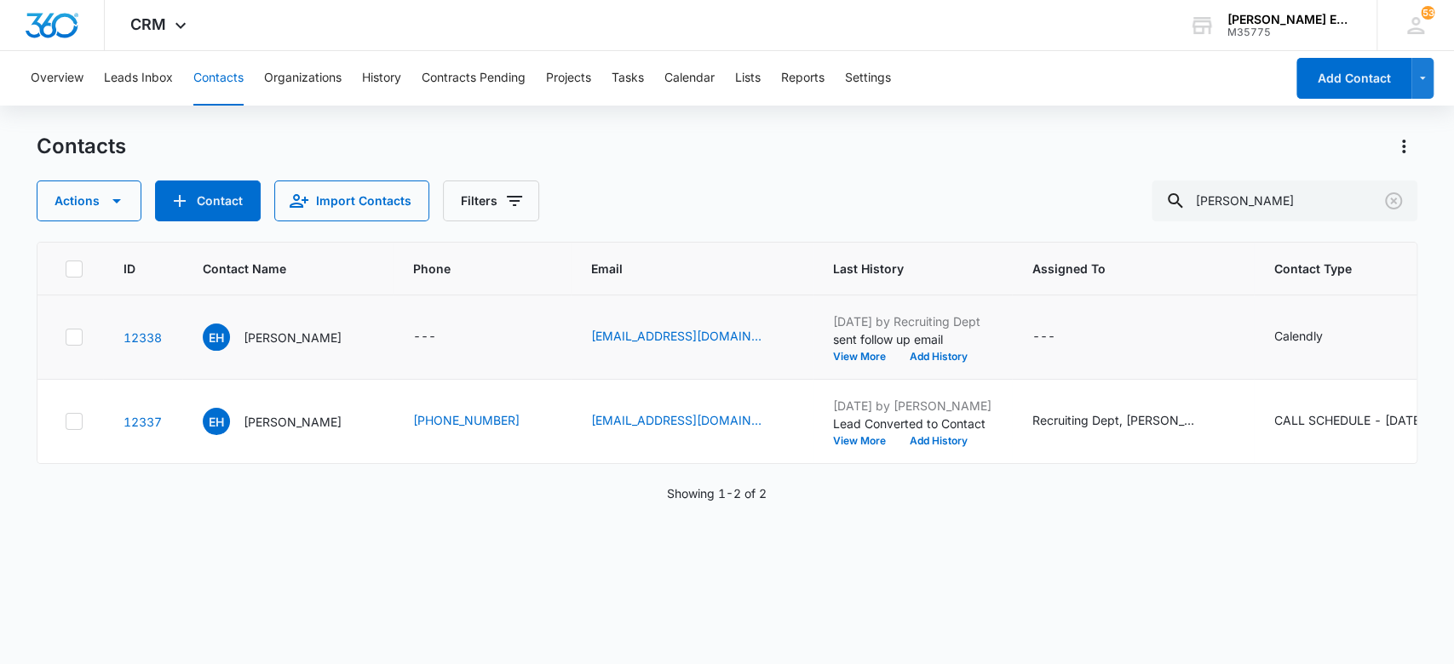
click at [75, 338] on icon at bounding box center [73, 337] width 15 height 15
click at [66, 338] on input "checkbox" at bounding box center [65, 337] width 1 height 1
click at [68, 428] on icon at bounding box center [73, 421] width 15 height 15
click at [66, 422] on input "checkbox" at bounding box center [65, 422] width 1 height 1
click at [91, 213] on button "Actions" at bounding box center [89, 201] width 105 height 41
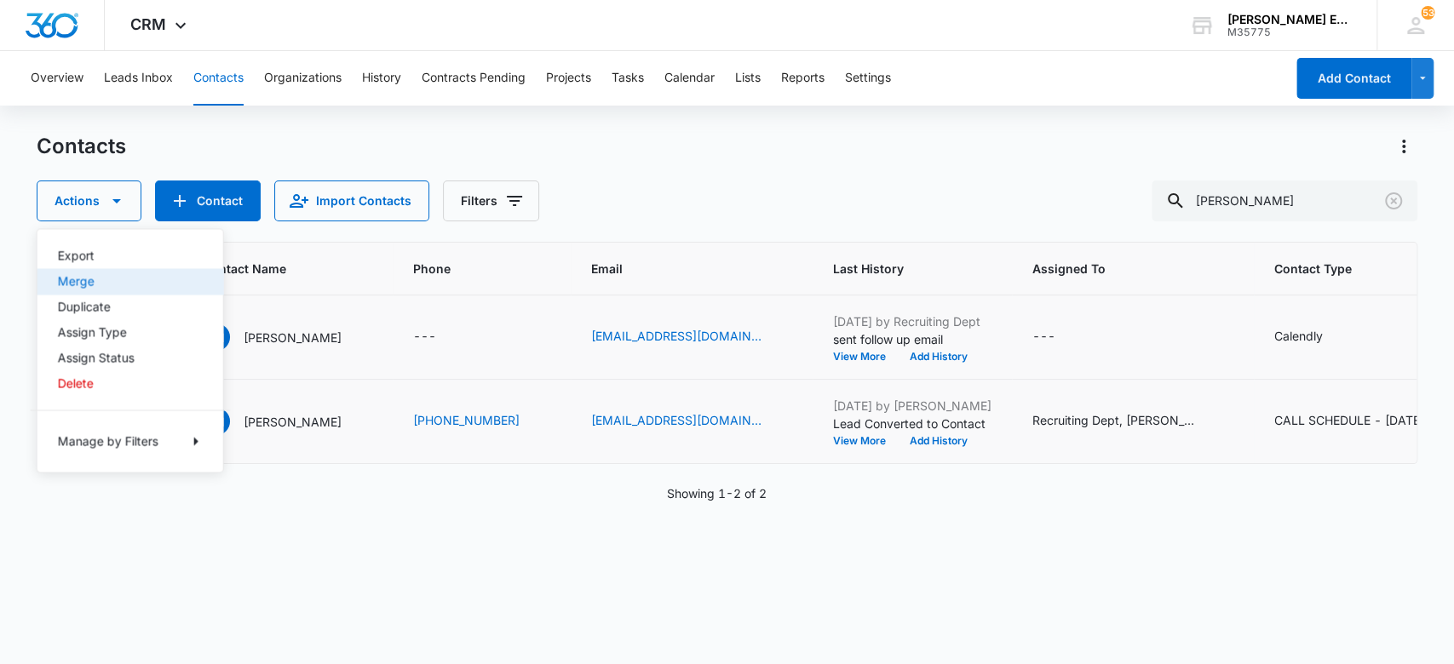
click at [123, 288] on button "Merge" at bounding box center [130, 281] width 186 height 26
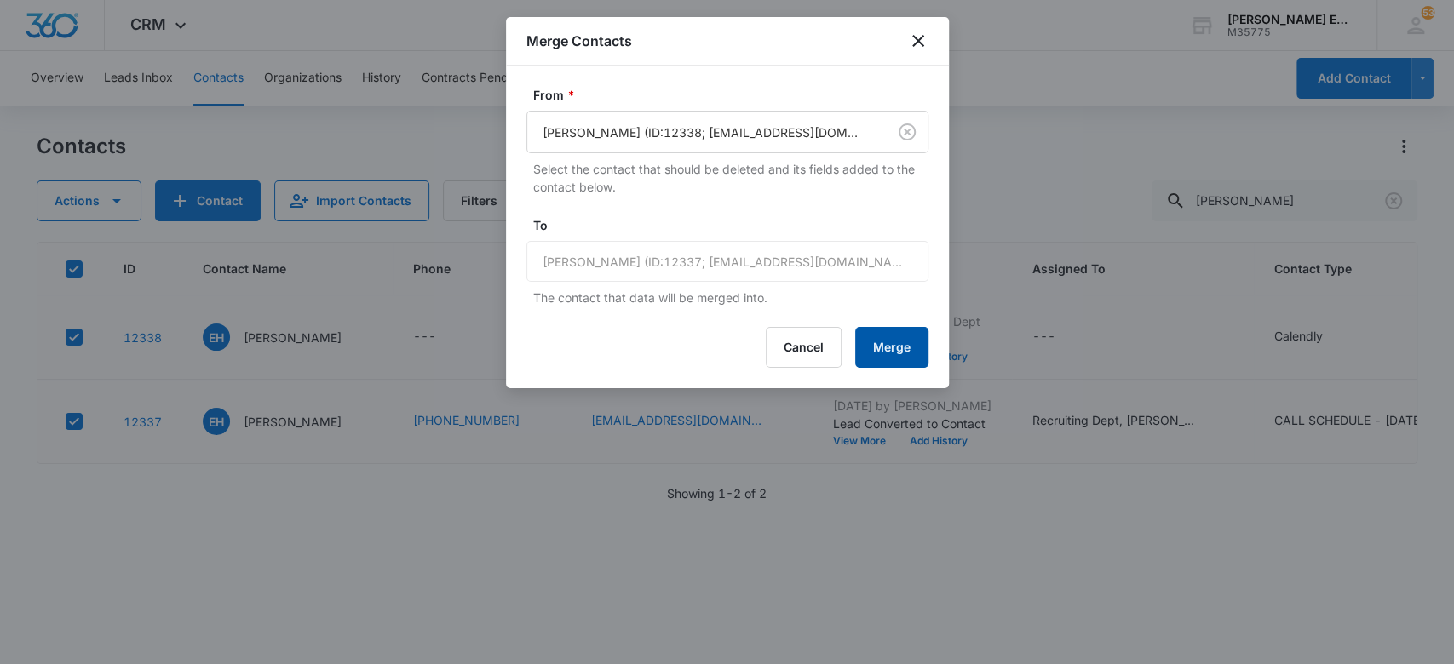
click at [869, 341] on button "Merge" at bounding box center [891, 347] width 73 height 41
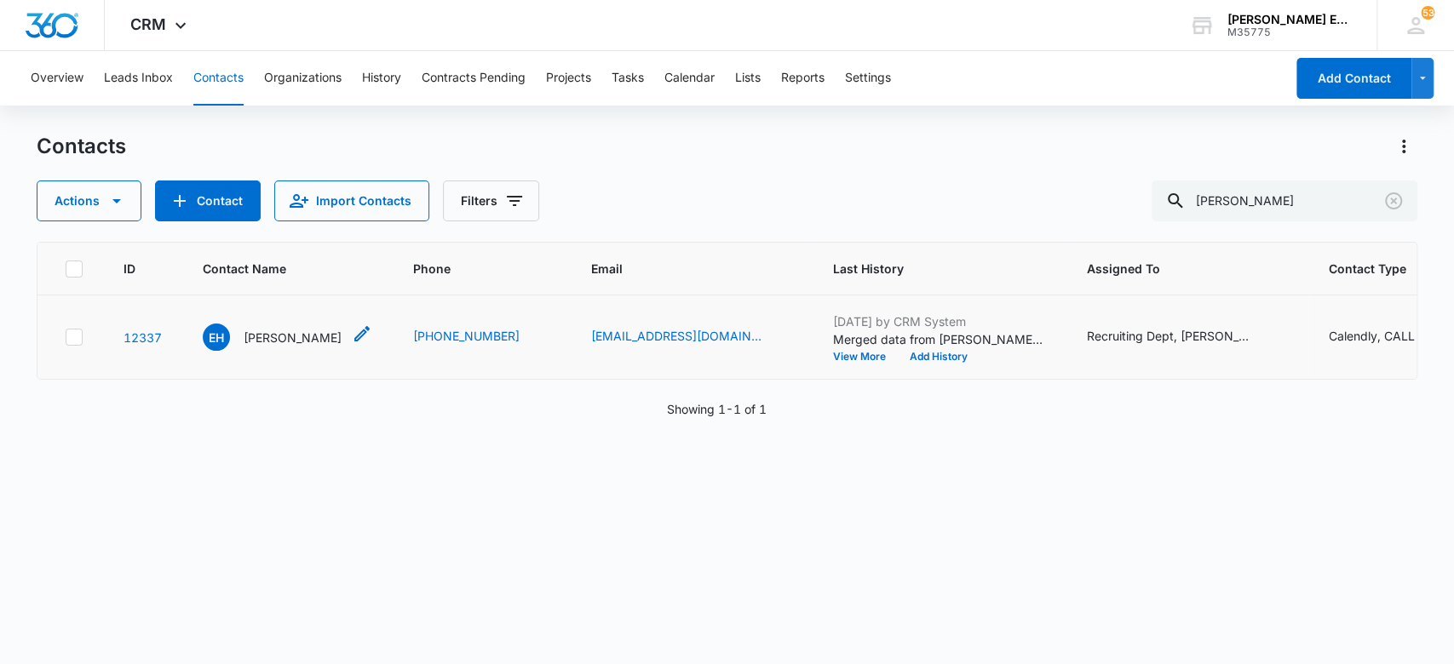
click at [287, 337] on p "[PERSON_NAME]" at bounding box center [293, 338] width 98 height 18
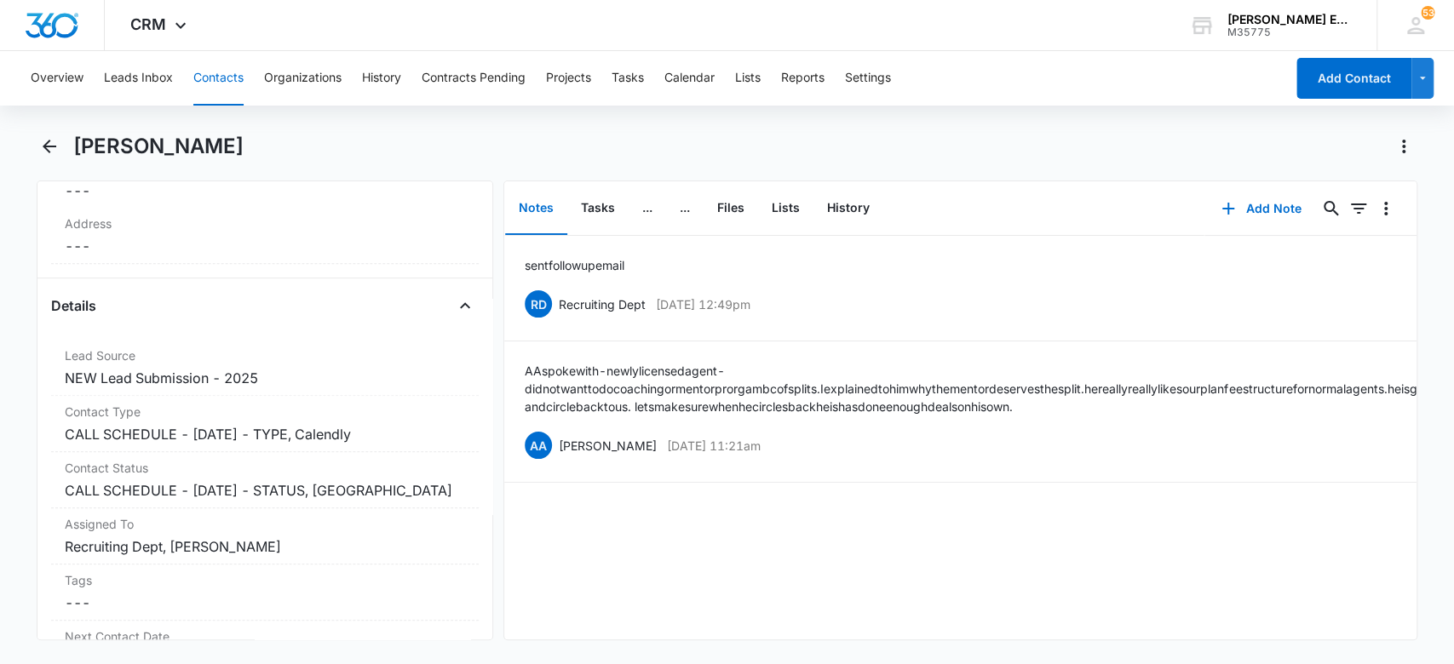
scroll to position [567, 0]
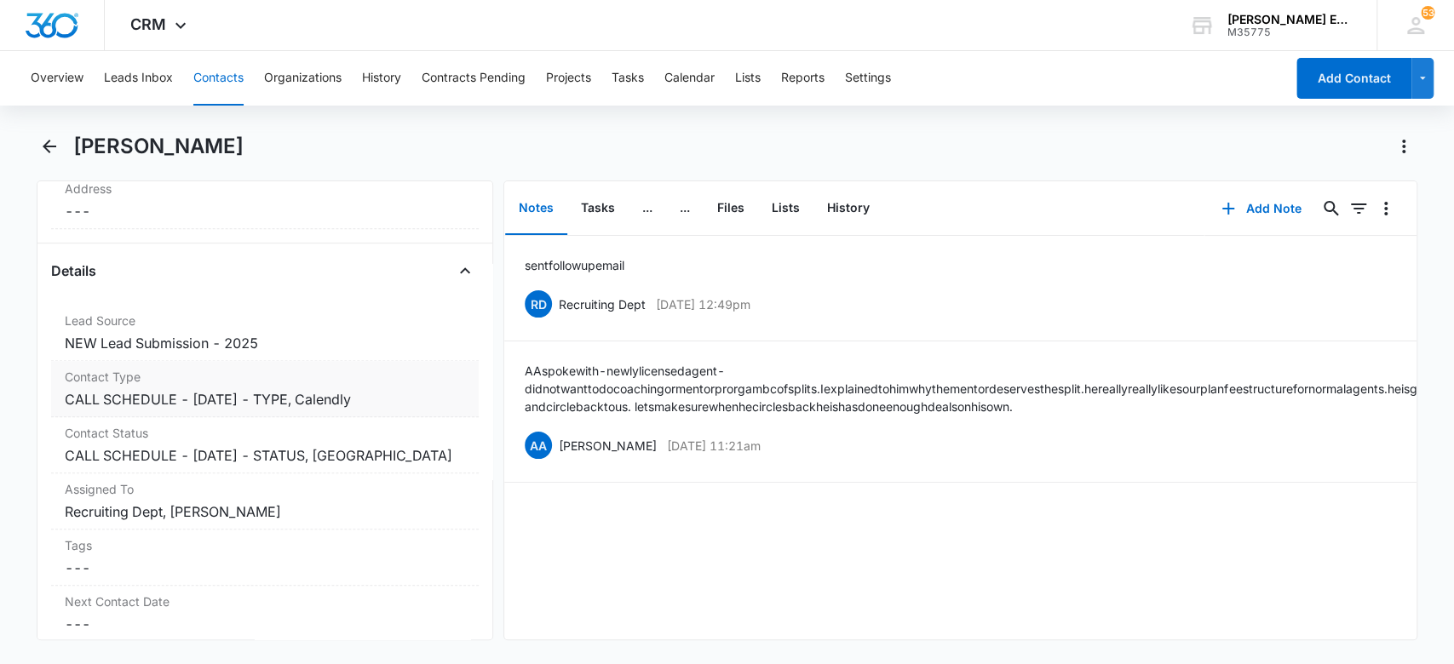
click at [396, 397] on dd "Cancel Save Changes CALL SCHEDULE - [DATE] - TYPE, Calendly" at bounding box center [265, 399] width 401 height 20
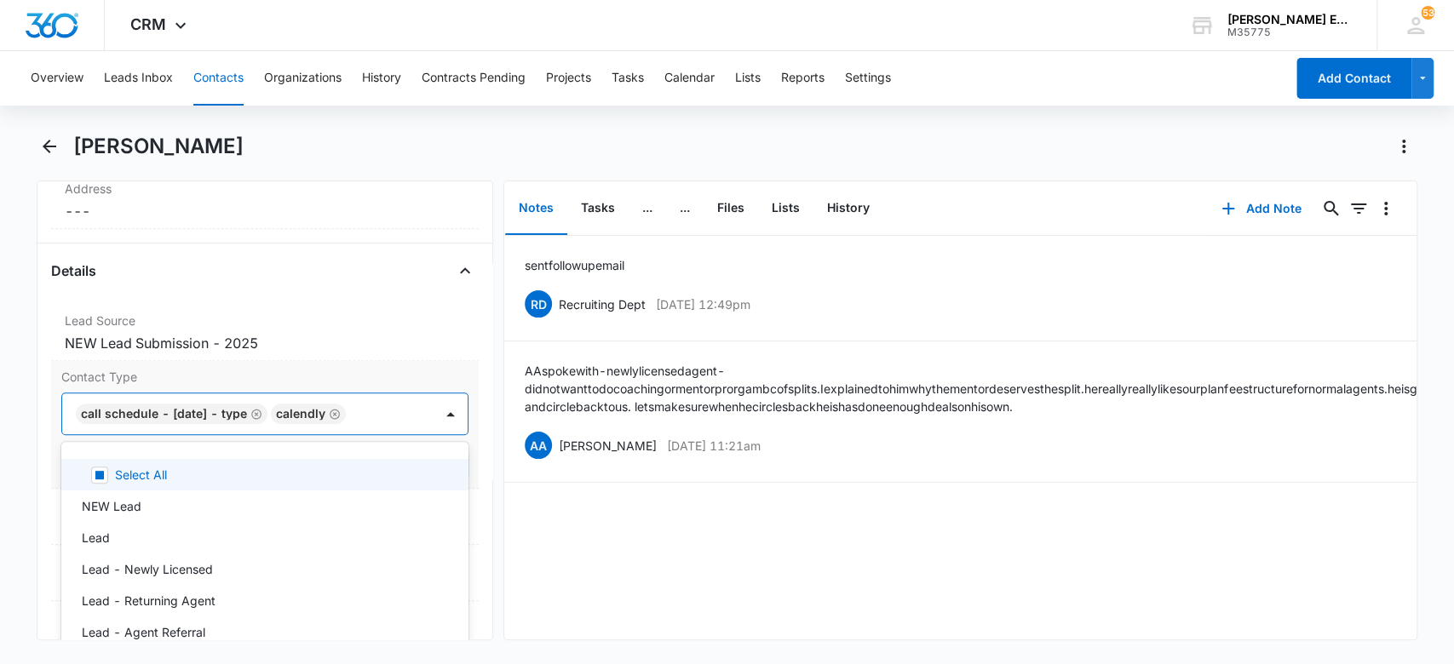
click at [384, 412] on div at bounding box center [381, 414] width 61 height 24
type input "l"
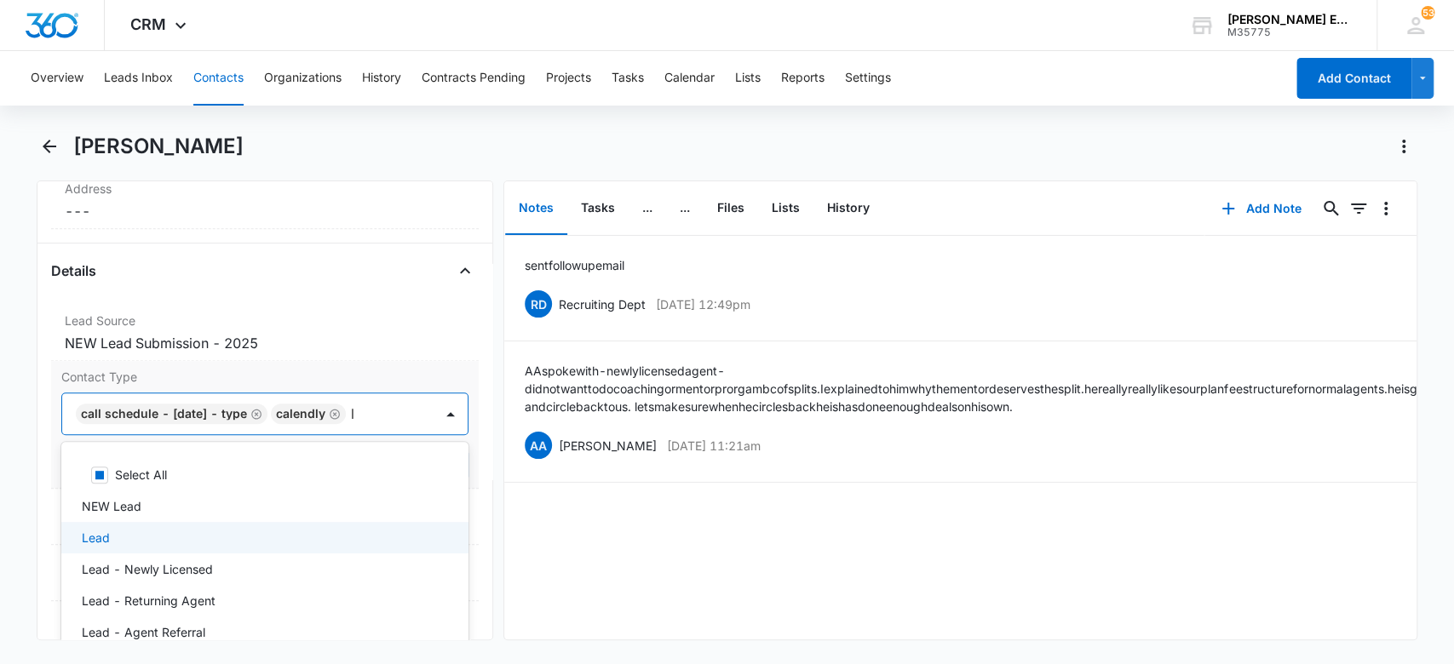
click at [358, 537] on div "Lead" at bounding box center [264, 538] width 364 height 18
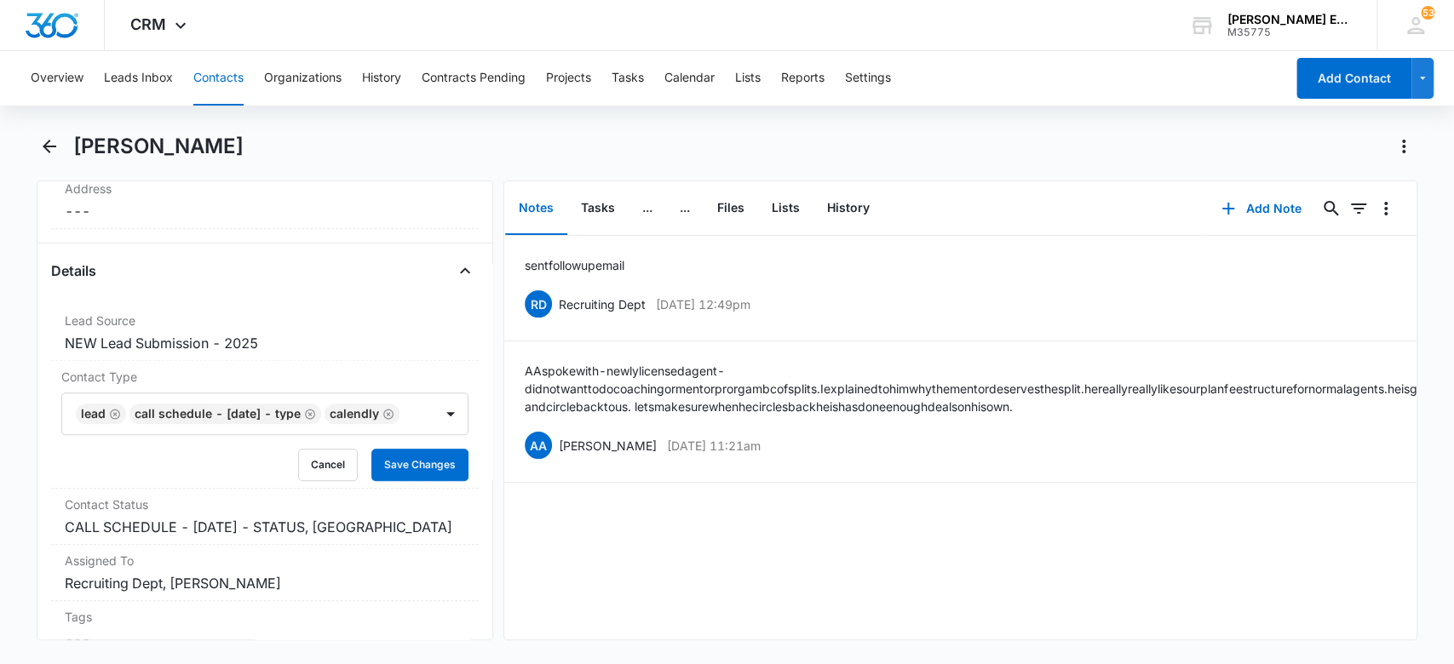
click at [573, 528] on div "sent follow up email RD Recruiting Dept [DATE] 12:49pm Delete Edit AA spoke wit…" at bounding box center [960, 438] width 912 height 404
click at [390, 481] on button "Save Changes" at bounding box center [419, 465] width 97 height 32
click at [593, 210] on button "Tasks" at bounding box center [597, 208] width 61 height 53
